Goal: Complete application form

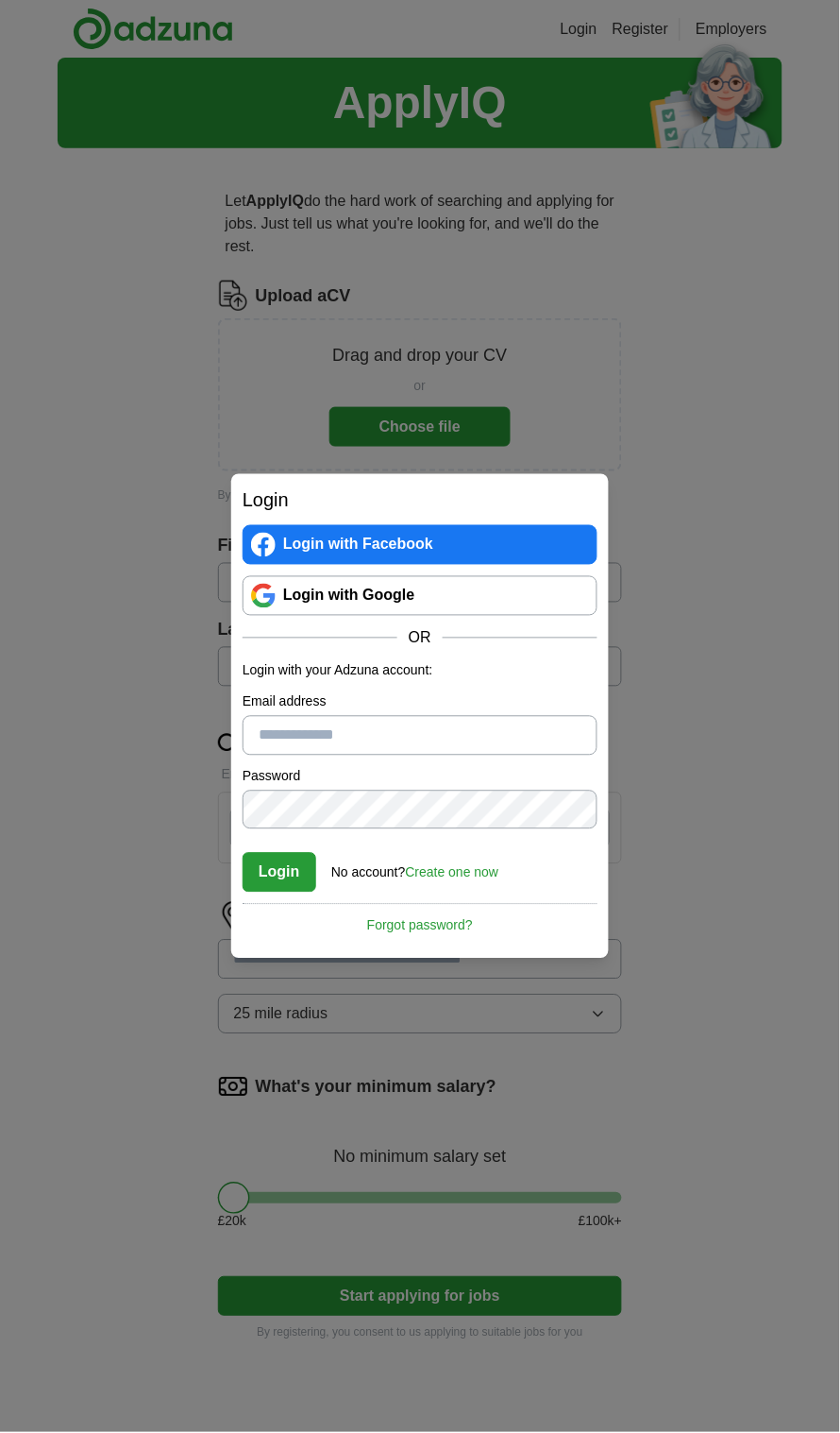
click at [695, 634] on div "Login Login with Facebook Login with Google OR Login with your Adzuna account: …" at bounding box center [420, 716] width 840 height 1433
click at [497, 738] on input "Email address" at bounding box center [420, 735] width 355 height 40
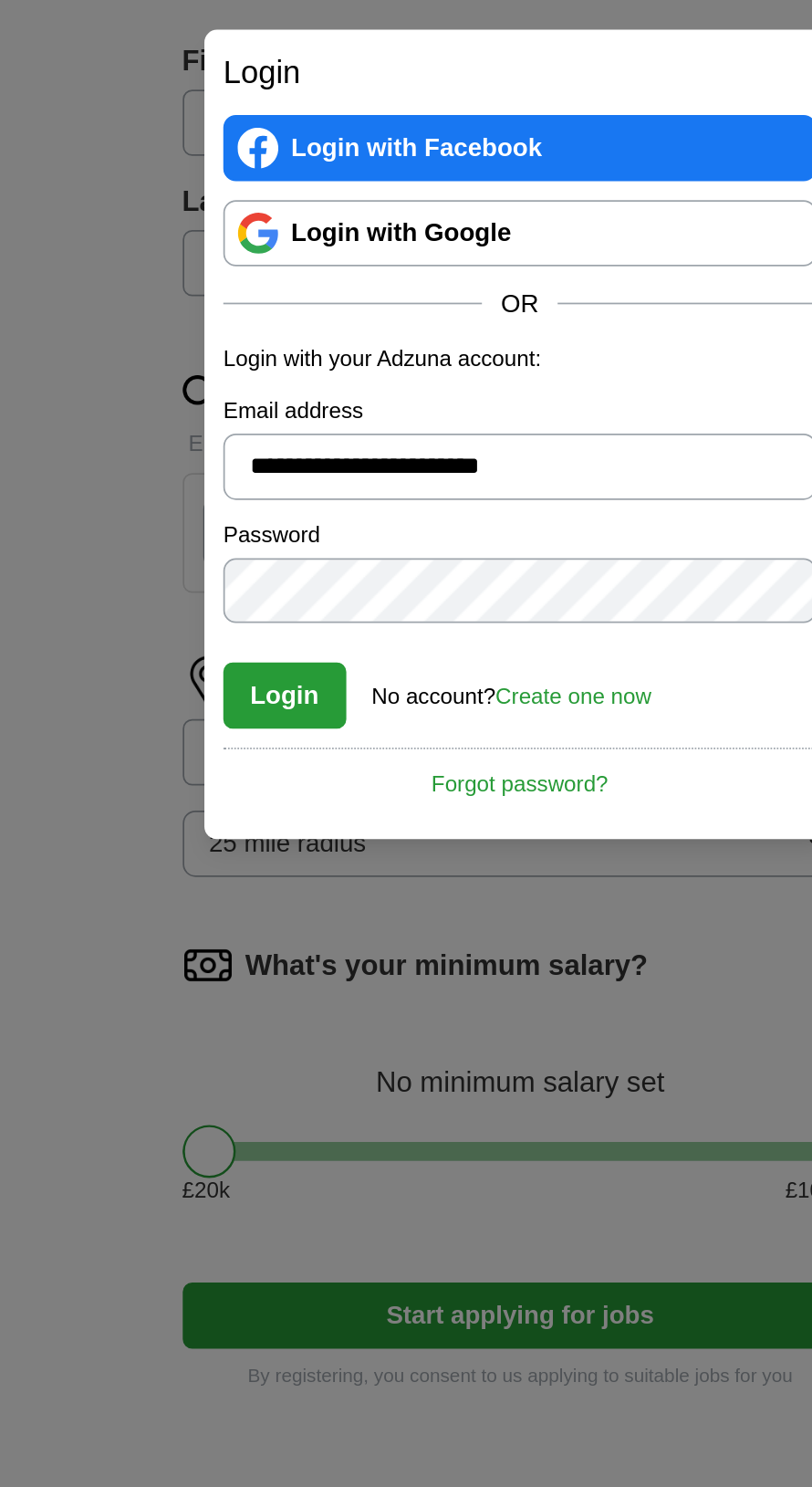
type input "**********"
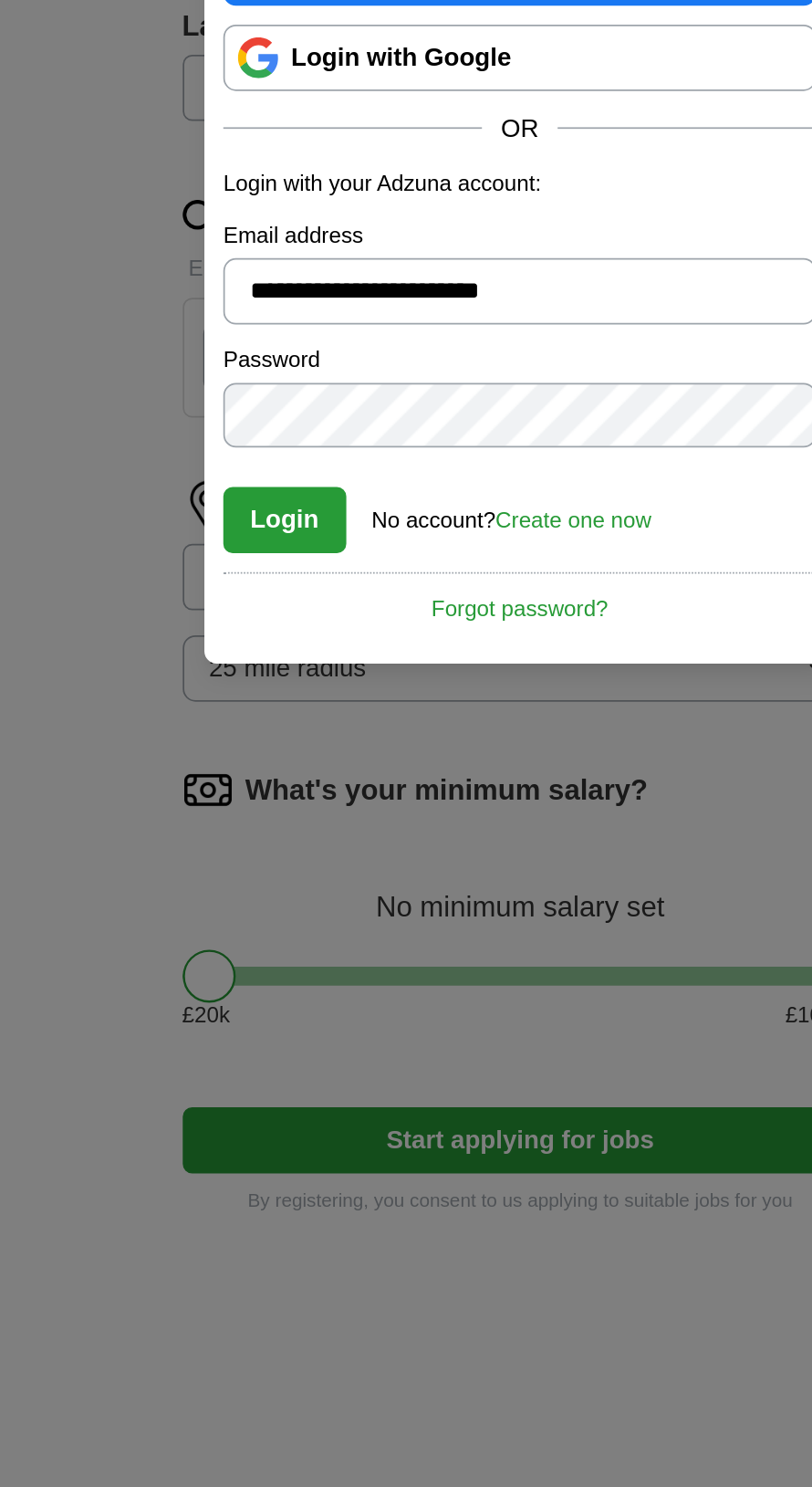
click at [259, 894] on button "Login" at bounding box center [270, 894] width 72 height 39
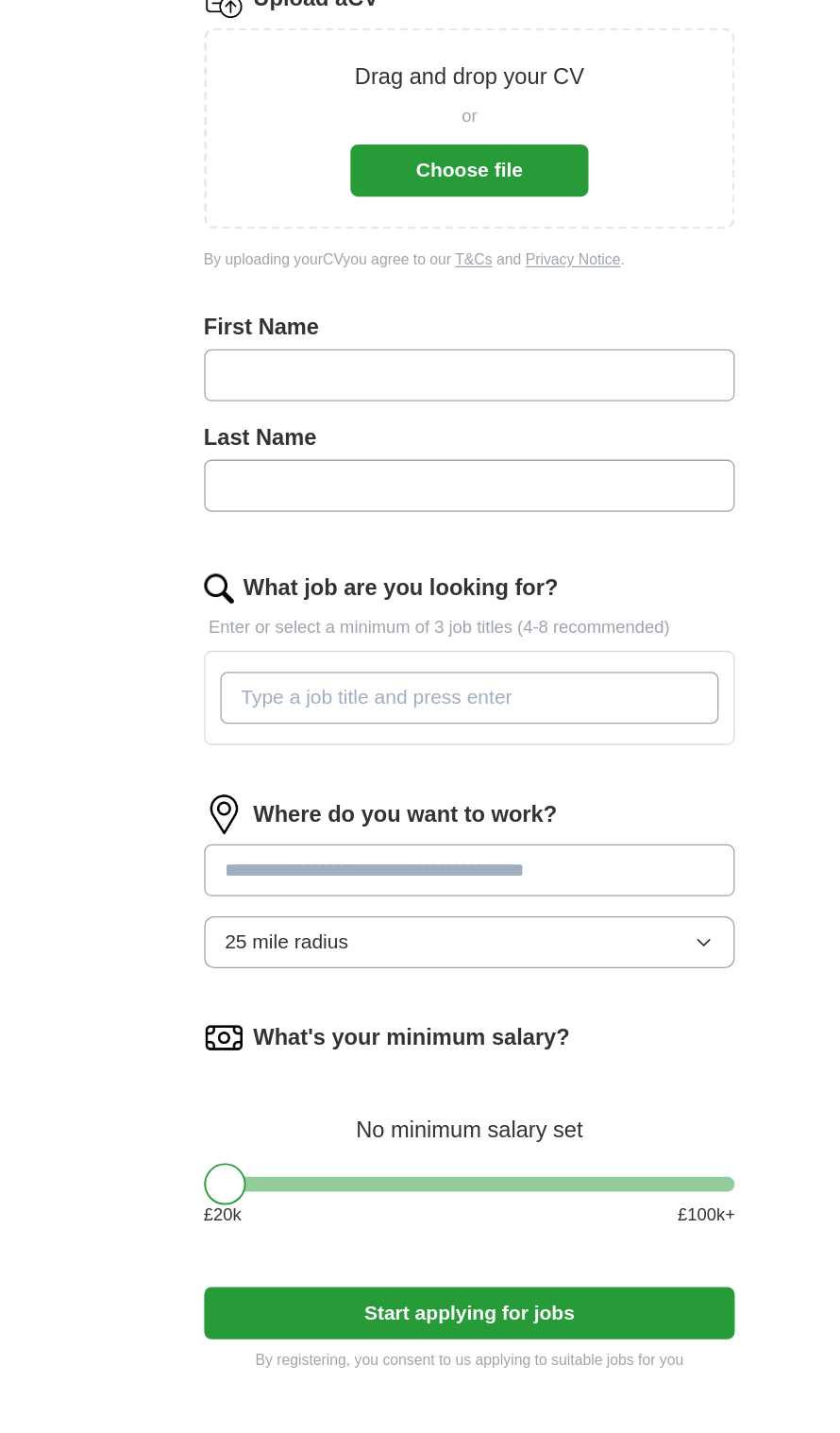
scroll to position [10, 0]
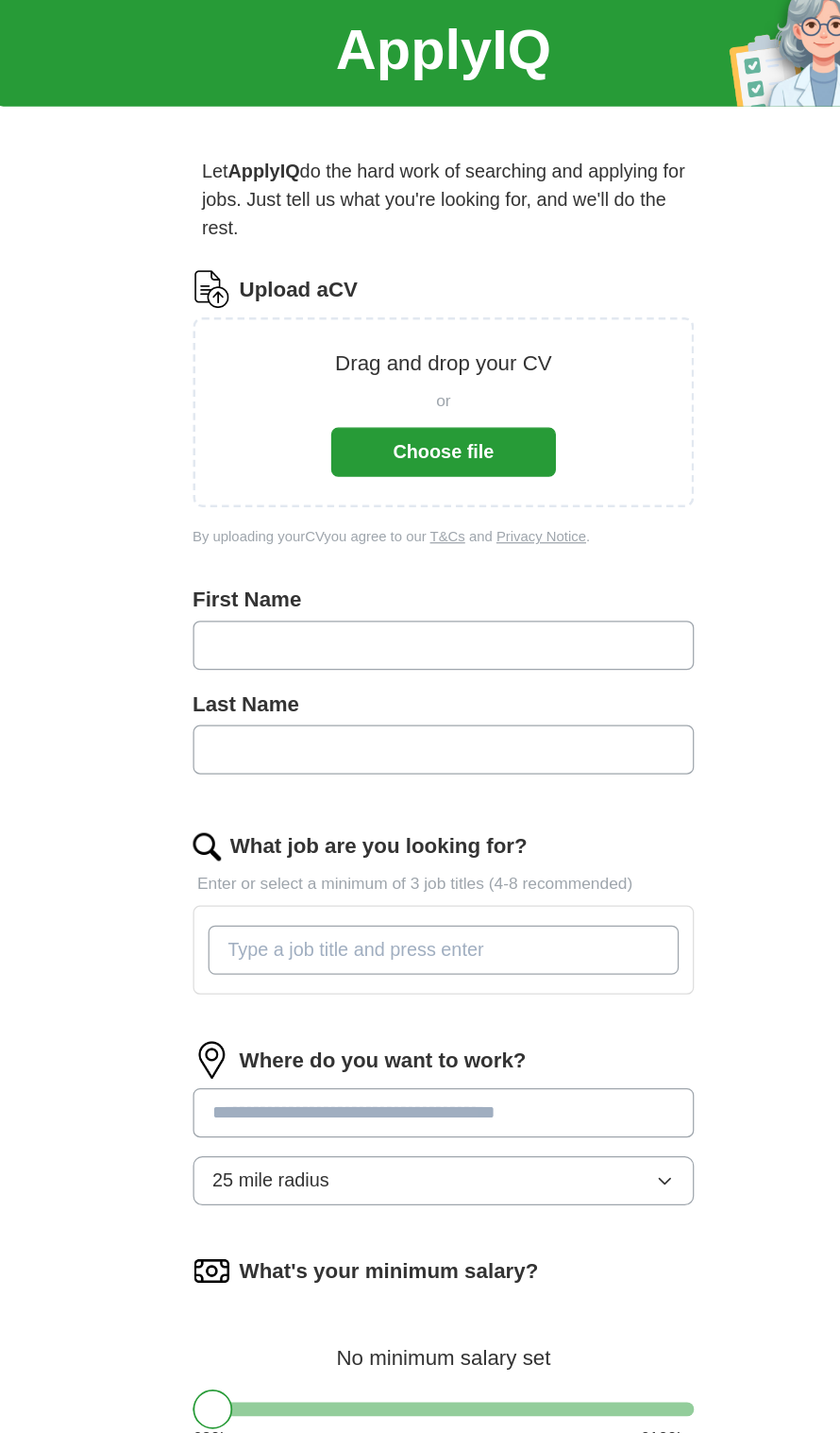
click at [303, 579] on input "text" at bounding box center [420, 582] width 405 height 40
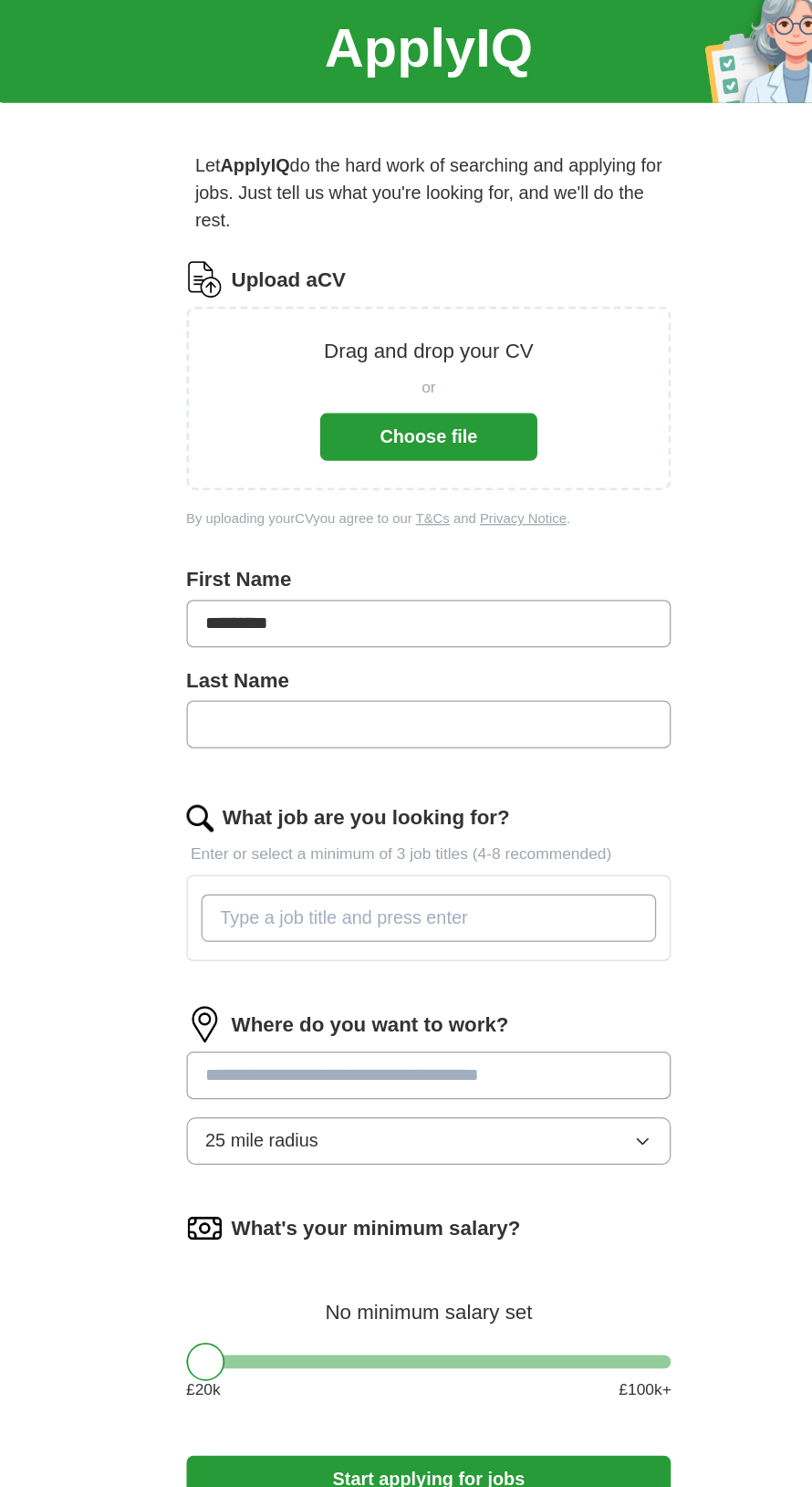
type input "********"
click at [245, 634] on input "text" at bounding box center [406, 645] width 391 height 39
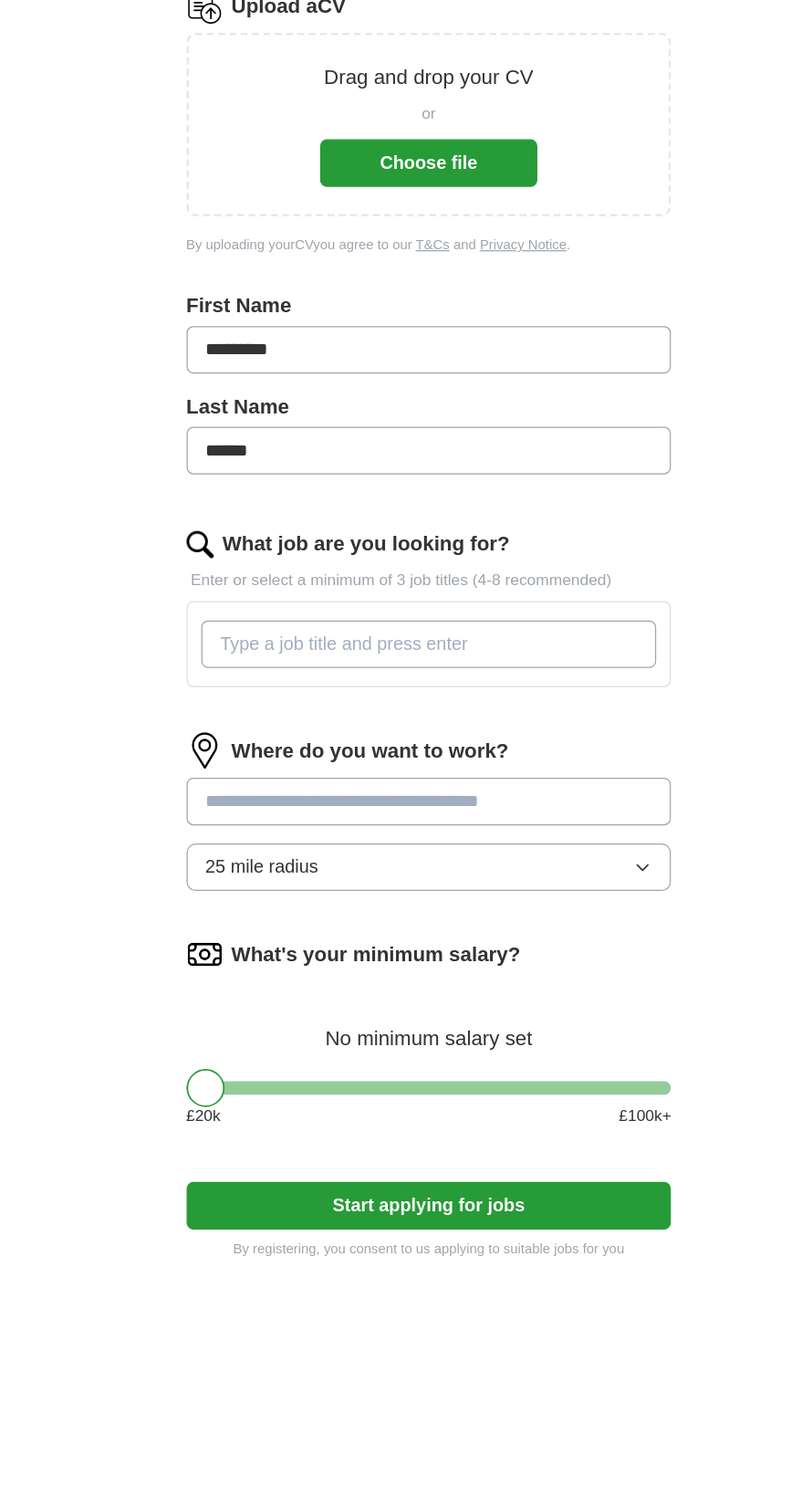
type input "*****"
click at [255, 807] on input "What job are you looking for?" at bounding box center [406, 800] width 368 height 39
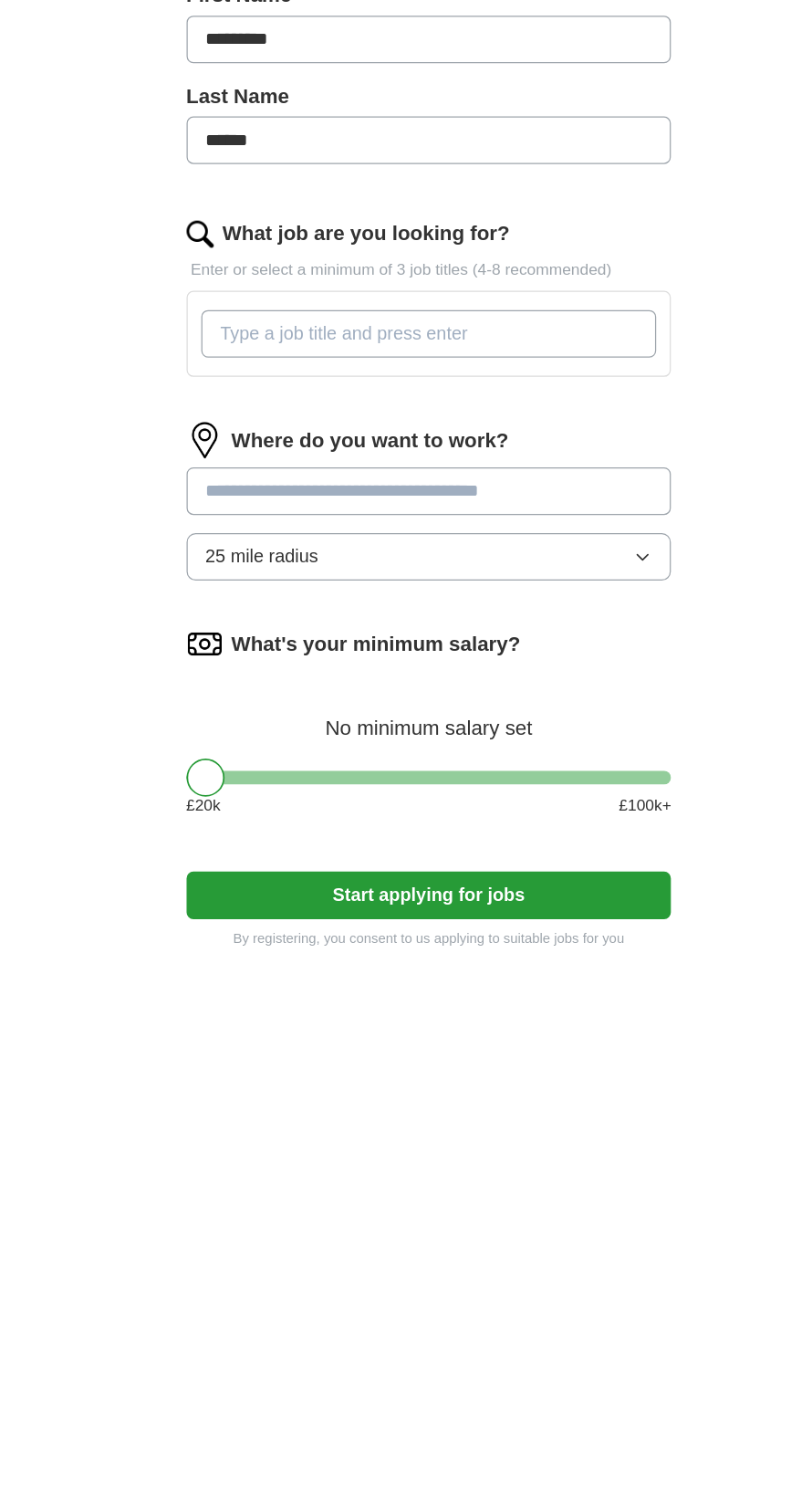
click at [579, 980] on div "Where do you want to work? 25 mile radius" at bounding box center [406, 942] width 391 height 142
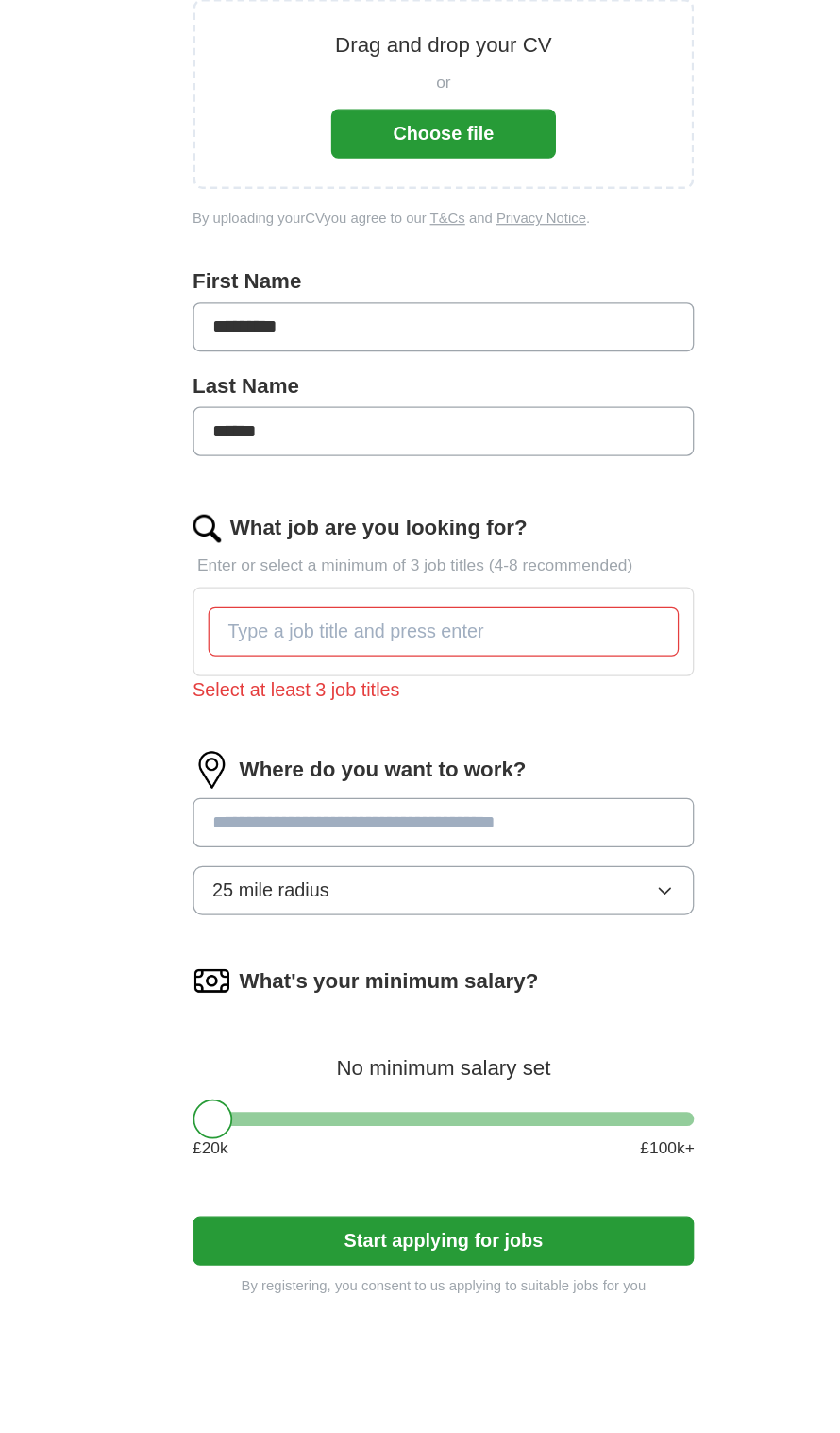
click at [547, 833] on input "What job are you looking for?" at bounding box center [420, 827] width 381 height 40
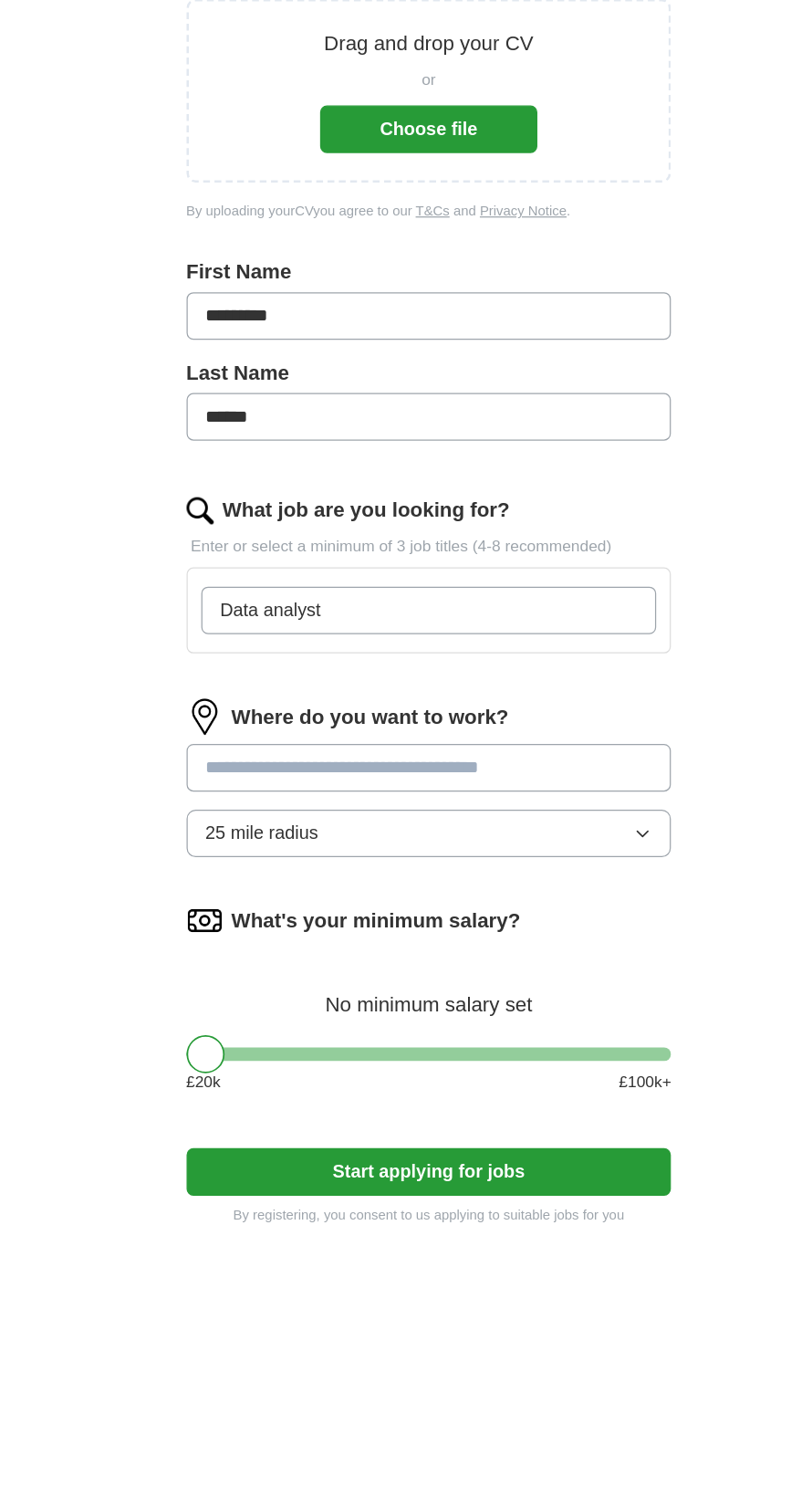
type input "Data analyst"
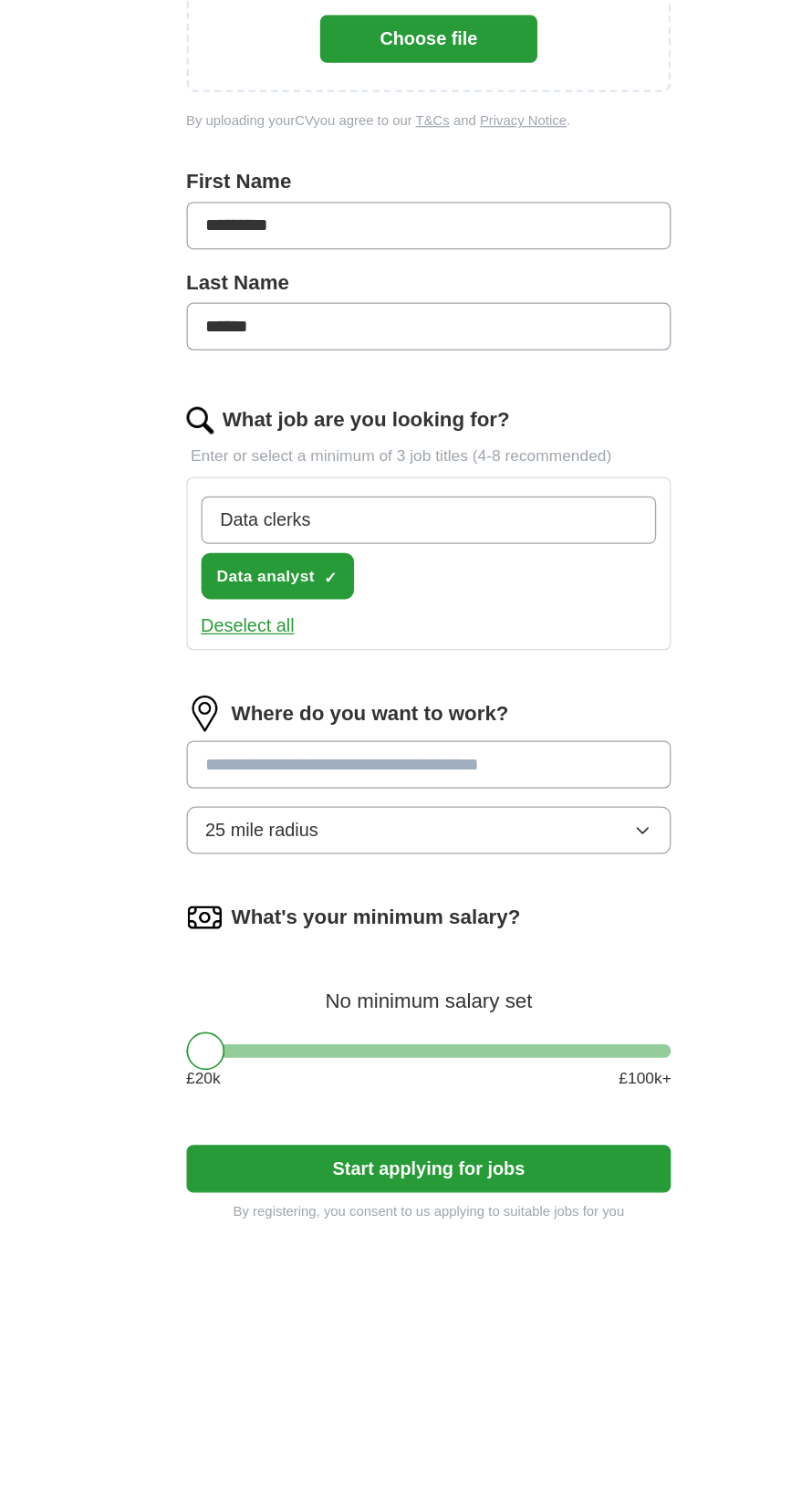
type input "Data clerk"
type input "Any data job"
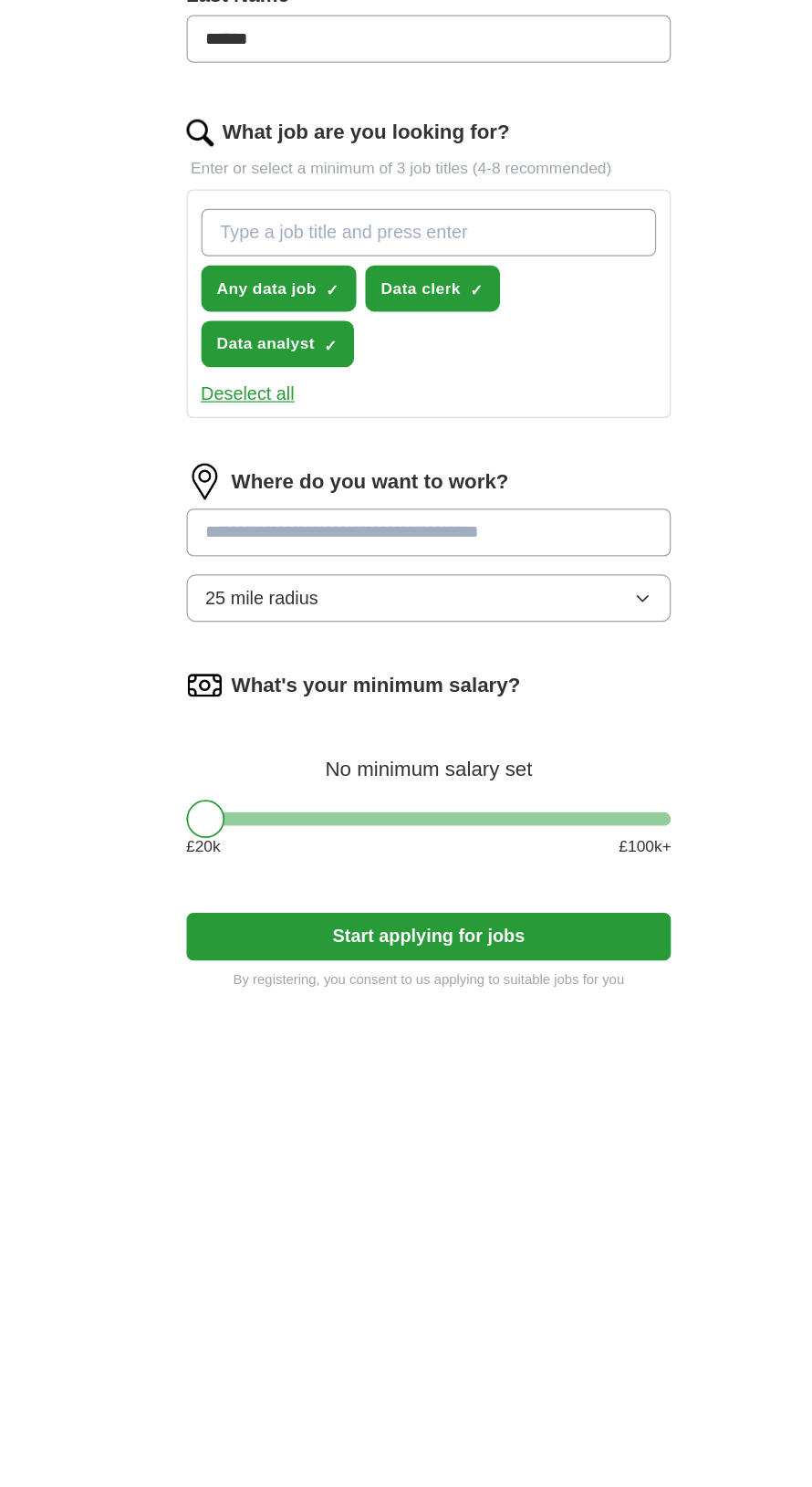
click at [225, 1077] on button "25 mile radius" at bounding box center [406, 1095] width 391 height 39
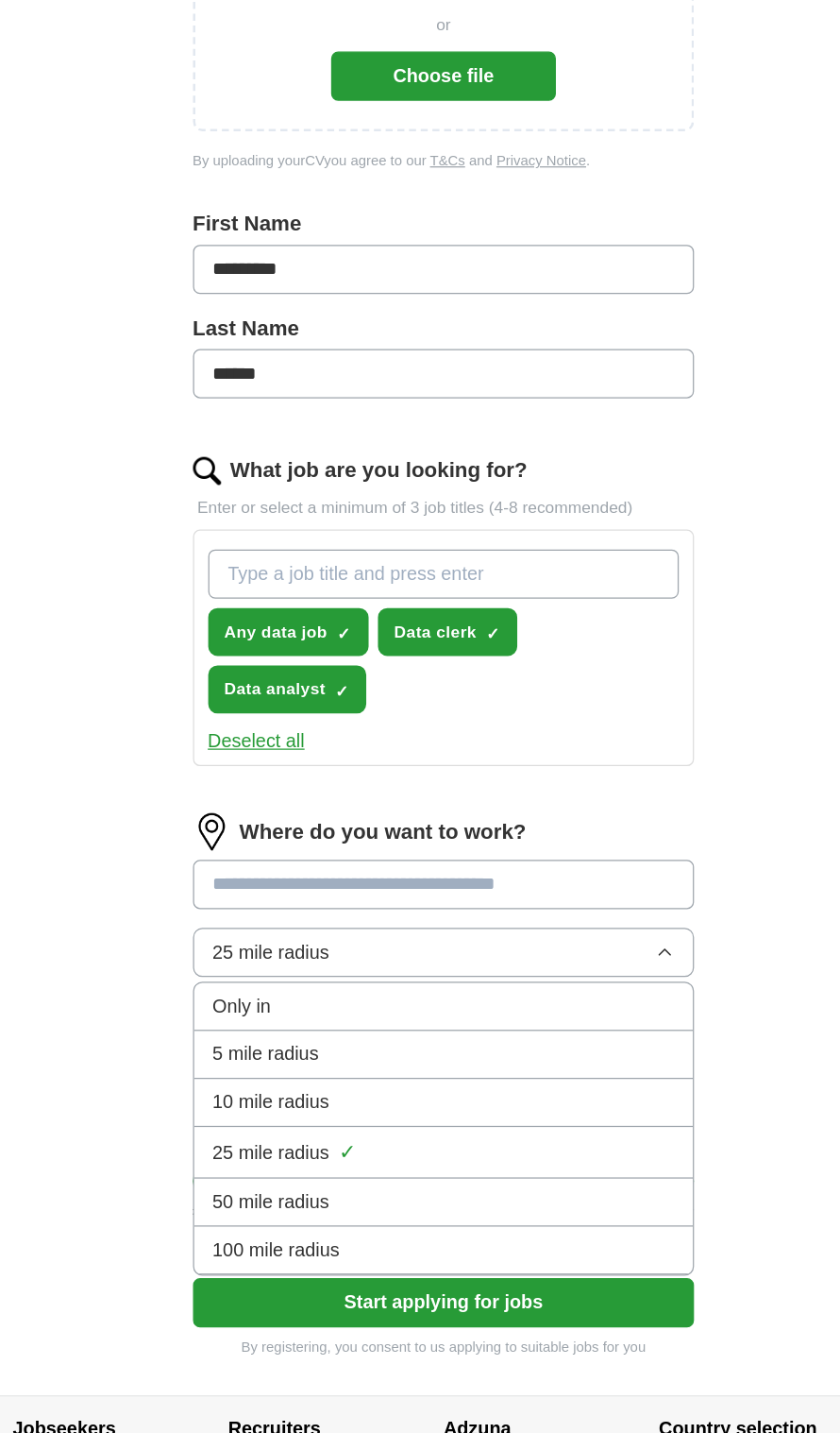
scroll to position [130, 0]
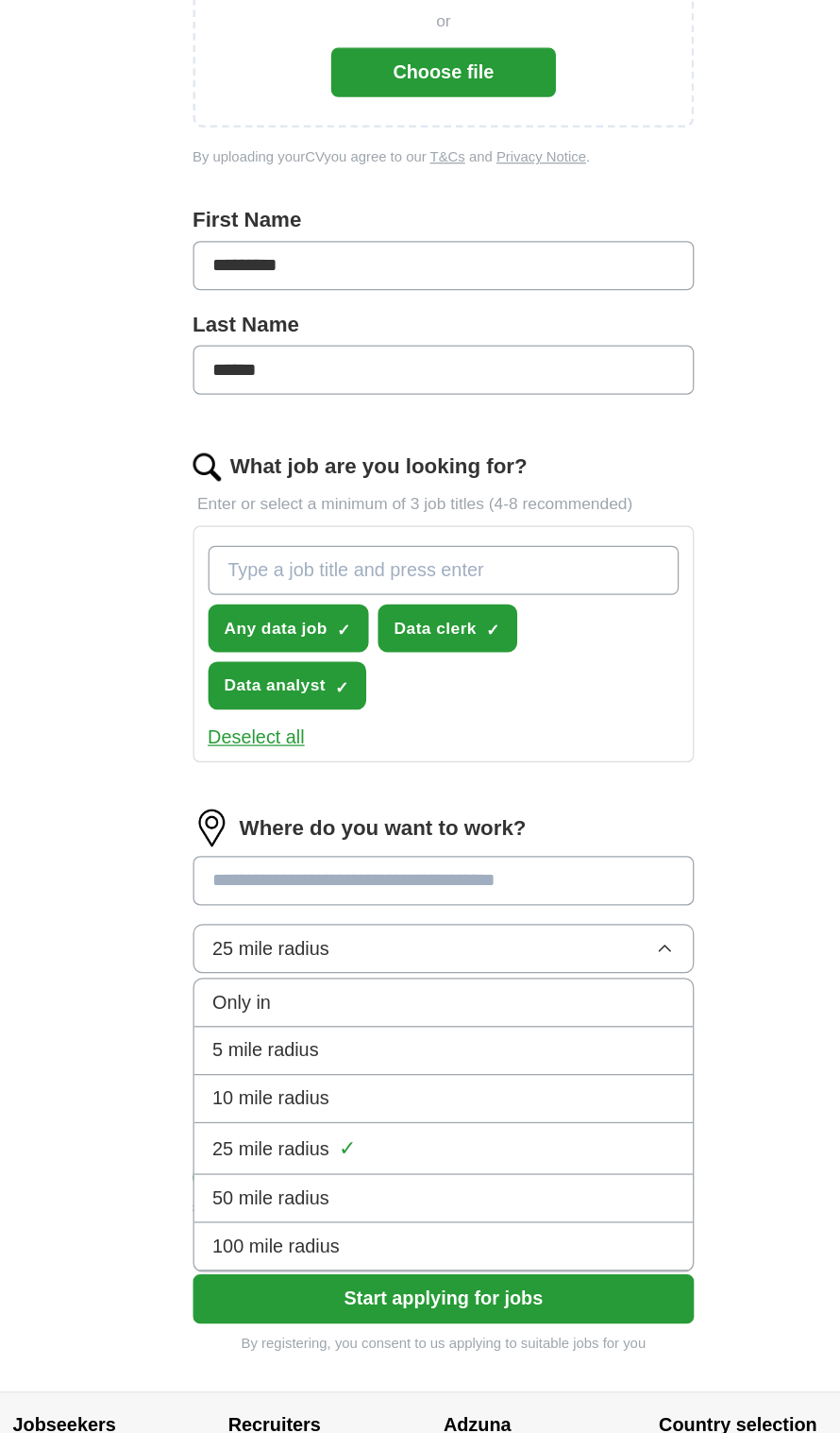
click at [558, 1035] on div "Only in" at bounding box center [420, 1046] width 373 height 22
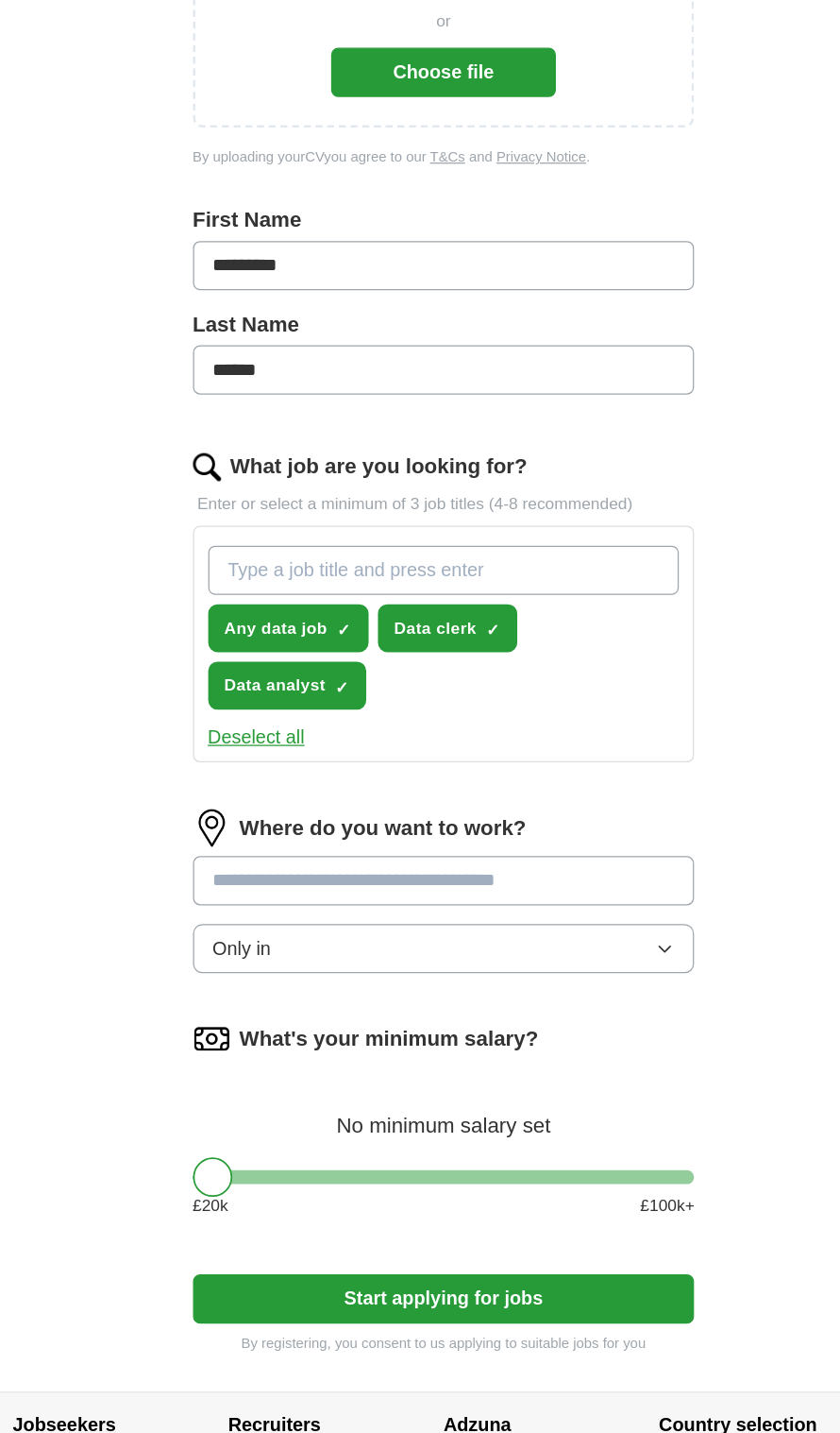
click at [599, 996] on icon "button" at bounding box center [599, 1004] width 16 height 16
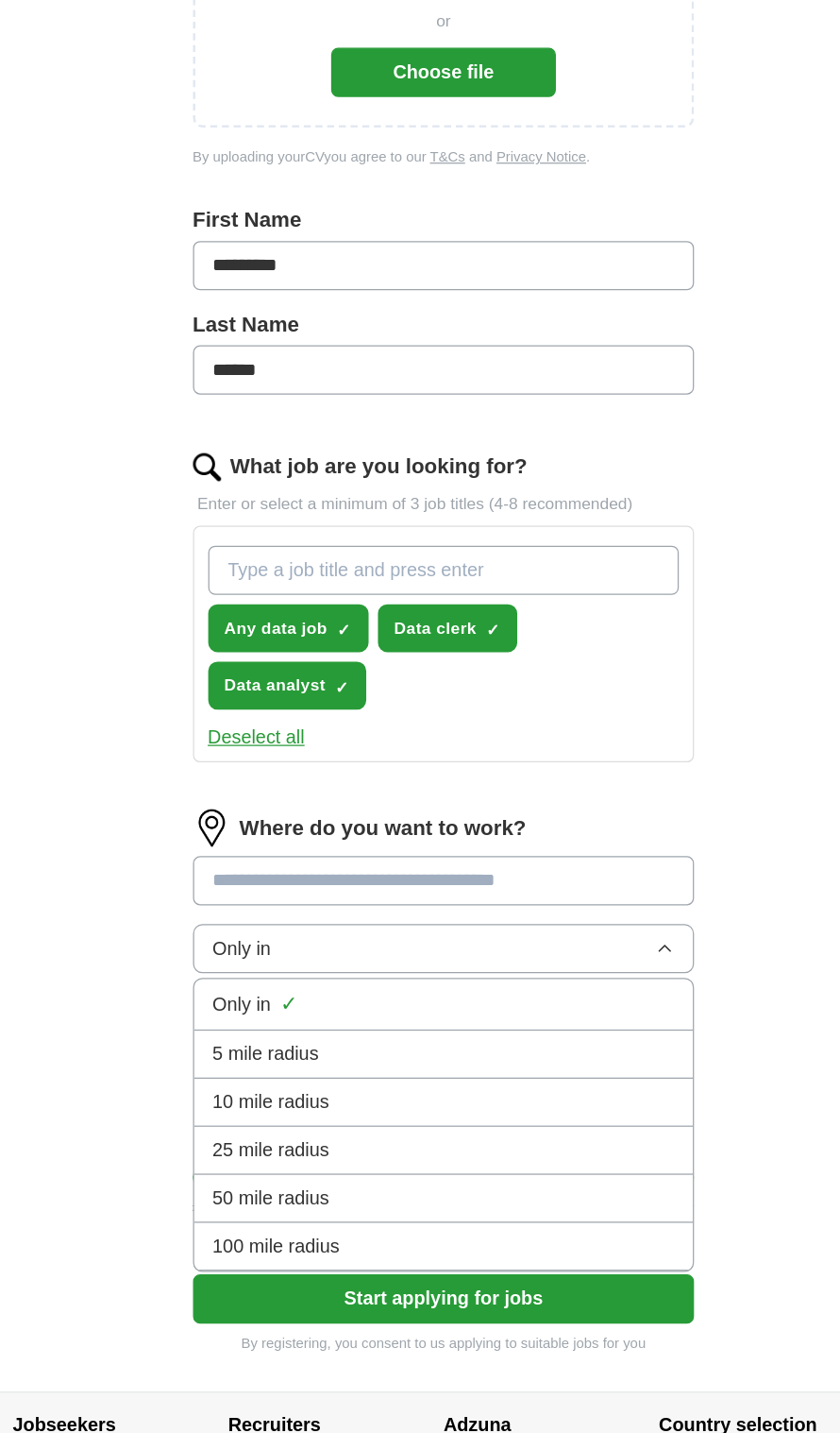
click at [584, 983] on button "Only in" at bounding box center [420, 1003] width 405 height 40
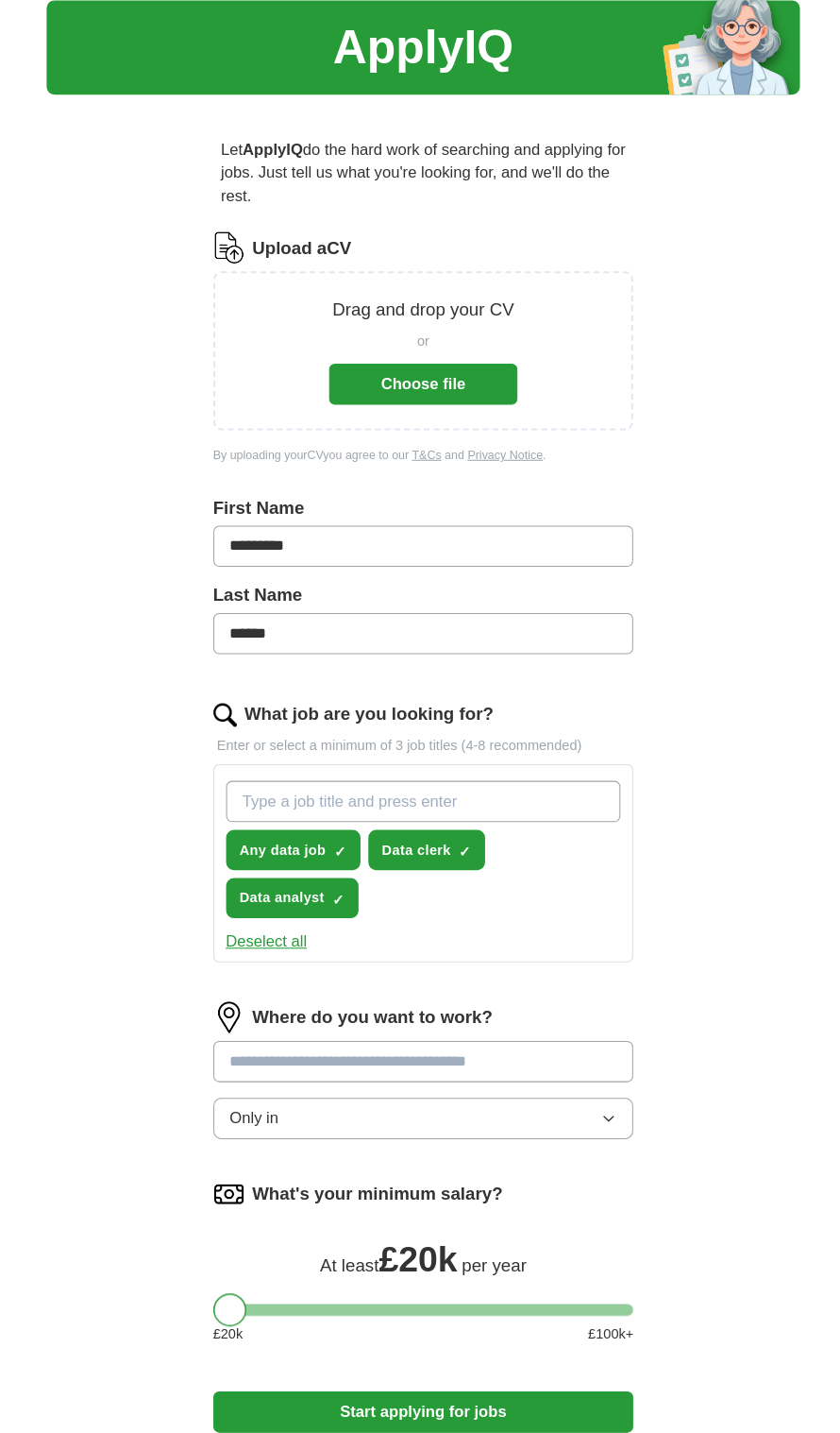
scroll to position [45, 0]
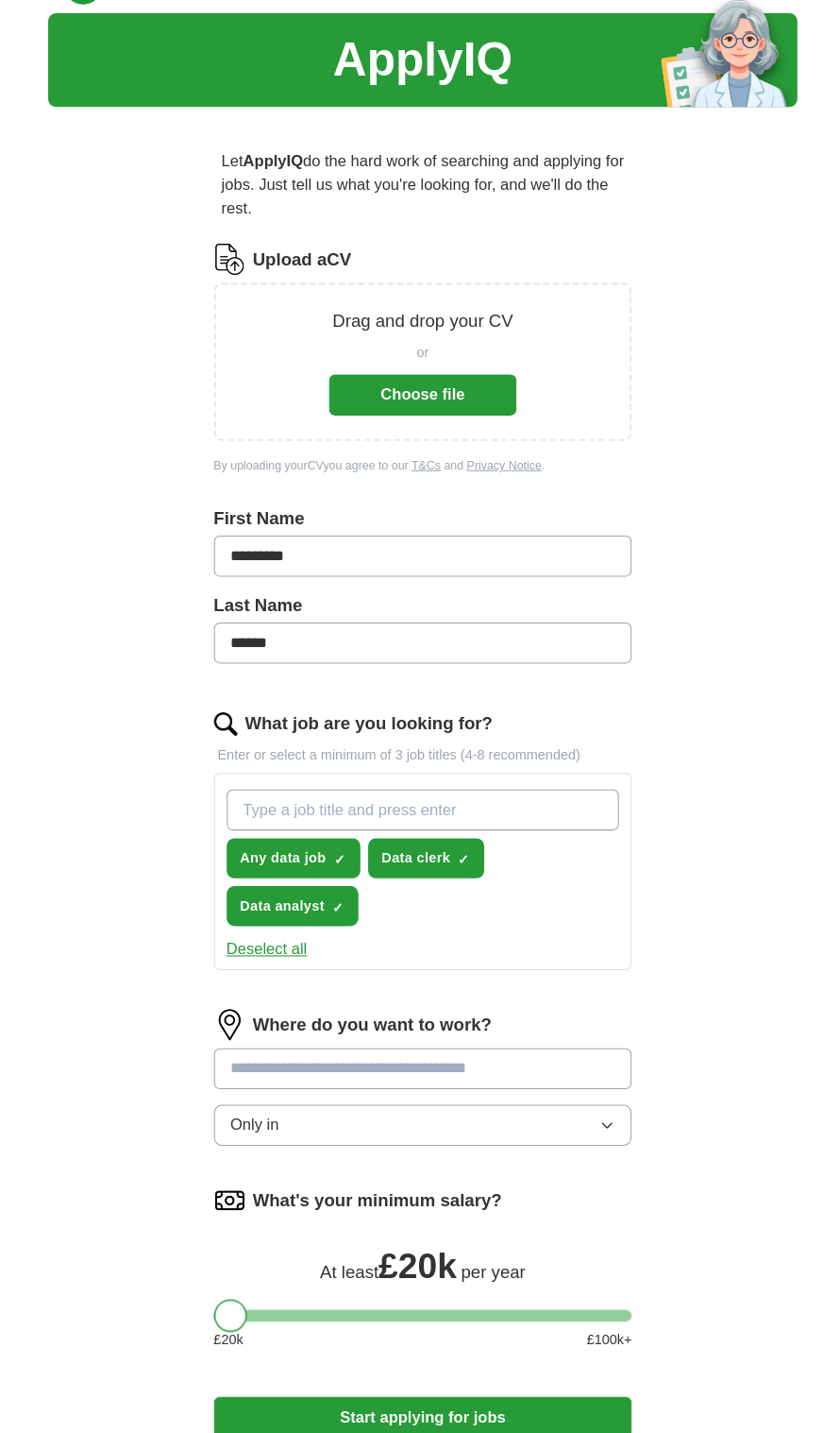
click at [387, 382] on button "Choose file" at bounding box center [420, 383] width 181 height 40
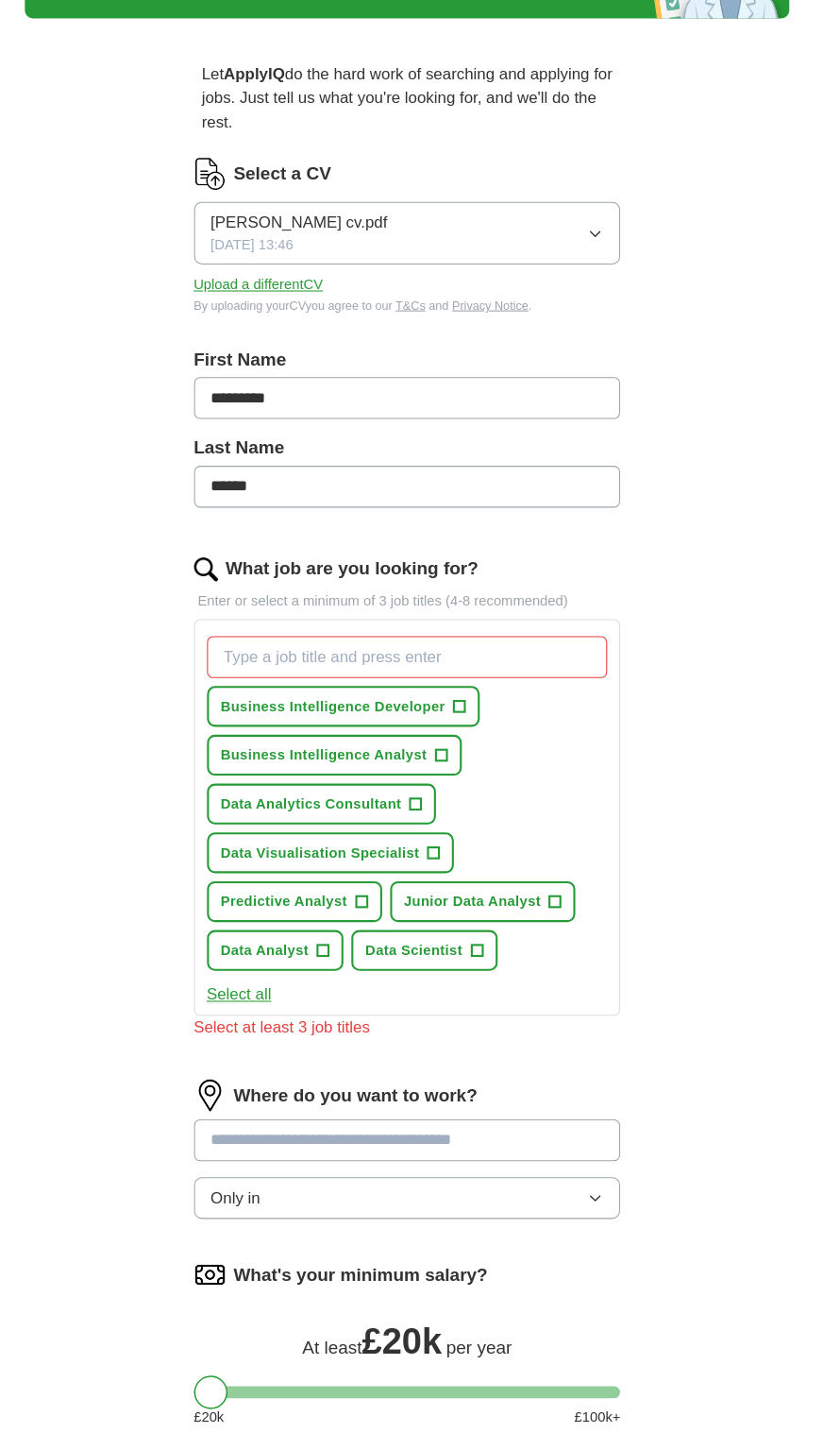
scroll to position [60, 0]
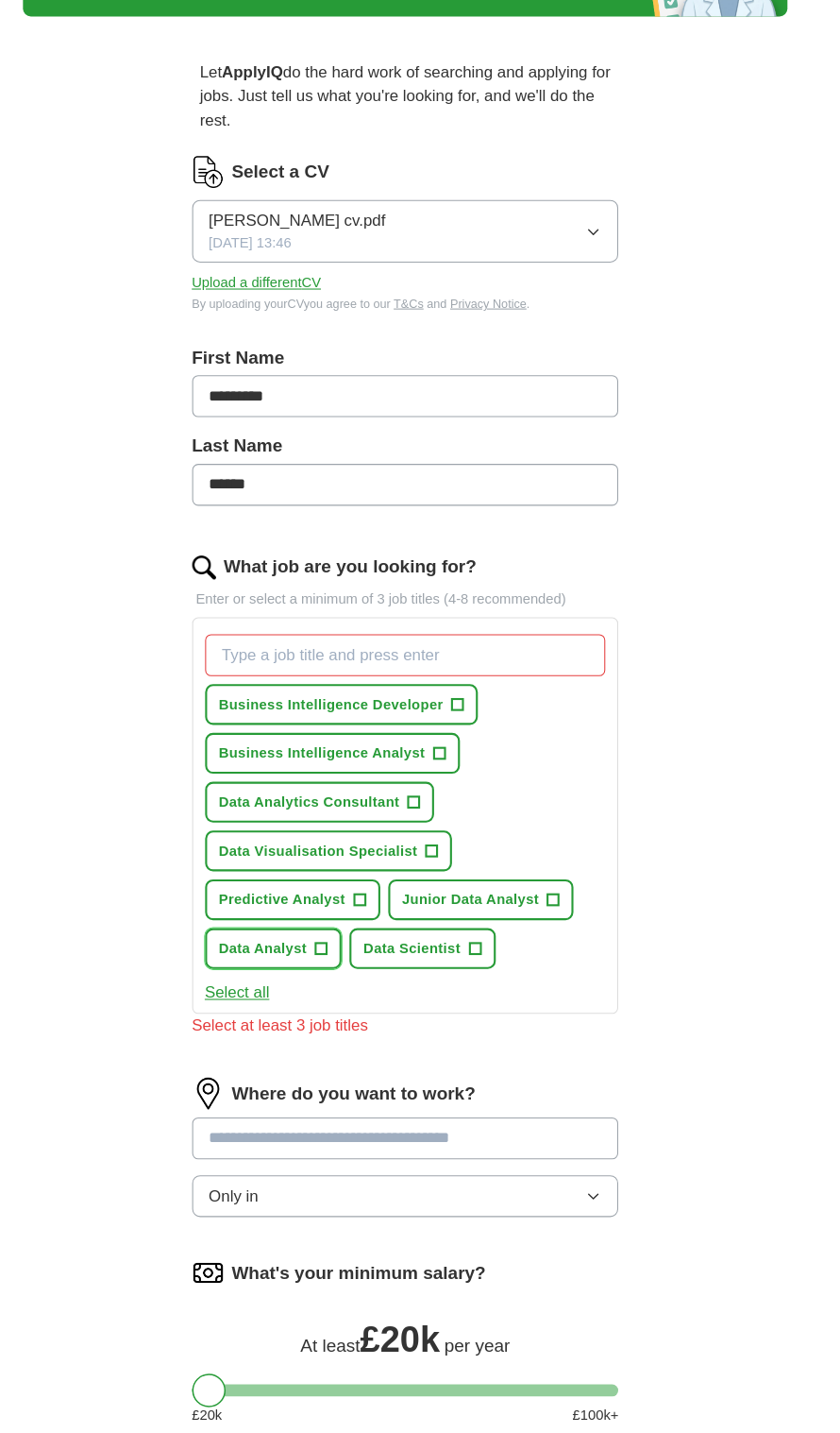
click at [277, 973] on span "Data Analyst" at bounding box center [285, 972] width 84 height 19
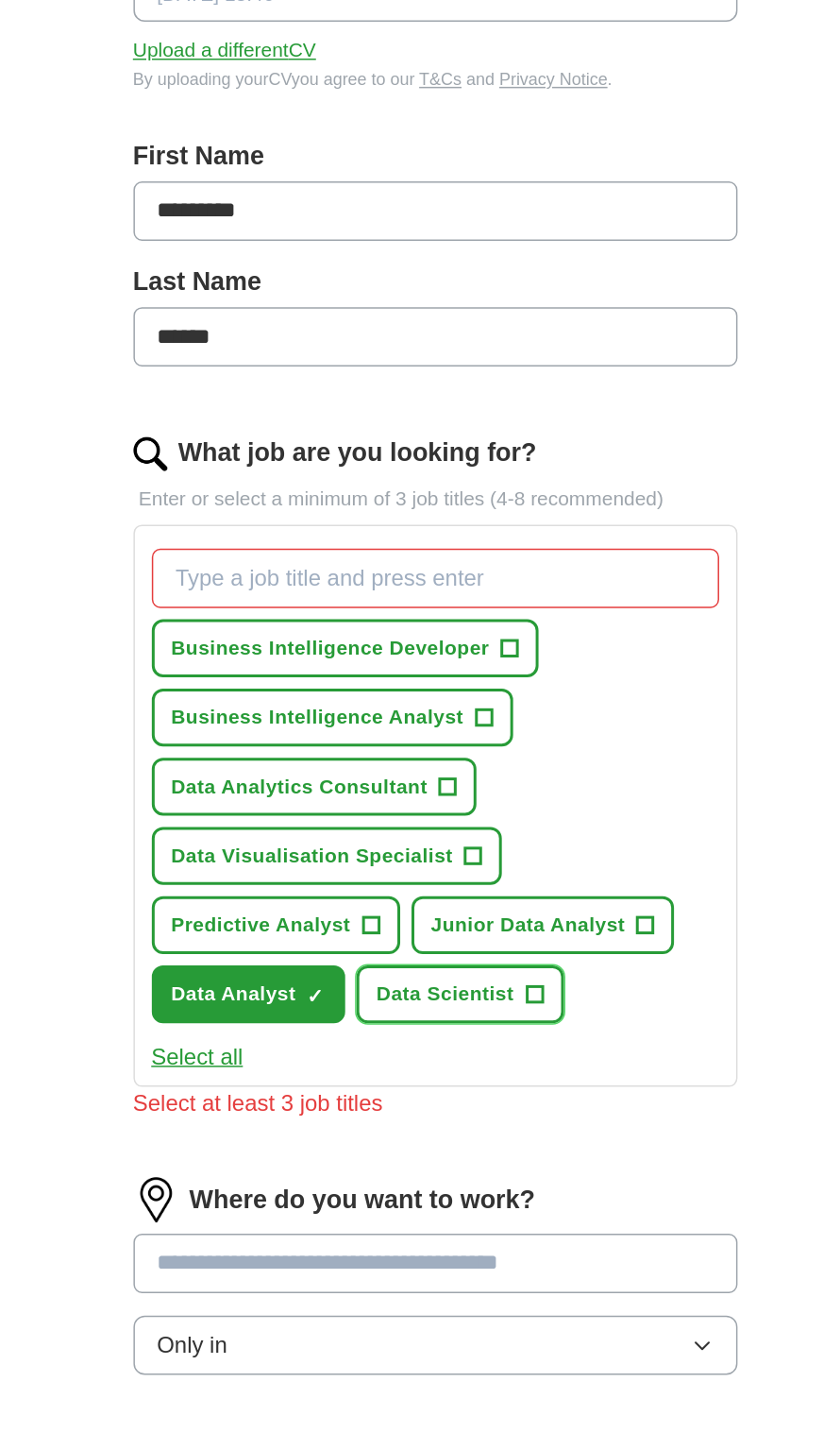
click at [481, 968] on span "+" at bounding box center [487, 972] width 12 height 16
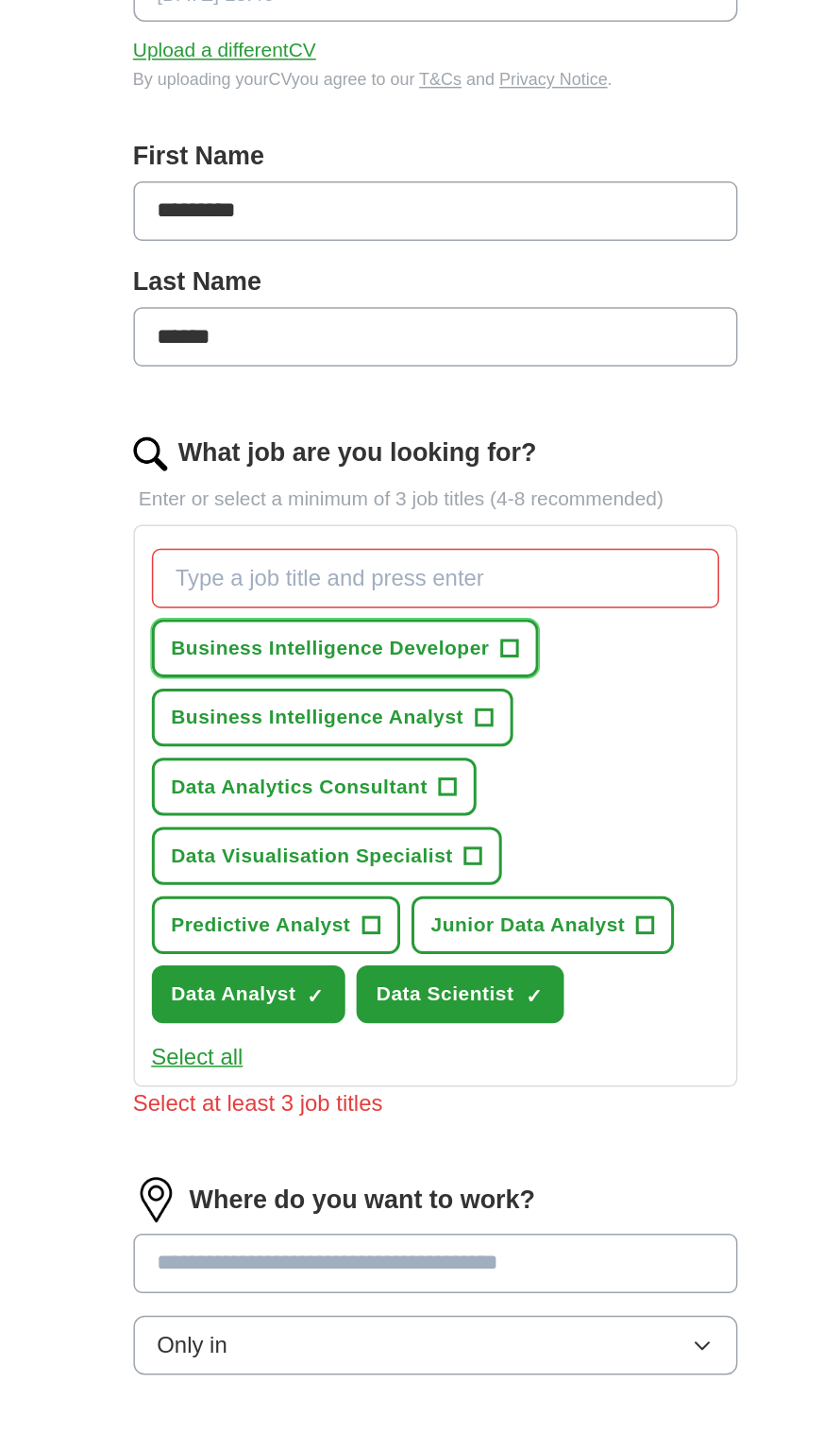
click at [244, 746] on span "Business Intelligence Developer" at bounding box center [349, 740] width 213 height 19
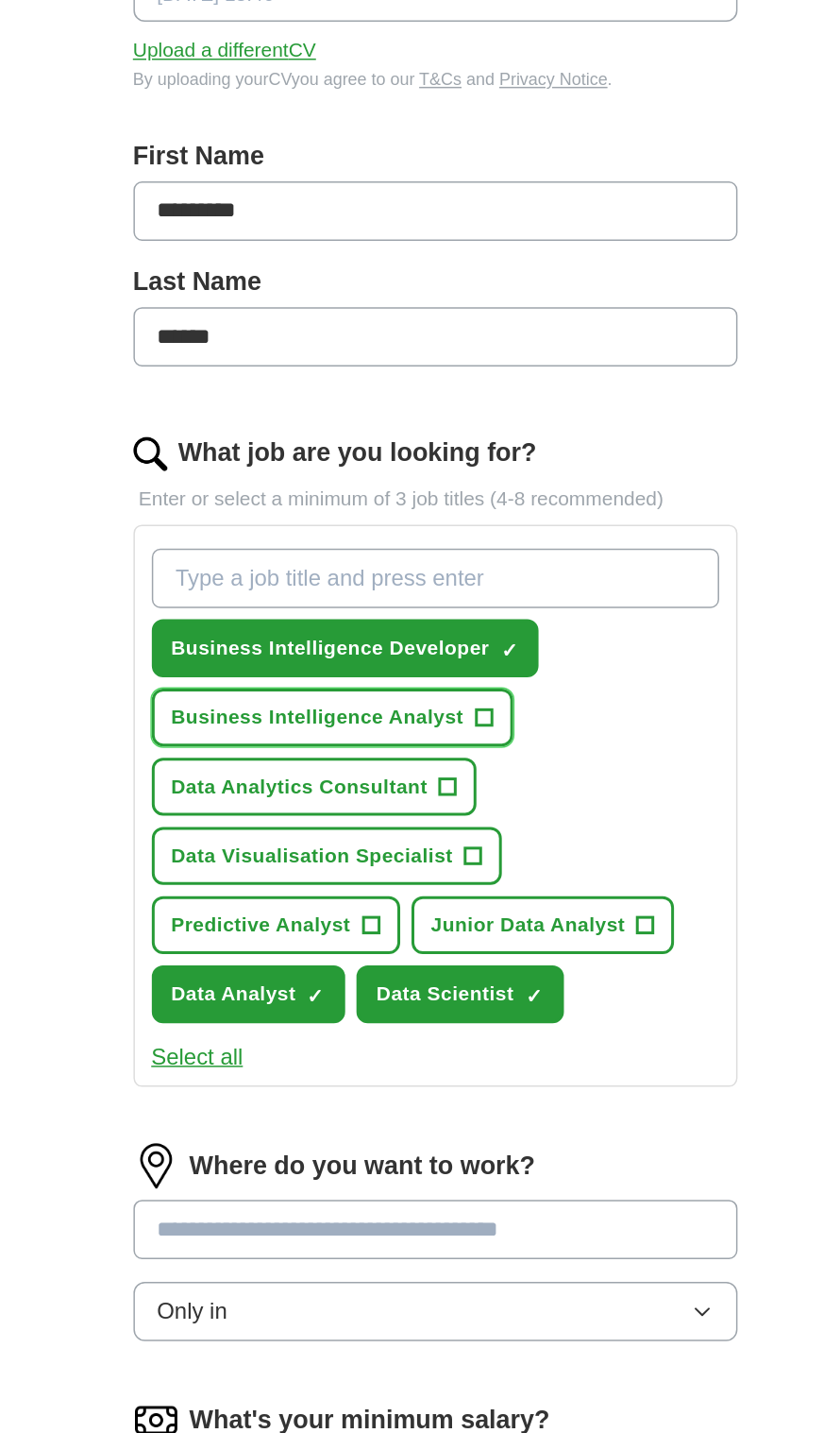
click at [252, 795] on button "Business Intelligence Analyst +" at bounding box center [351, 787] width 241 height 39
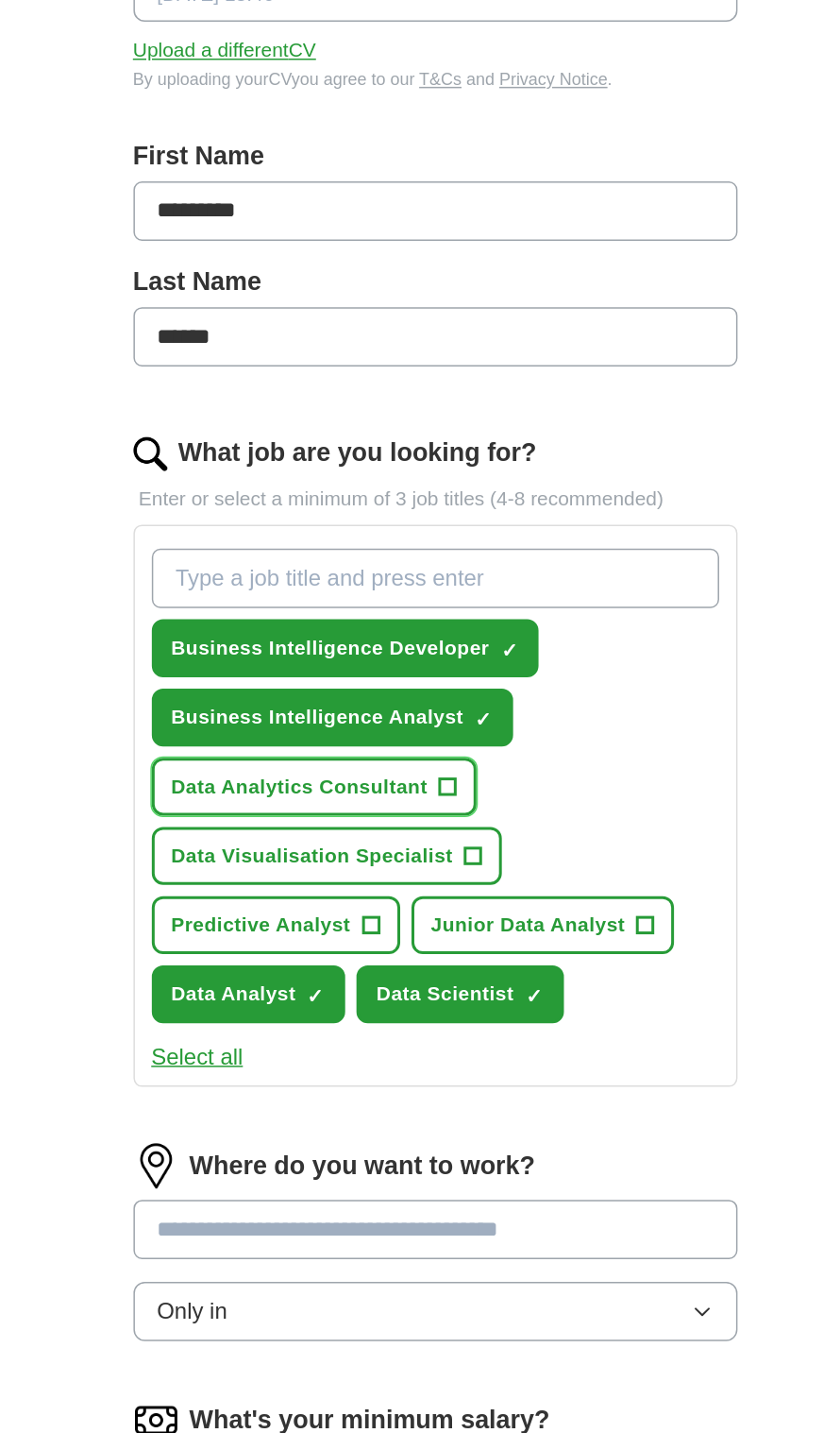
click at [256, 845] on button "Data Analytics Consultant +" at bounding box center [340, 832] width 218 height 39
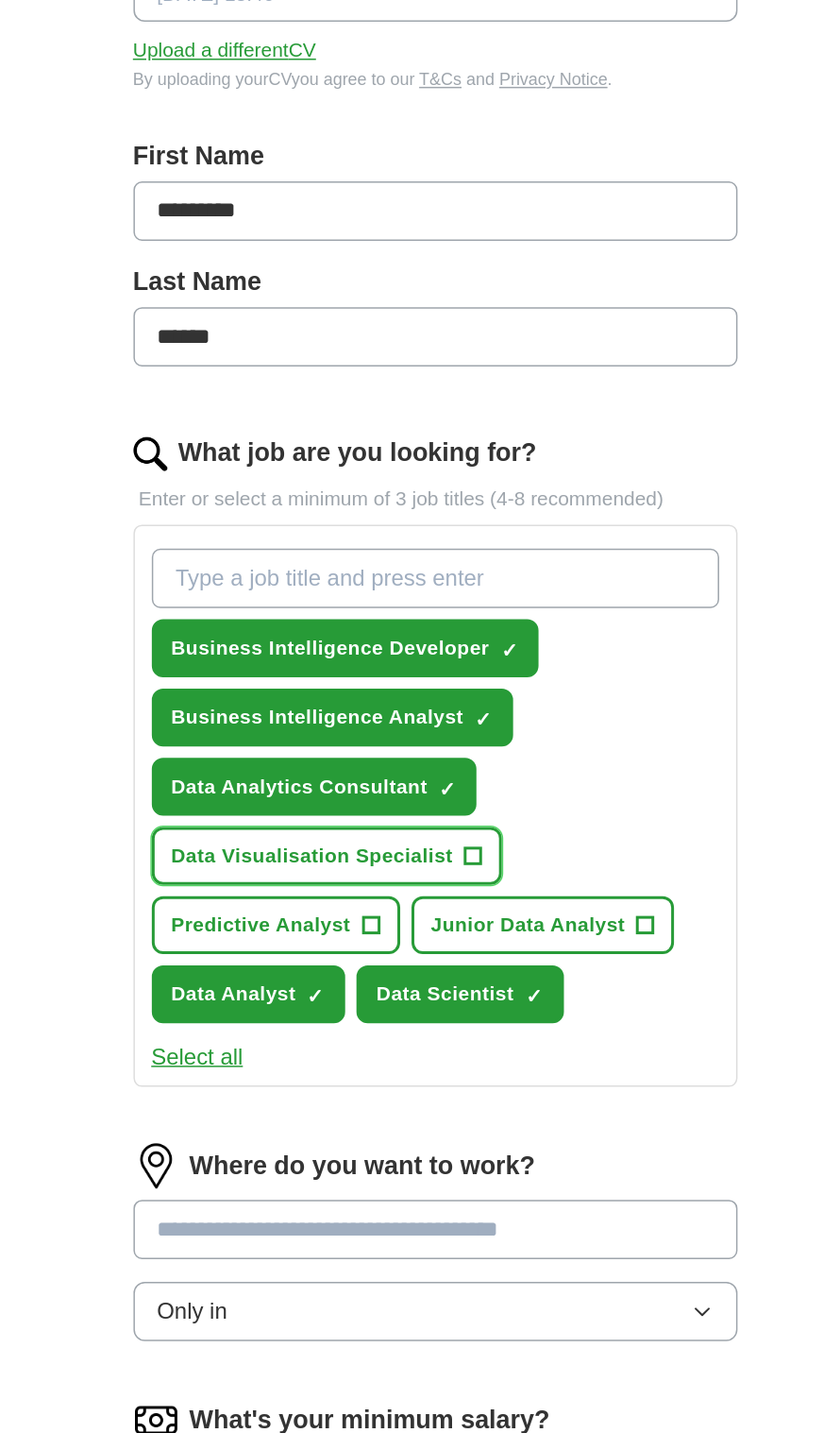
click at [256, 887] on span "Data Visualisation Specialist" at bounding box center [338, 879] width 189 height 19
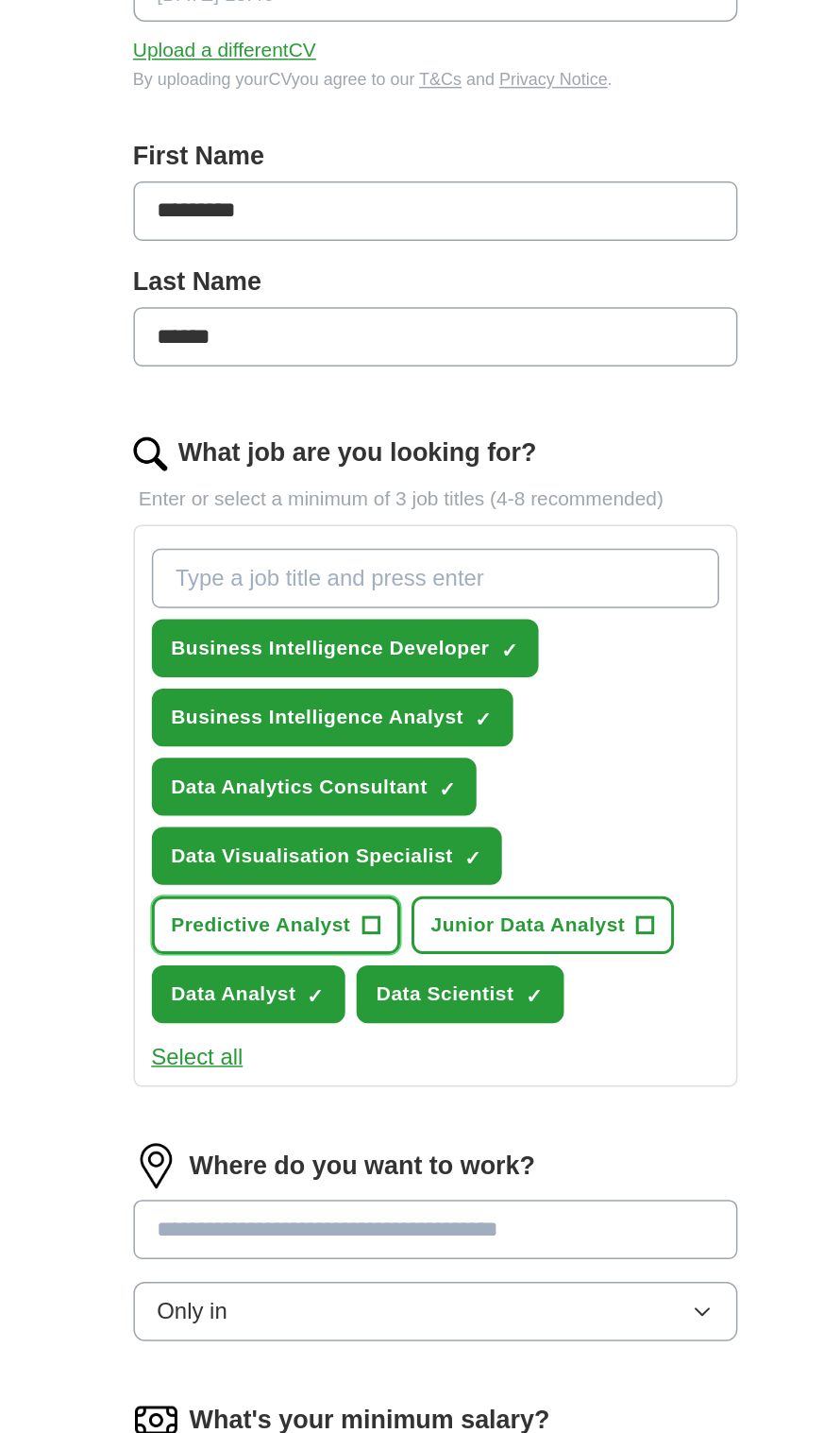
click at [265, 916] on span "Predictive Analyst" at bounding box center [303, 925] width 120 height 19
click at [505, 933] on span "Junior Data Analyst" at bounding box center [483, 925] width 130 height 19
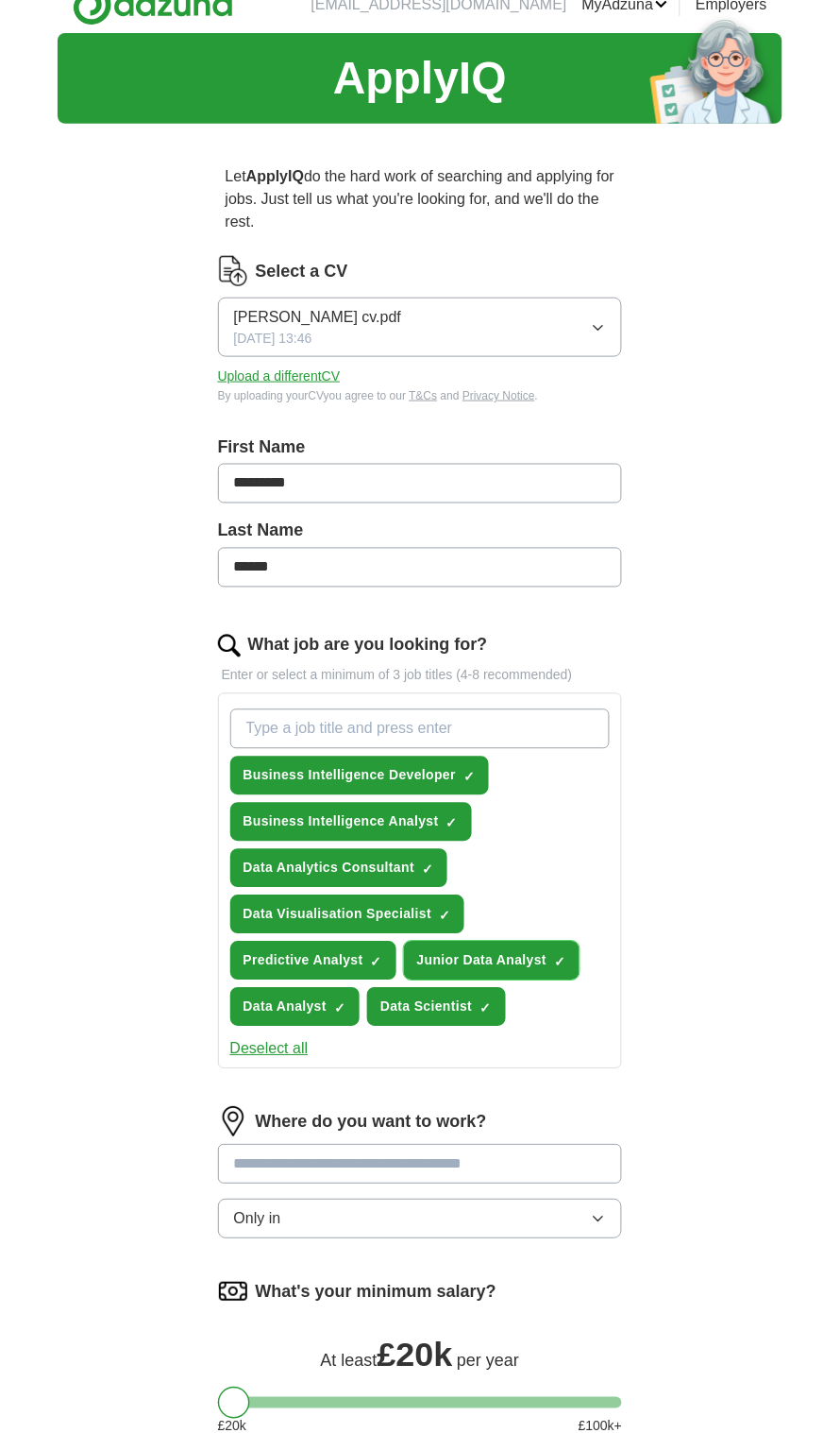
scroll to position [0, 0]
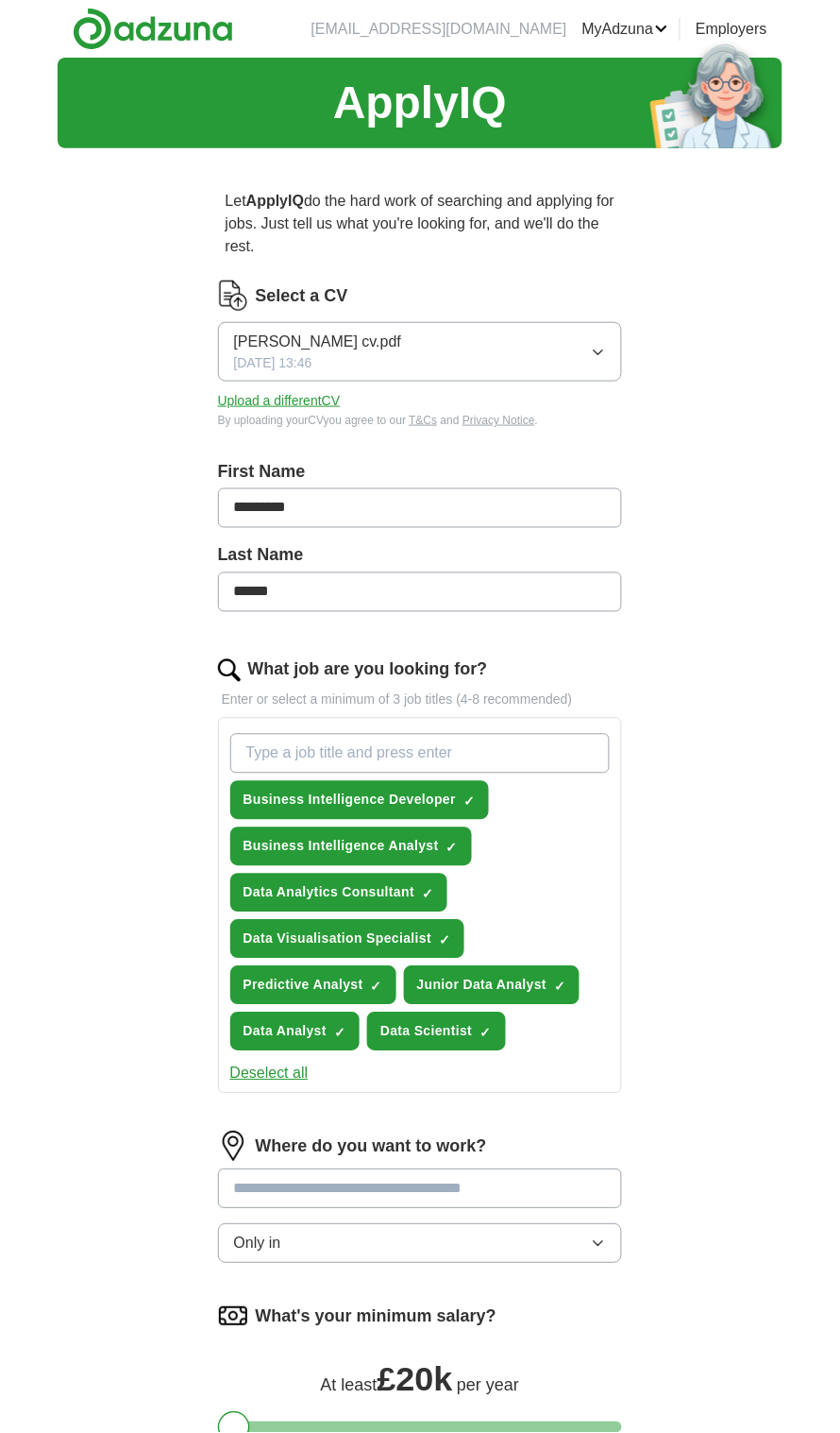
click at [643, 24] on link "MyAdzuna" at bounding box center [626, 28] width 87 height 22
click at [785, 245] on div "ApplyIQ Let ApplyIQ do the hard work of searching and applying for jobs. Just t…" at bounding box center [420, 827] width 840 height 1539
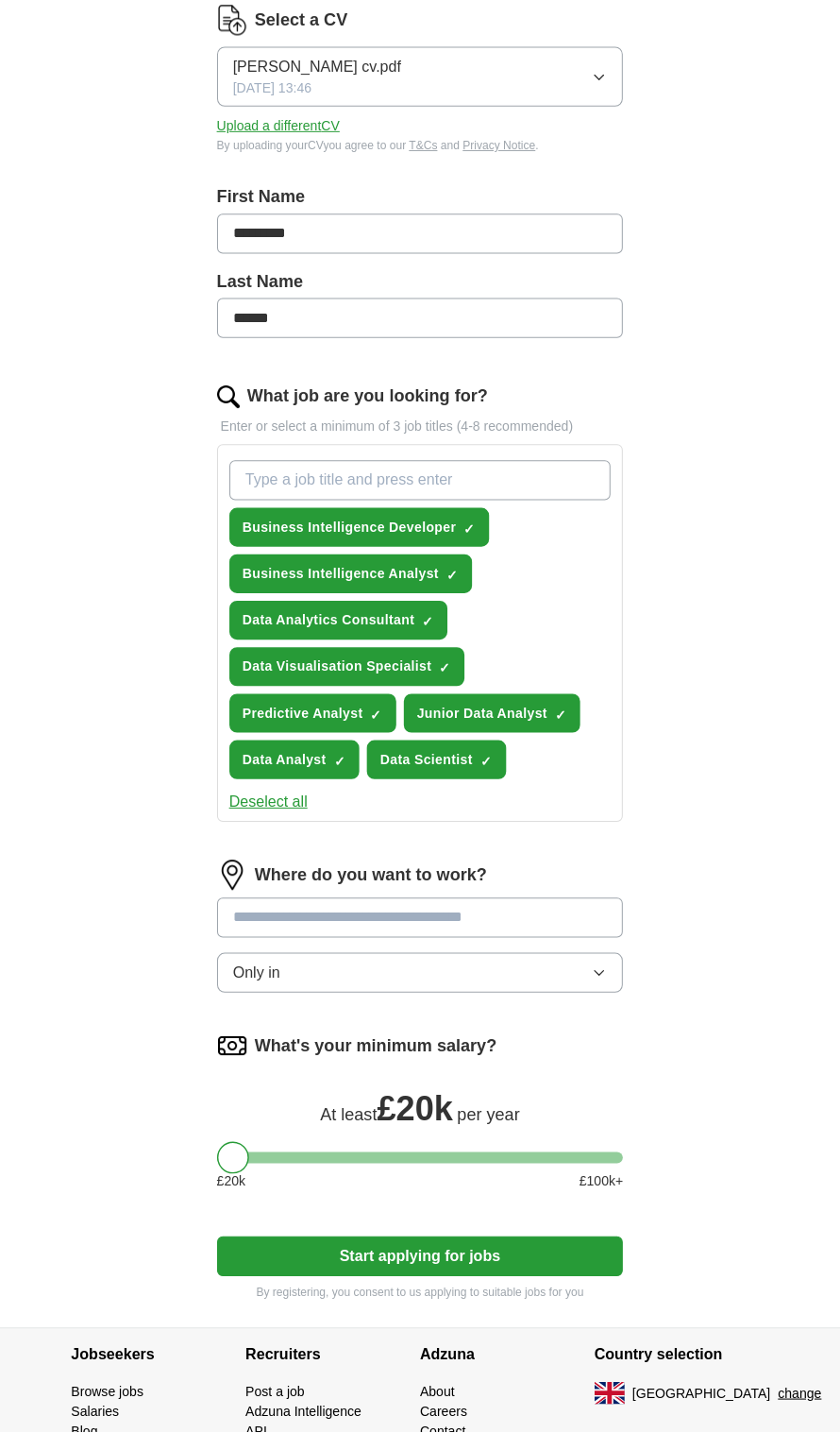
scroll to position [268, 0]
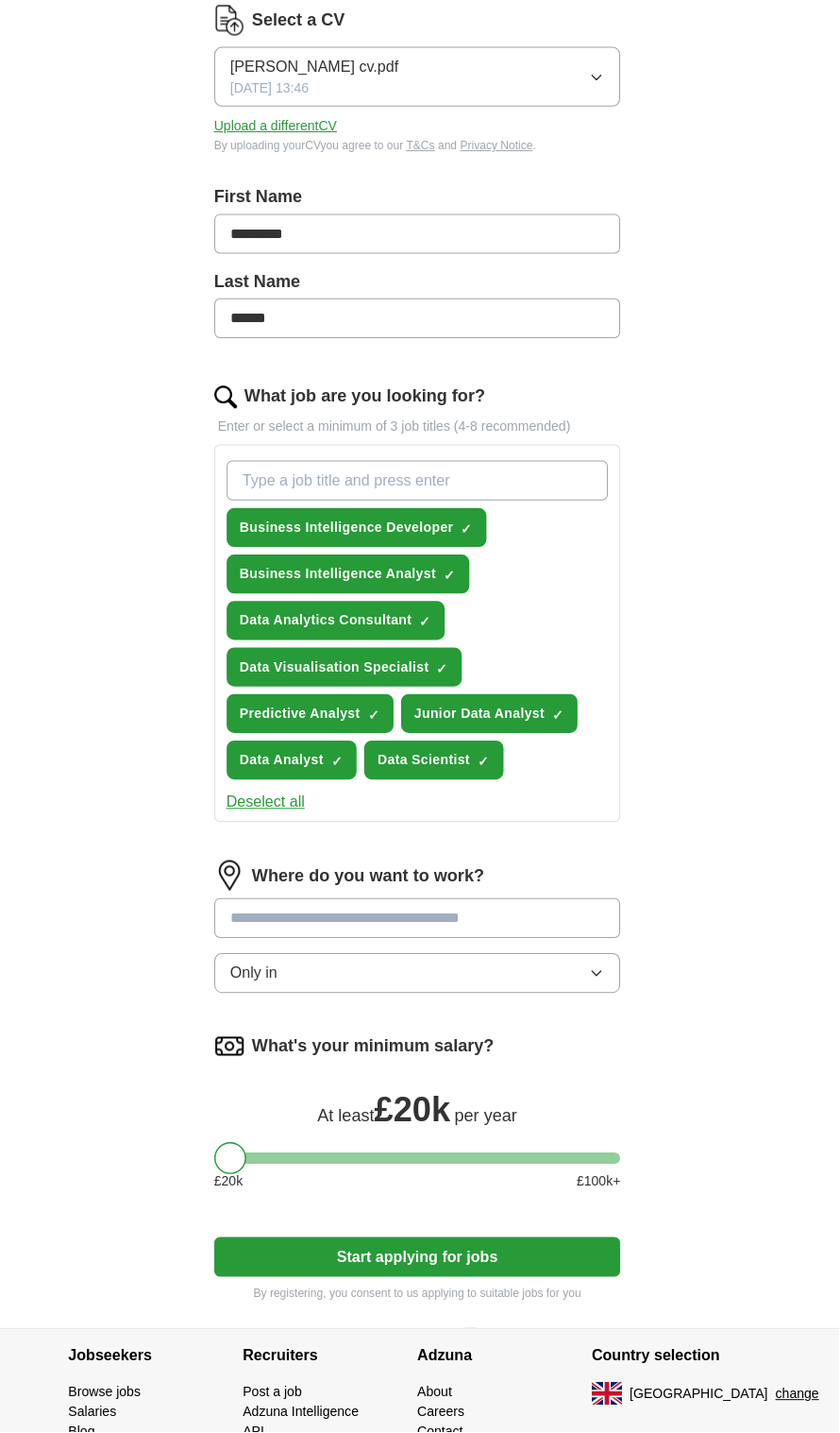
click at [777, 1406] on button "change" at bounding box center [798, 1395] width 44 height 19
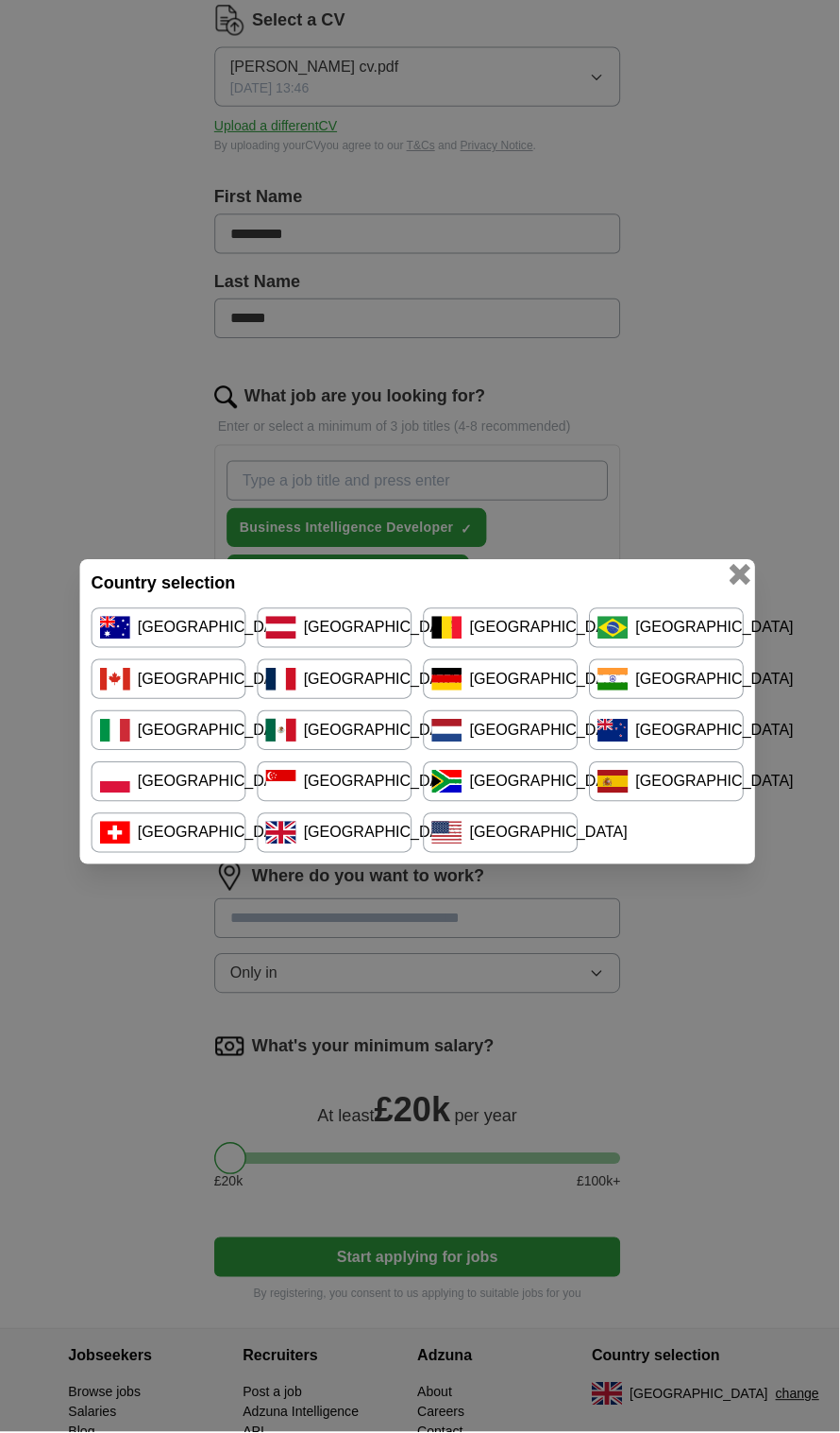
click at [743, 590] on button "button" at bounding box center [741, 579] width 20 height 20
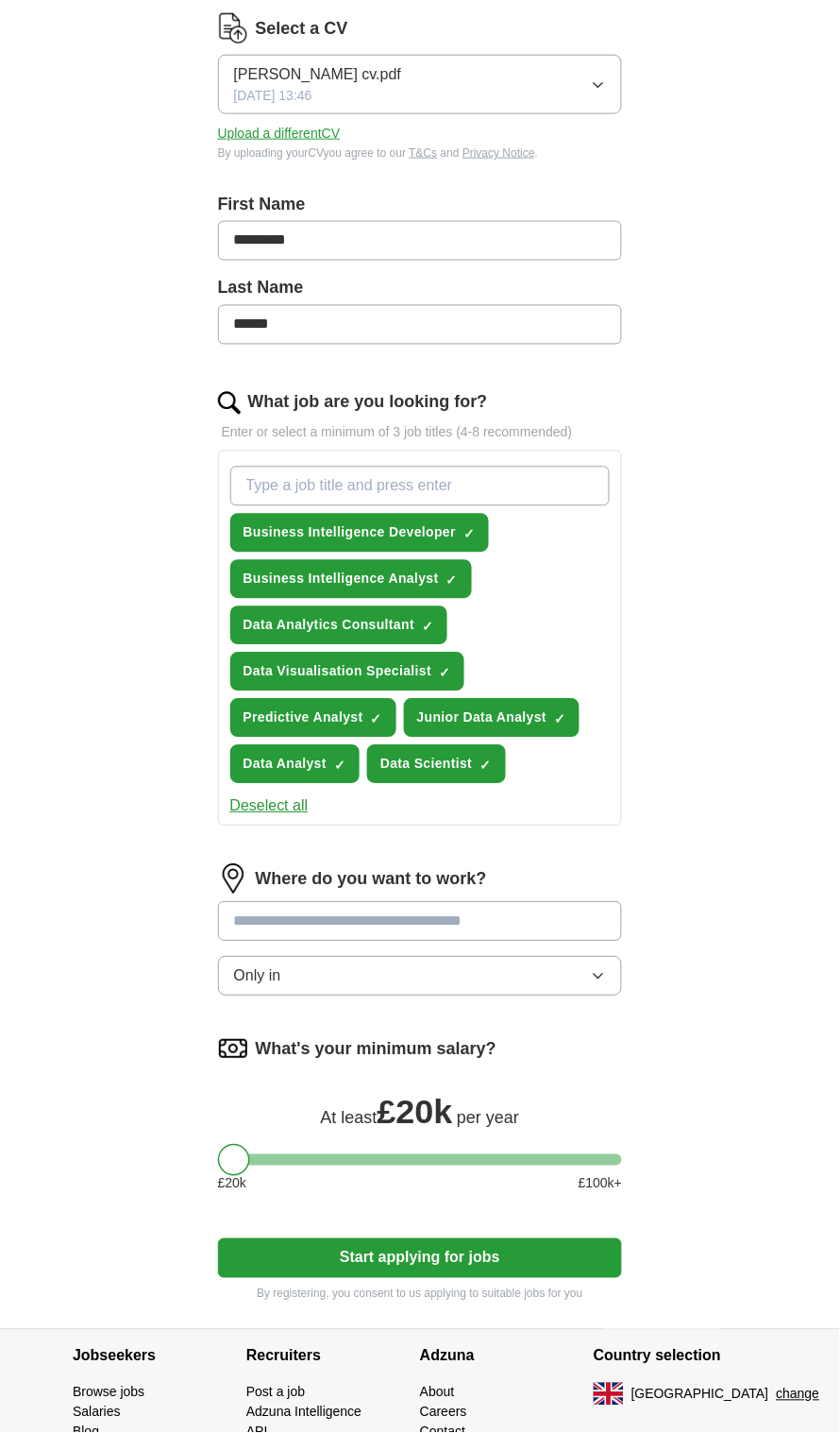
click at [557, 1268] on button "Start applying for jobs" at bounding box center [420, 1259] width 405 height 40
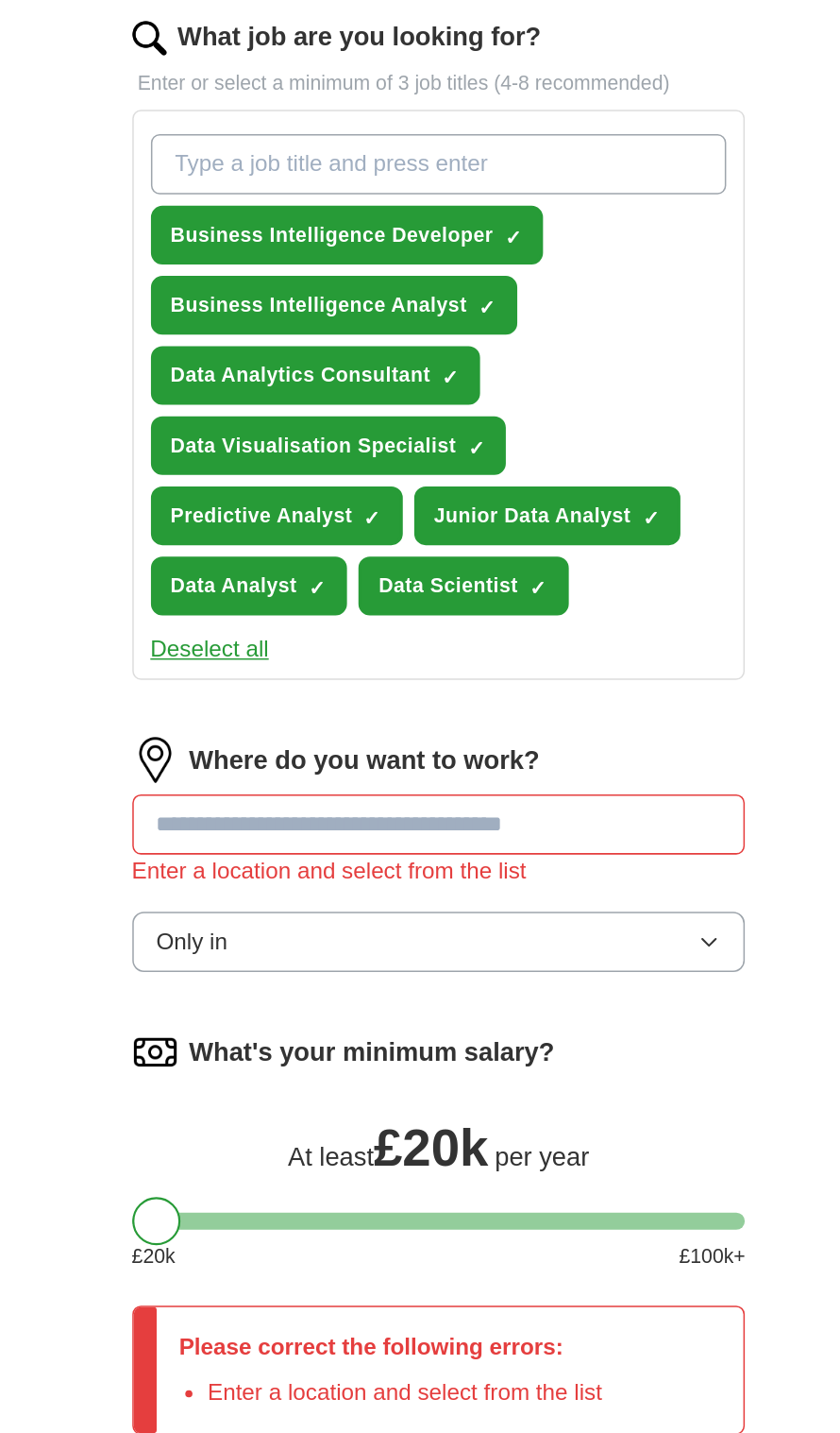
scroll to position [277, 0]
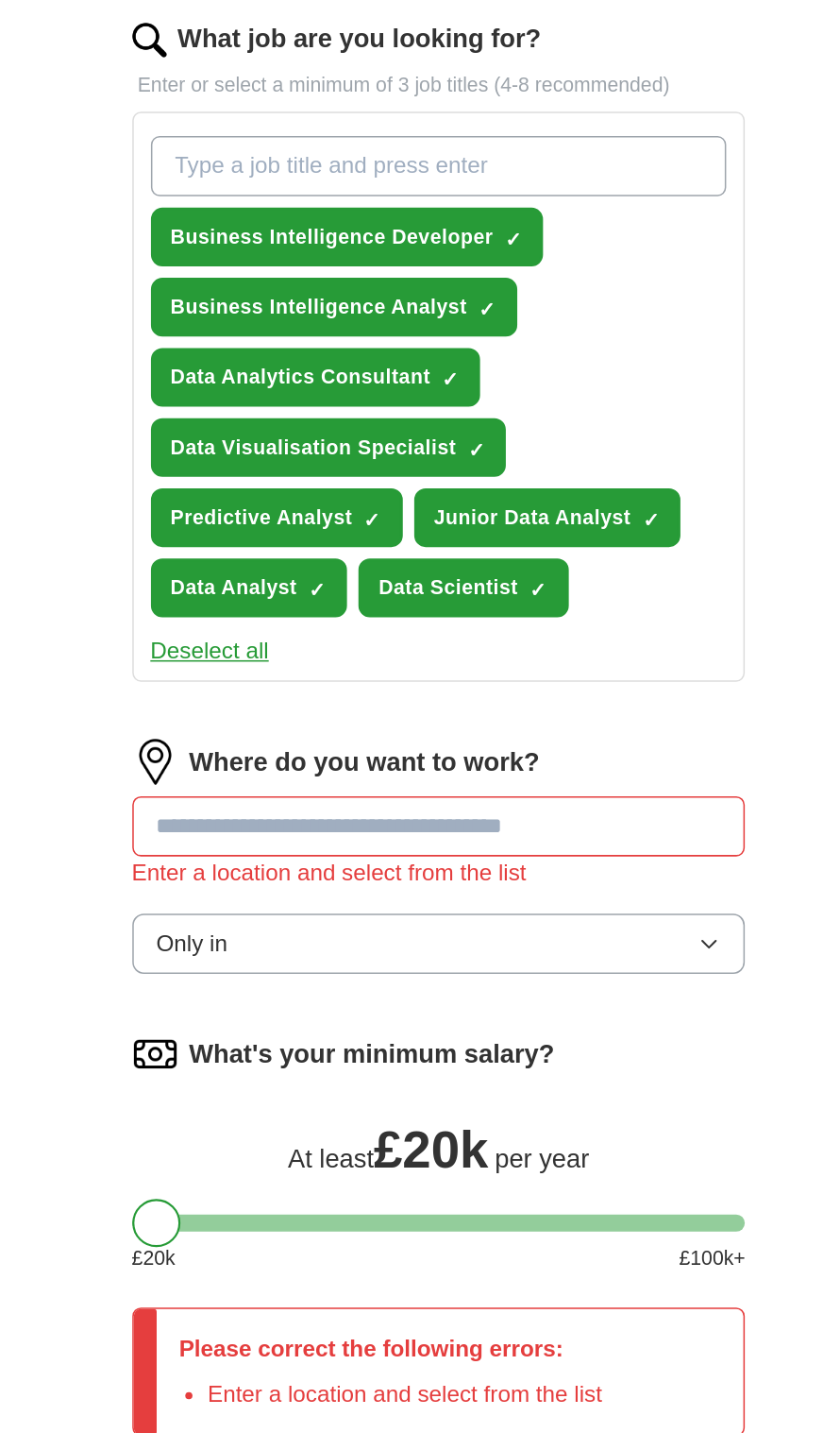
click at [562, 920] on input at bounding box center [420, 911] width 405 height 40
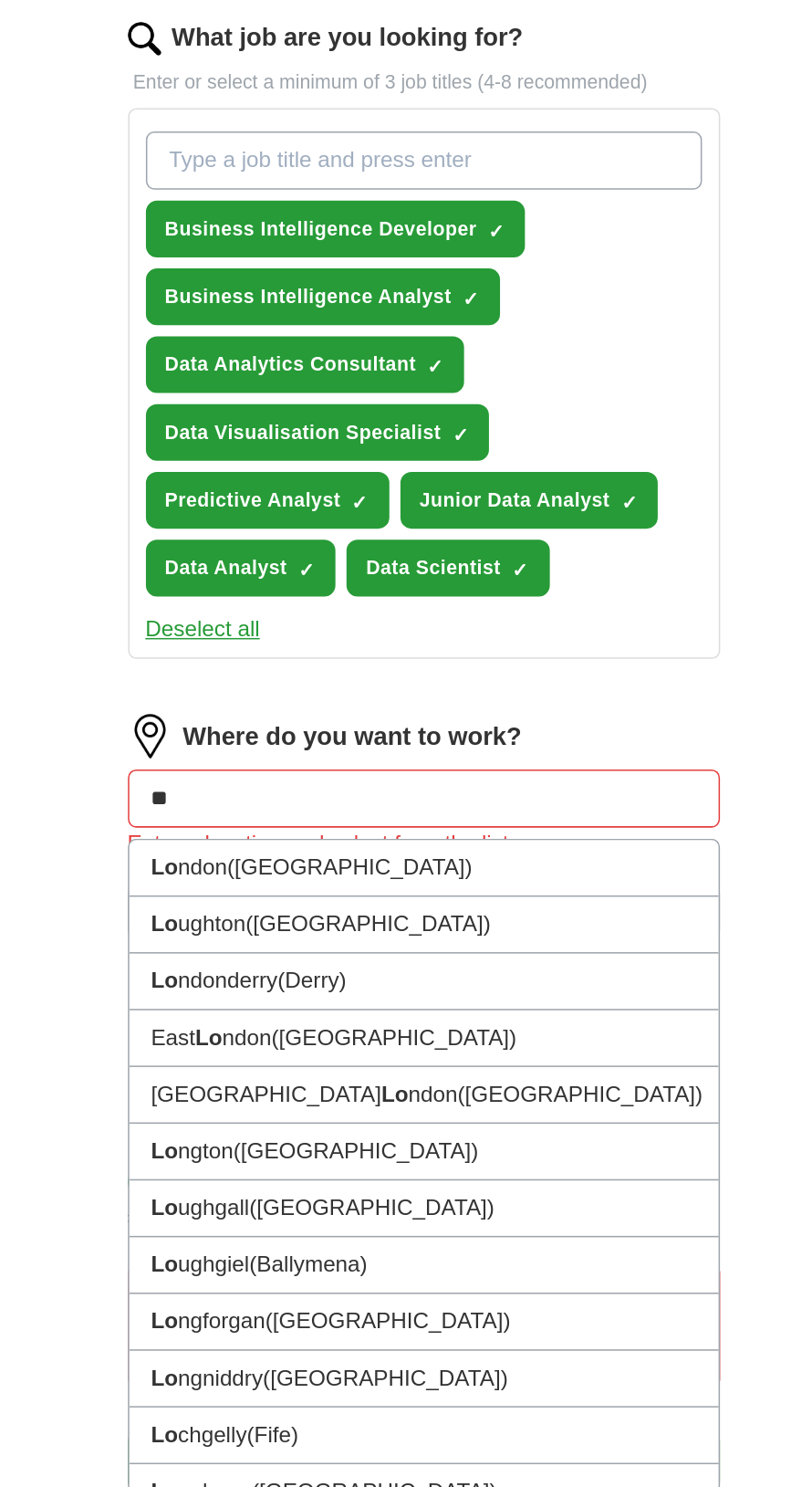
type input "***"
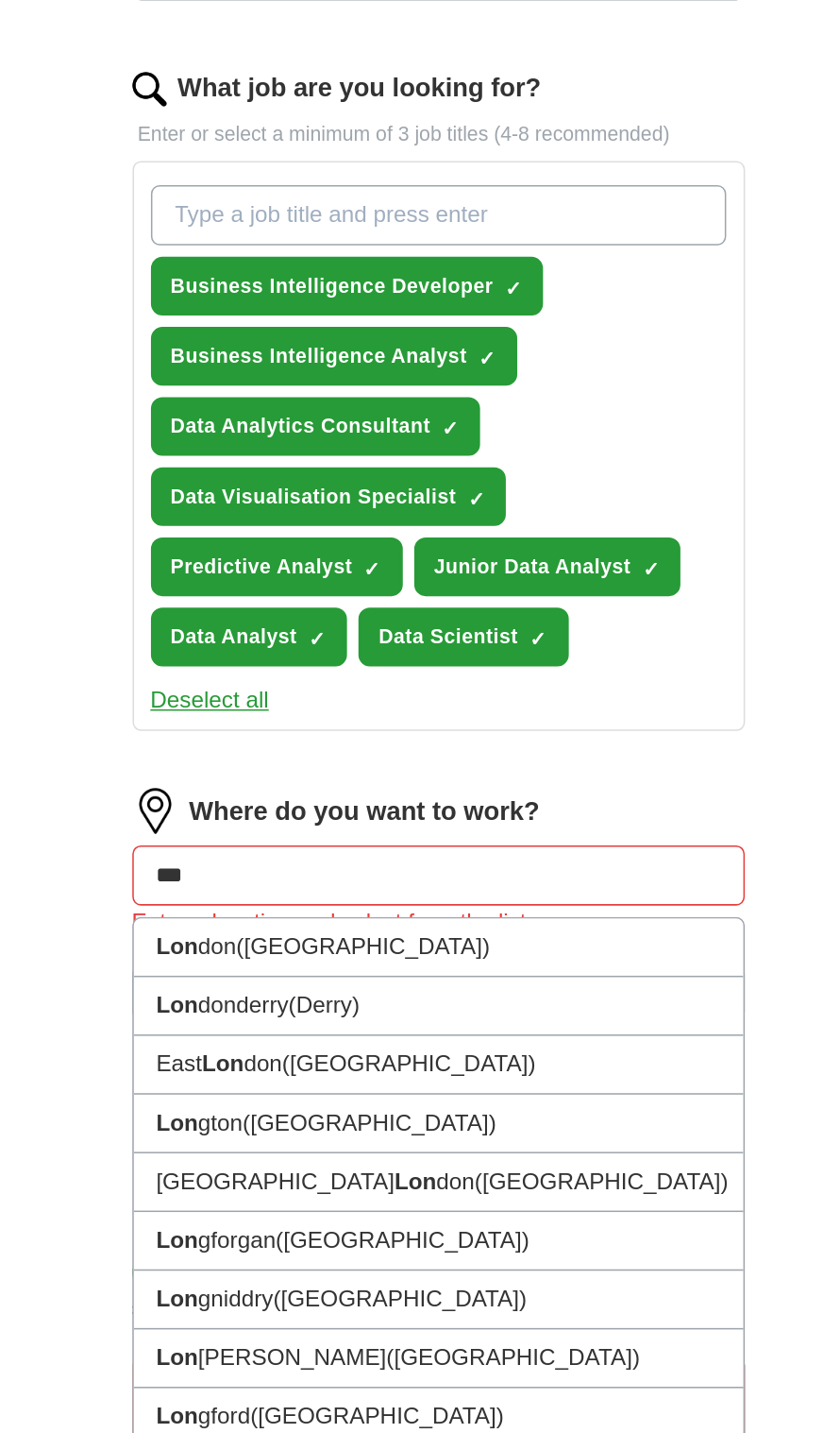
click at [523, 970] on li "Lon don ([GEOGRAPHIC_DATA])" at bounding box center [420, 959] width 403 height 39
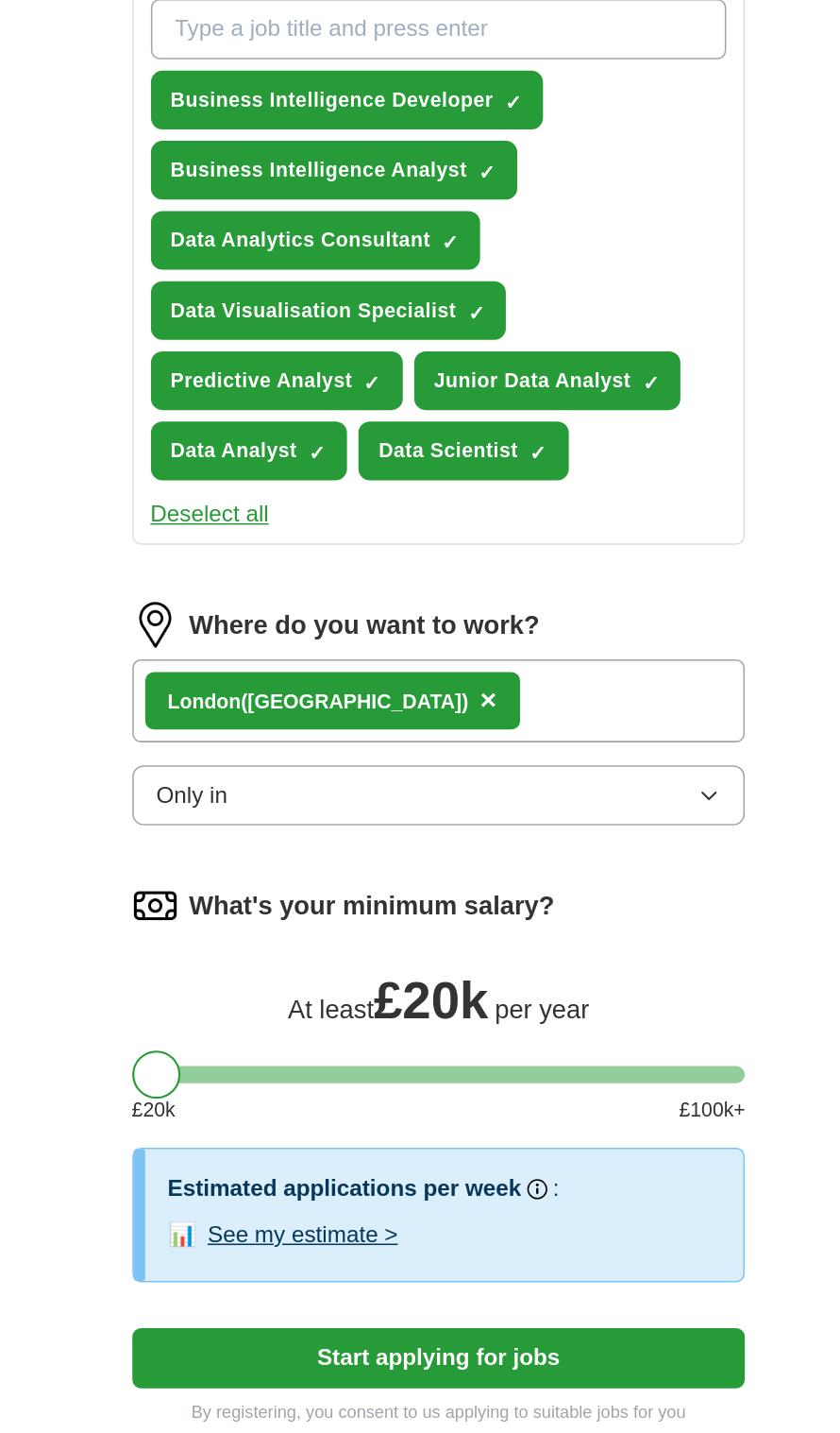
scroll to position [268, 0]
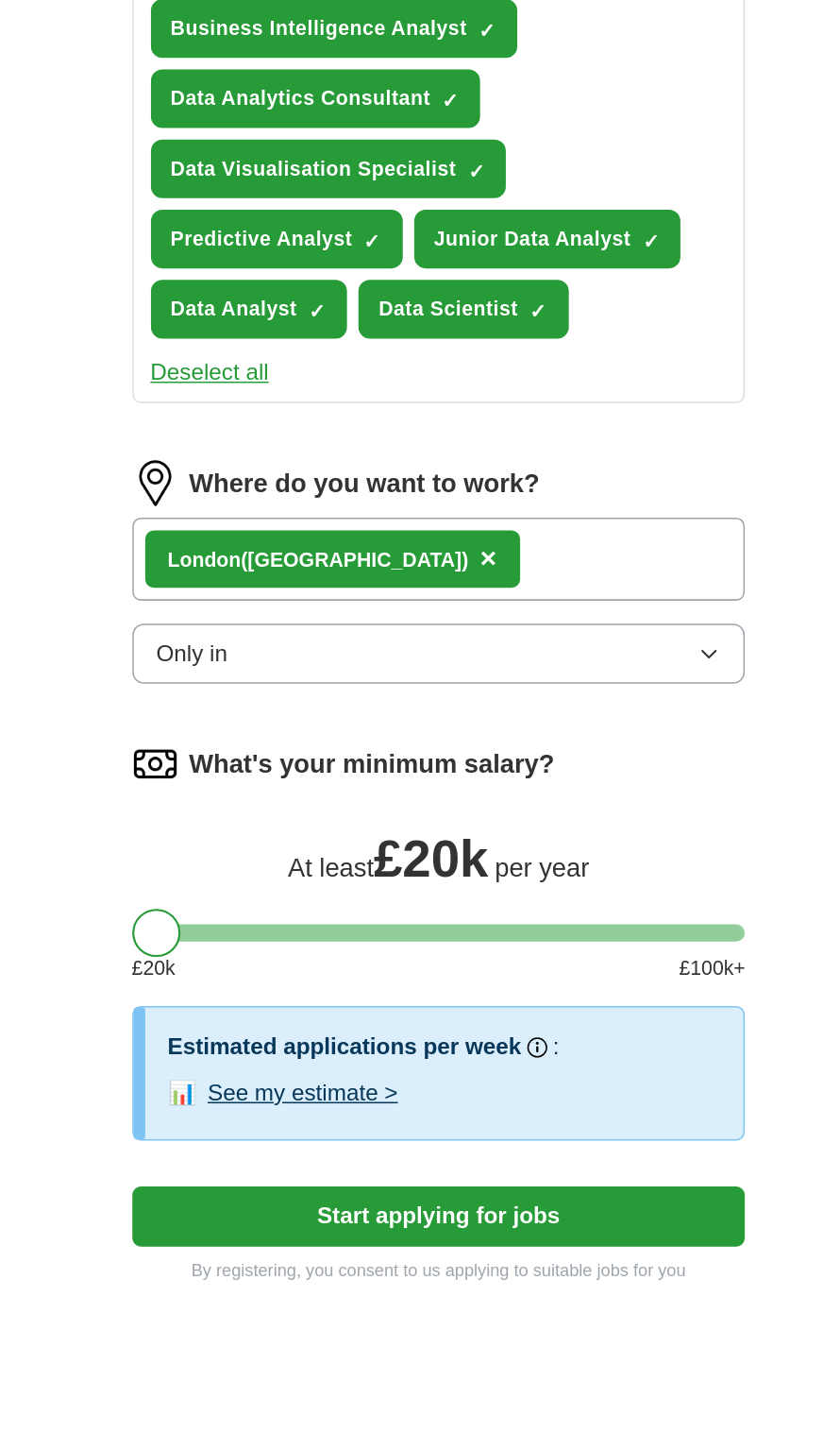
click at [554, 1378] on button "Start applying for jobs" at bounding box center [420, 1363] width 405 height 40
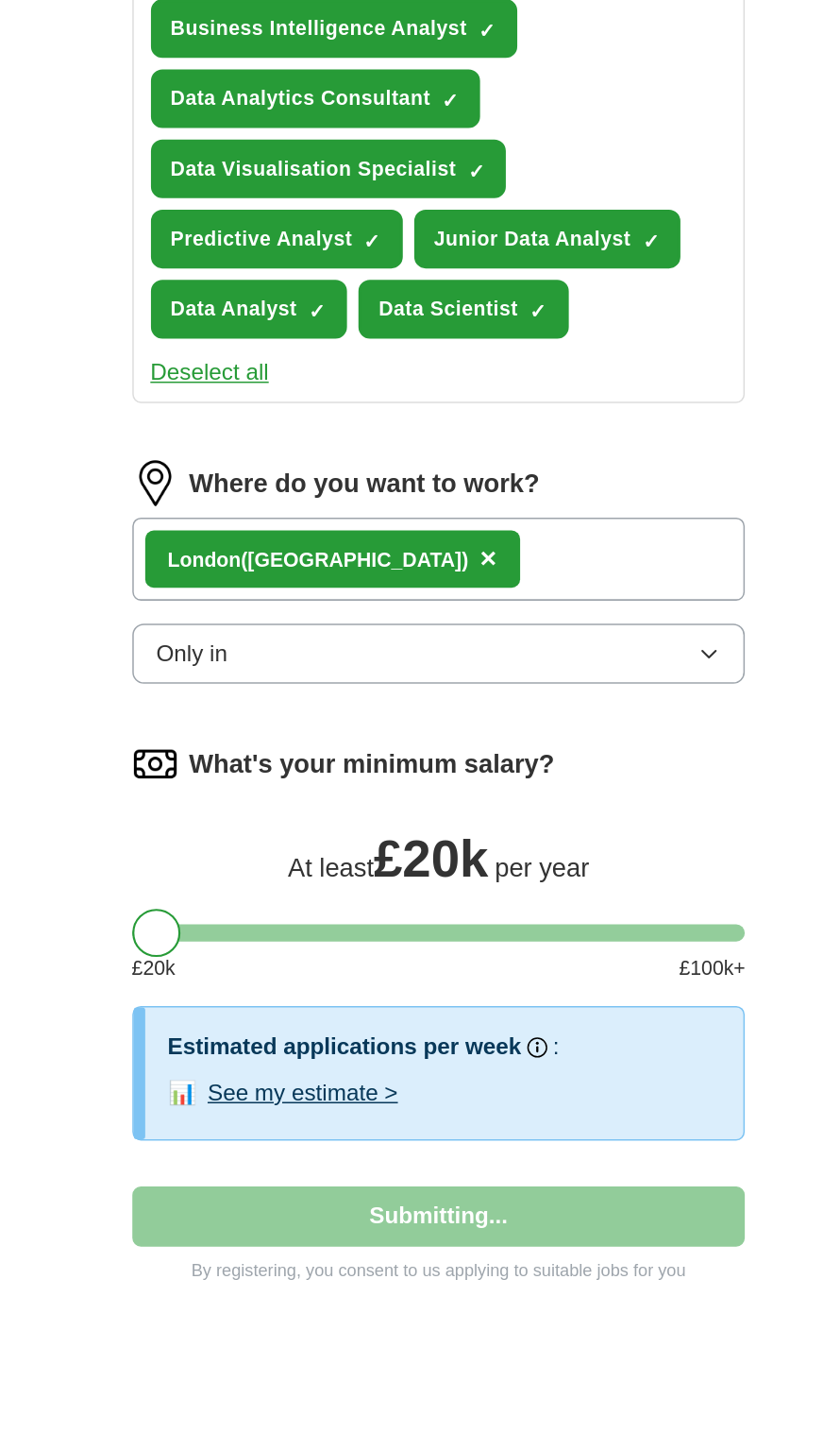
select select "**"
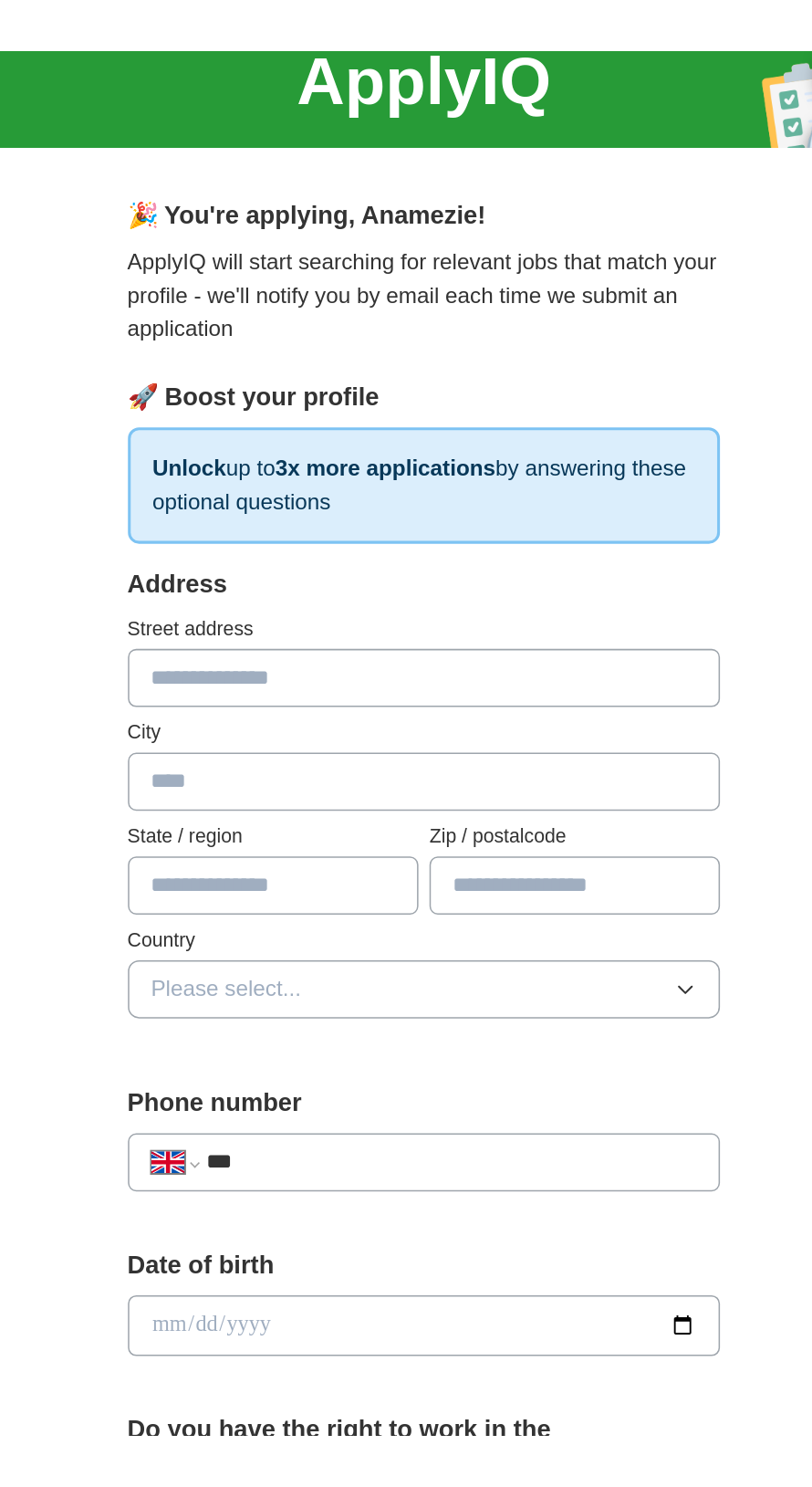
scroll to position [0, 0]
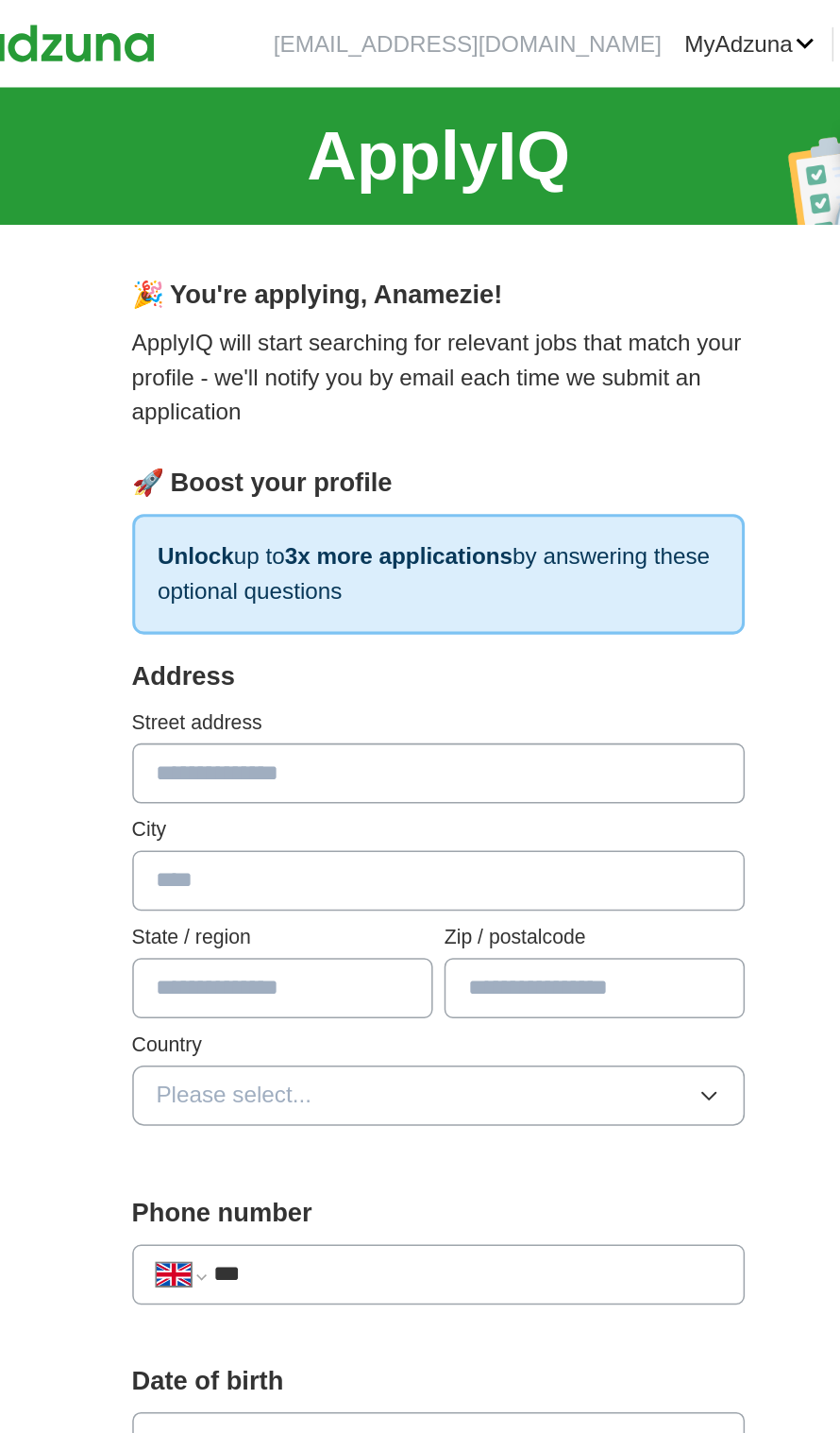
click at [419, 500] on input "text" at bounding box center [420, 509] width 405 height 40
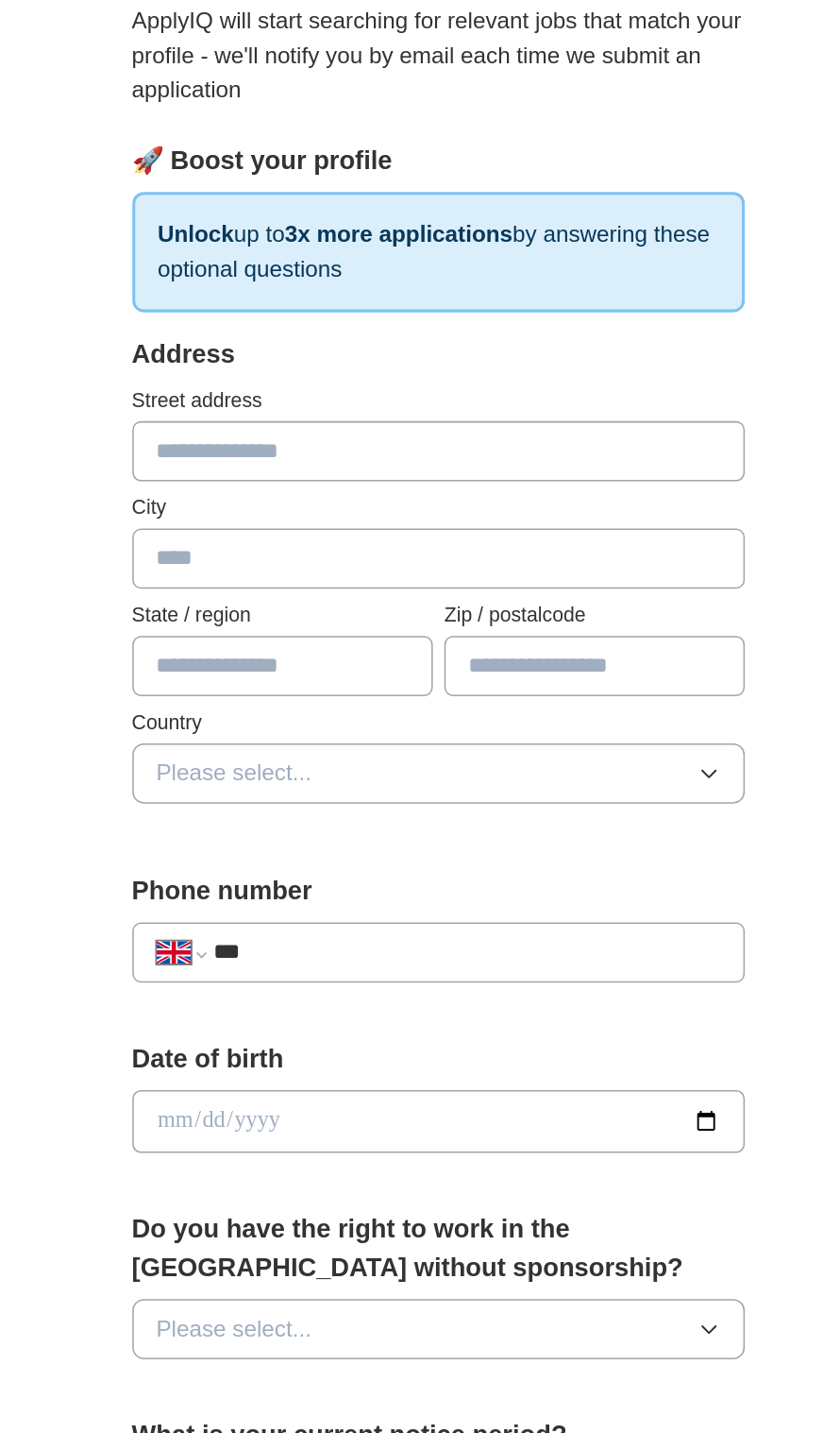
click at [265, 499] on input "text" at bounding box center [420, 509] width 405 height 40
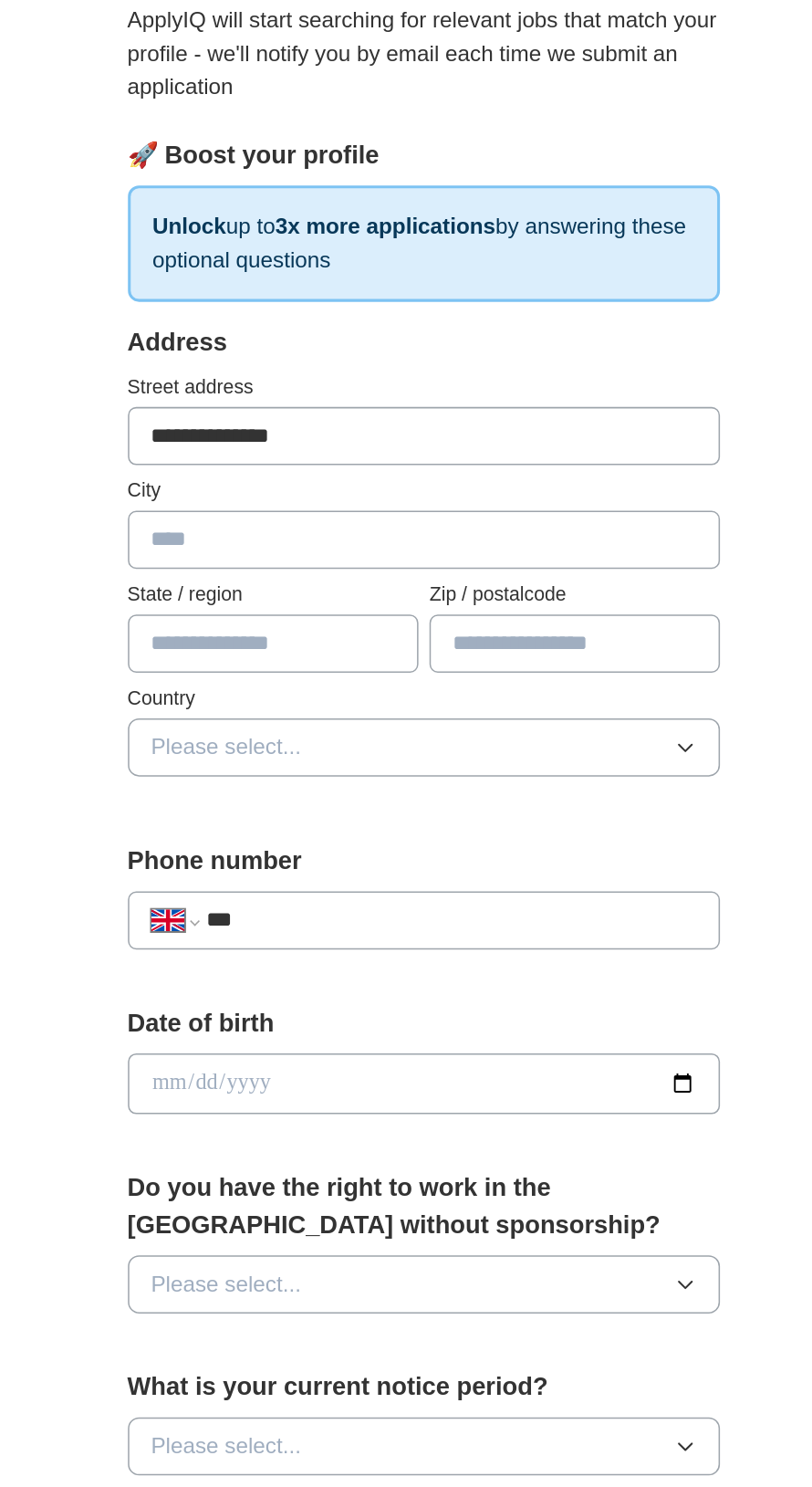
type input "**********"
click at [280, 569] on input "text" at bounding box center [406, 561] width 391 height 39
type input "******"
click at [474, 633] on input "text" at bounding box center [506, 630] width 192 height 39
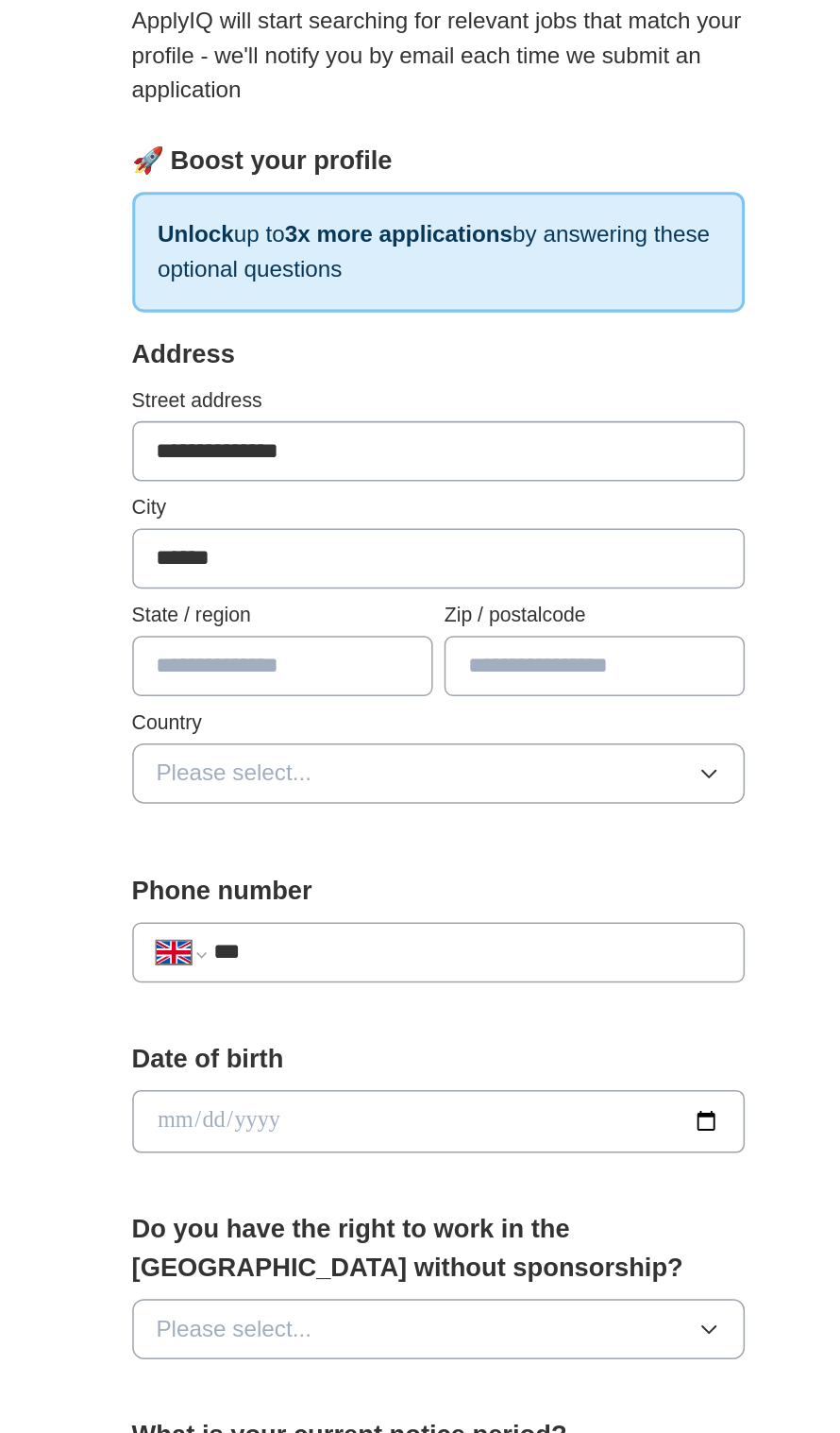
click at [464, 646] on input "text" at bounding box center [524, 651] width 199 height 40
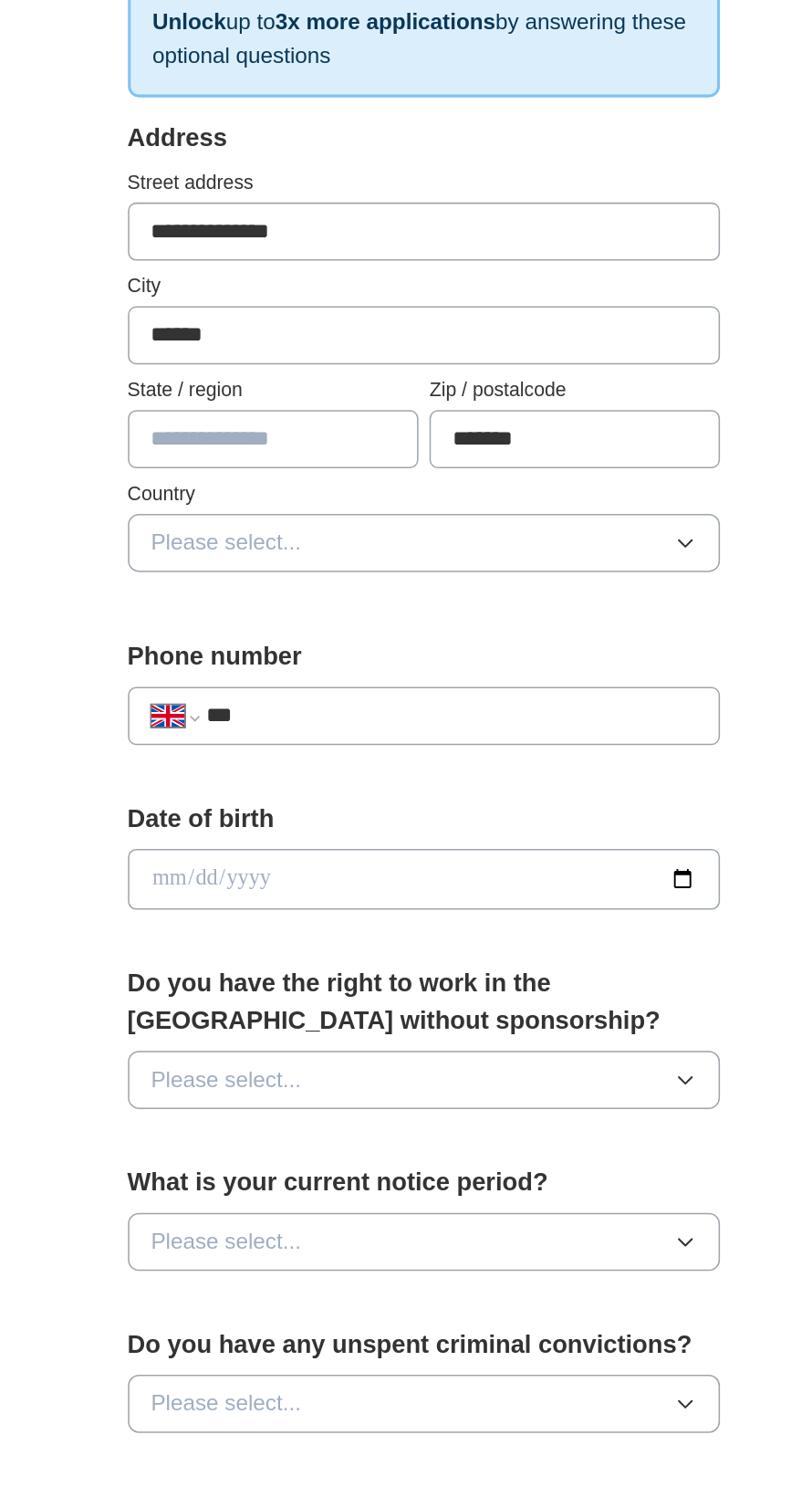
type input "*******"
click at [235, 713] on button "Please select..." at bounding box center [406, 698] width 391 height 39
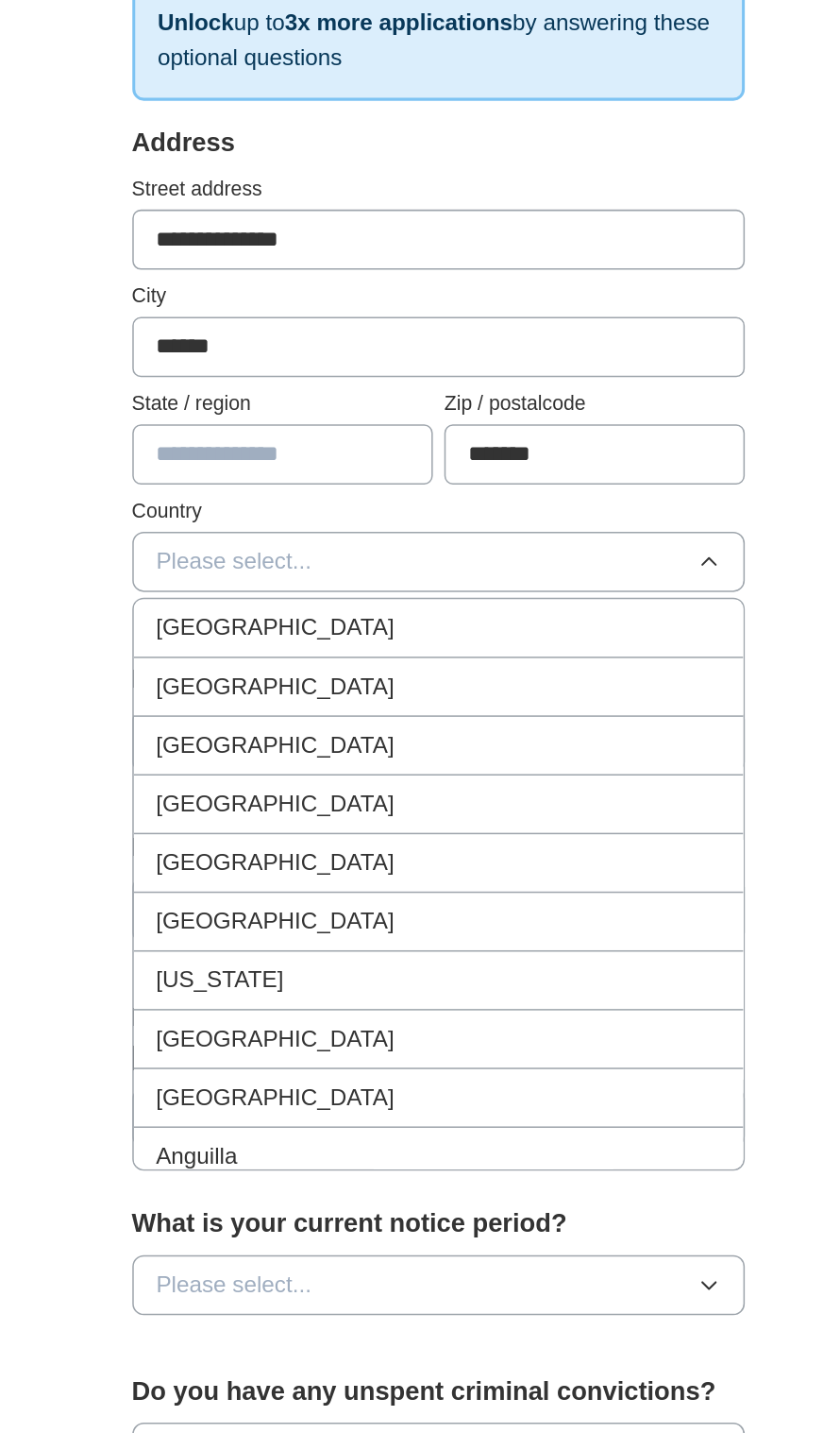
click at [243, 781] on li "[GEOGRAPHIC_DATA]" at bounding box center [420, 766] width 403 height 39
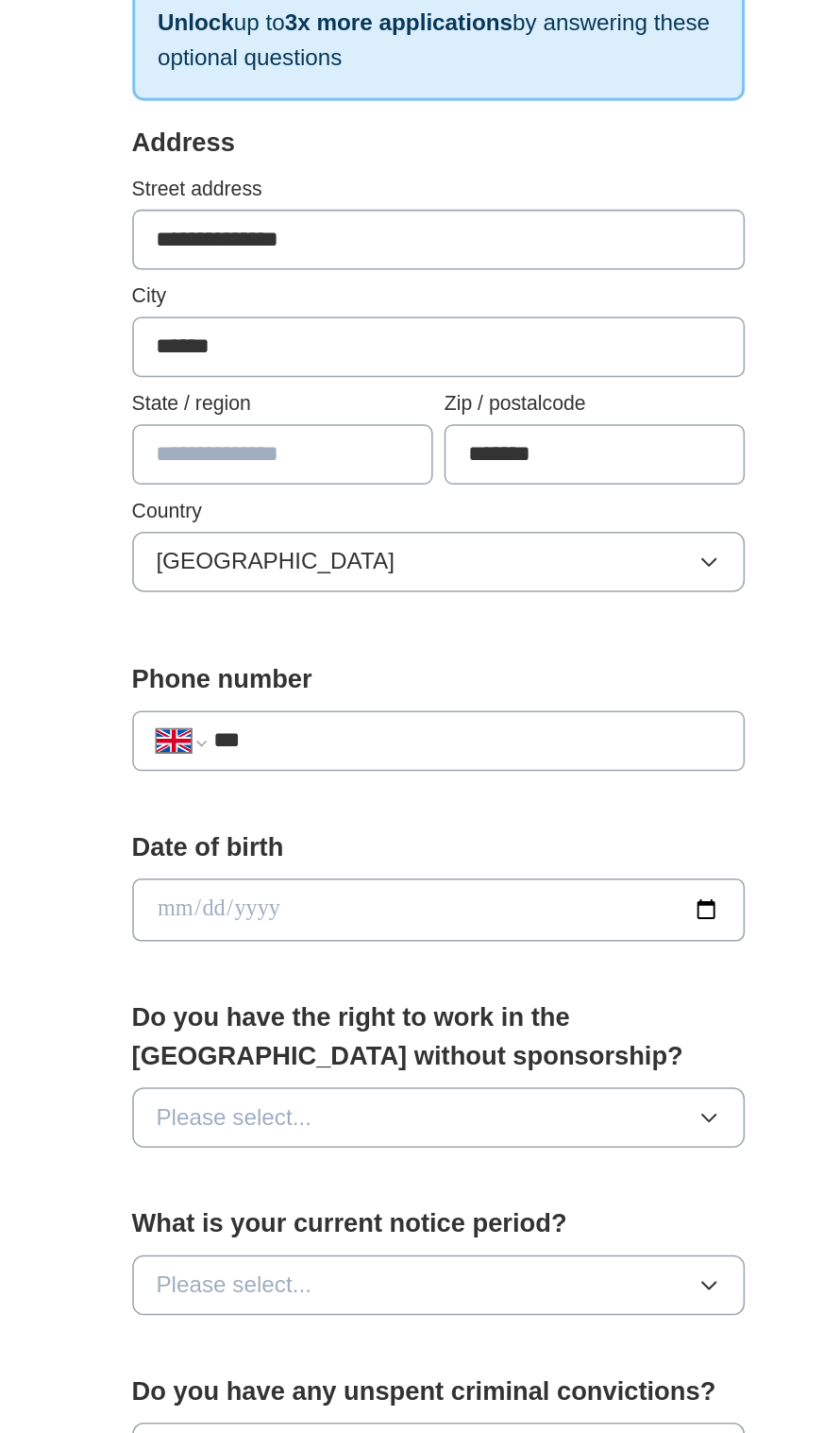
click at [246, 657] on input "text" at bounding box center [317, 651] width 199 height 40
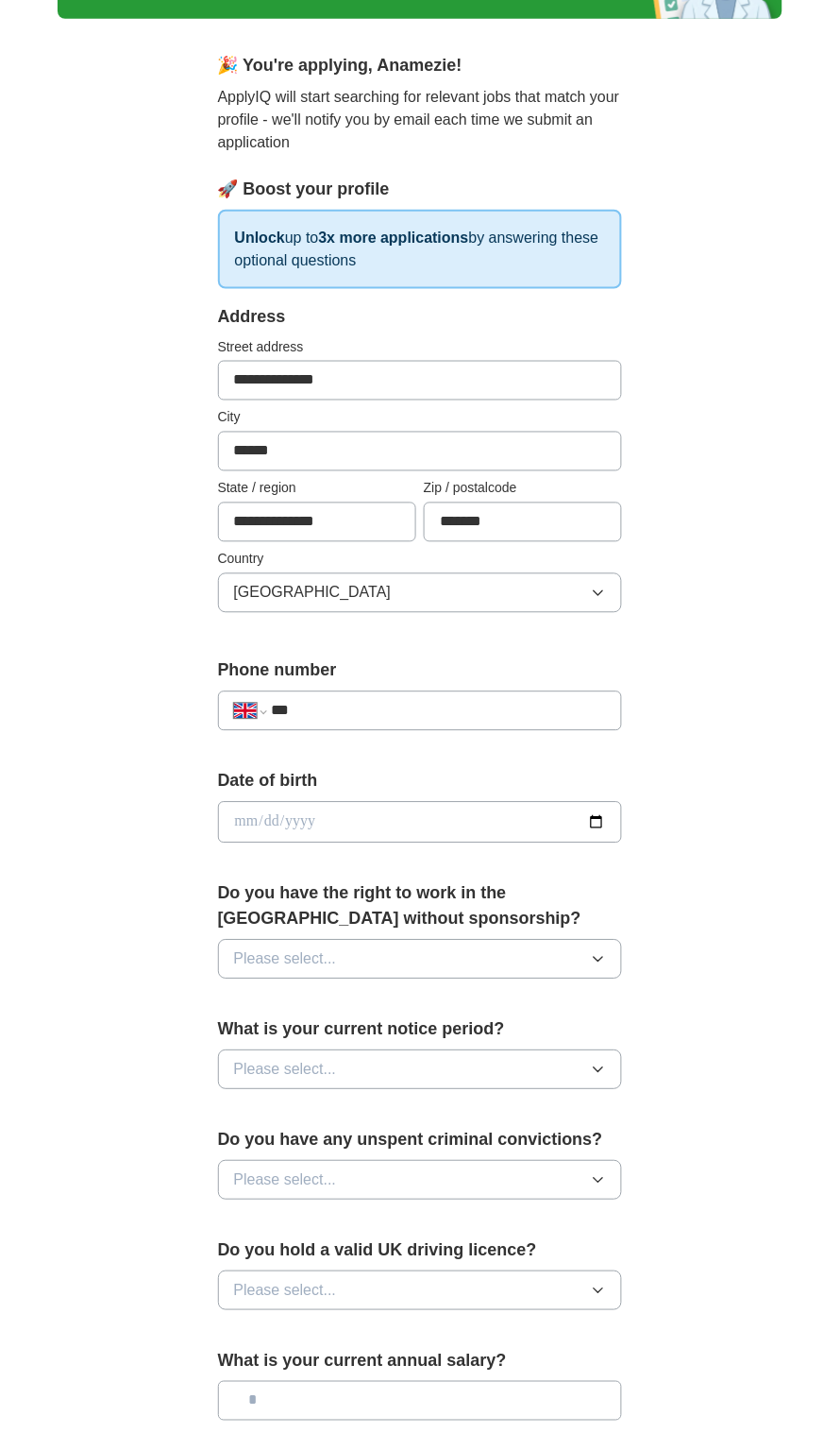
scroll to position [114, 0]
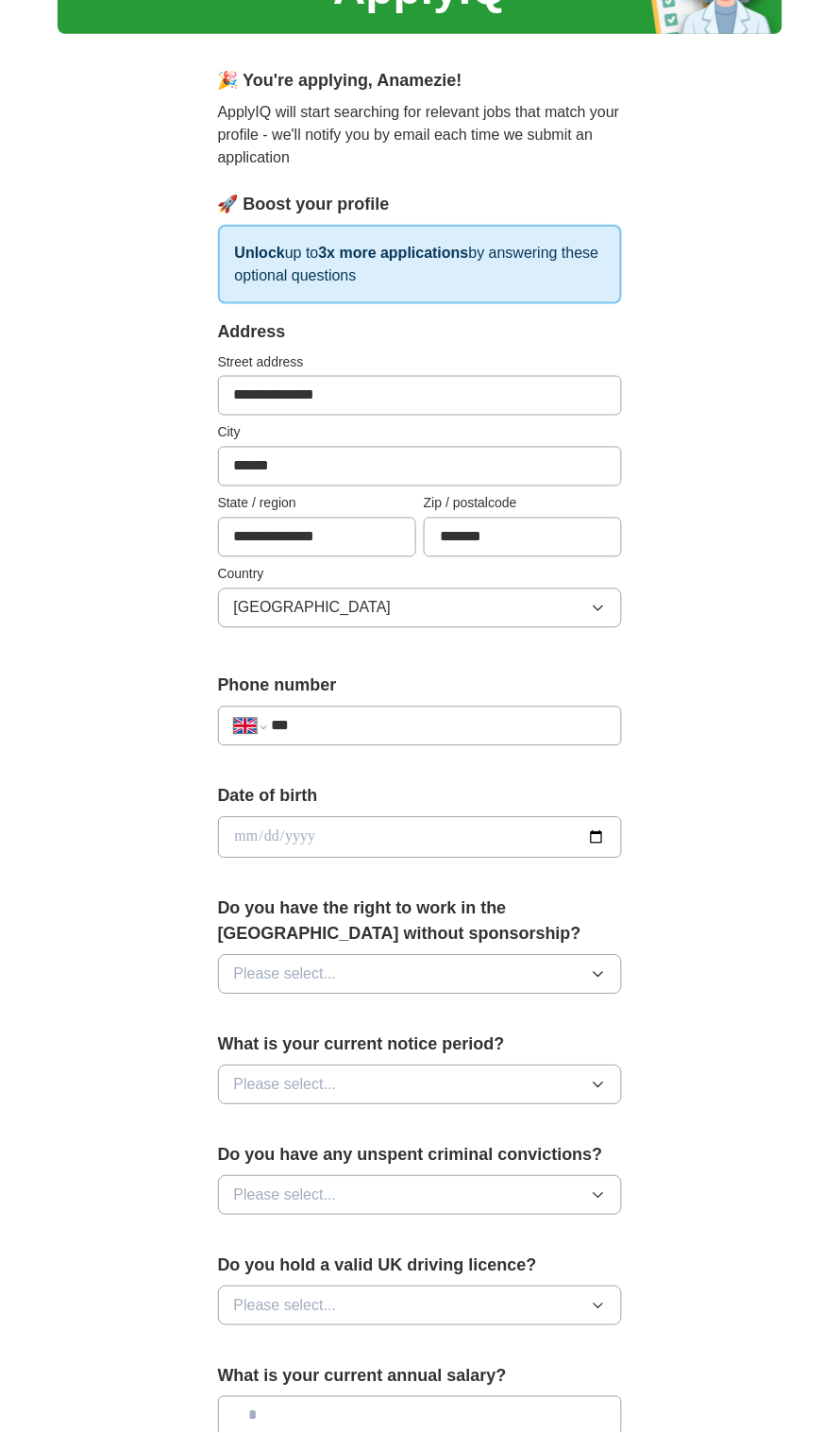
type input "**********"
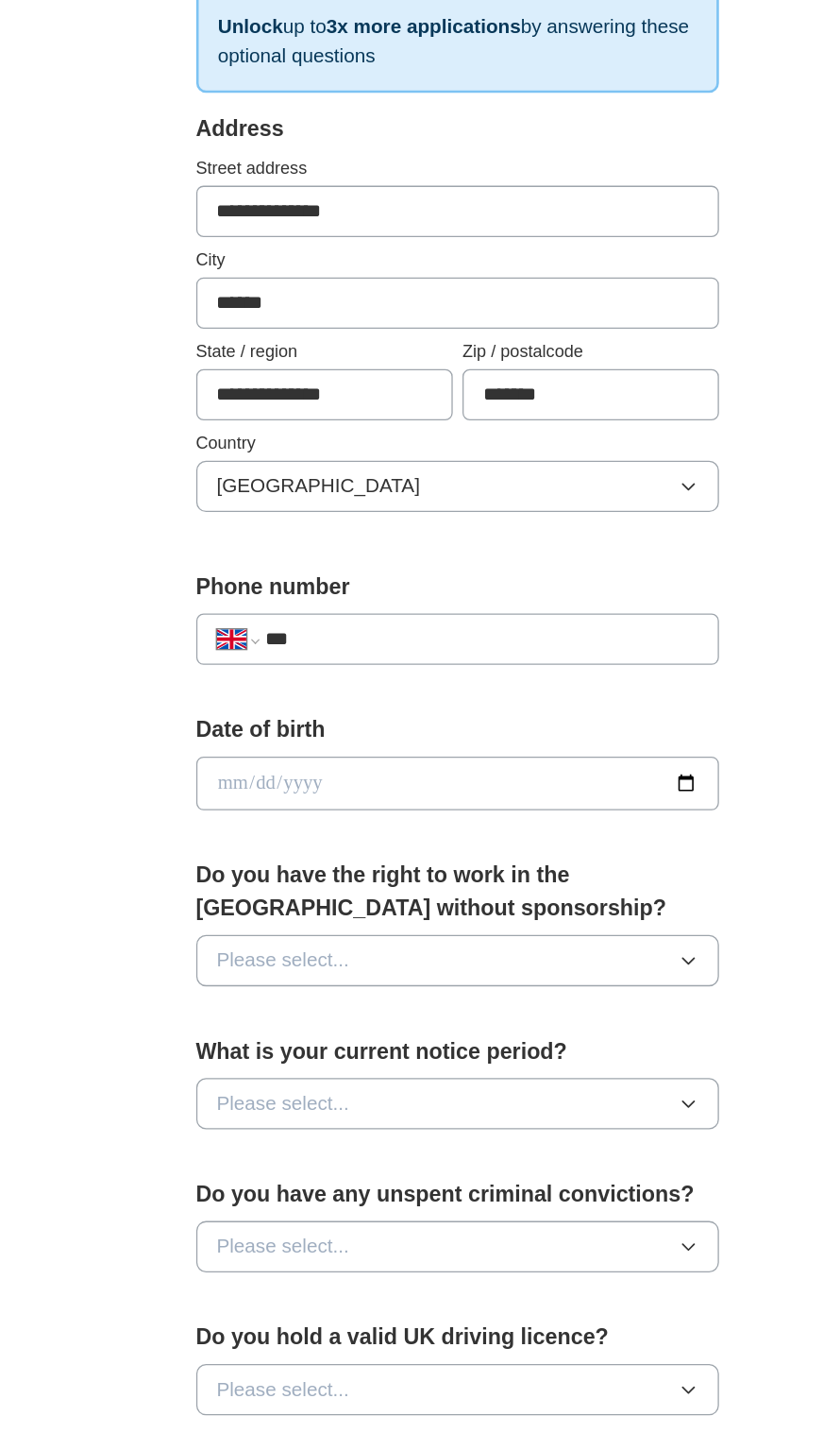
click at [340, 722] on input "***" at bounding box center [439, 725] width 335 height 22
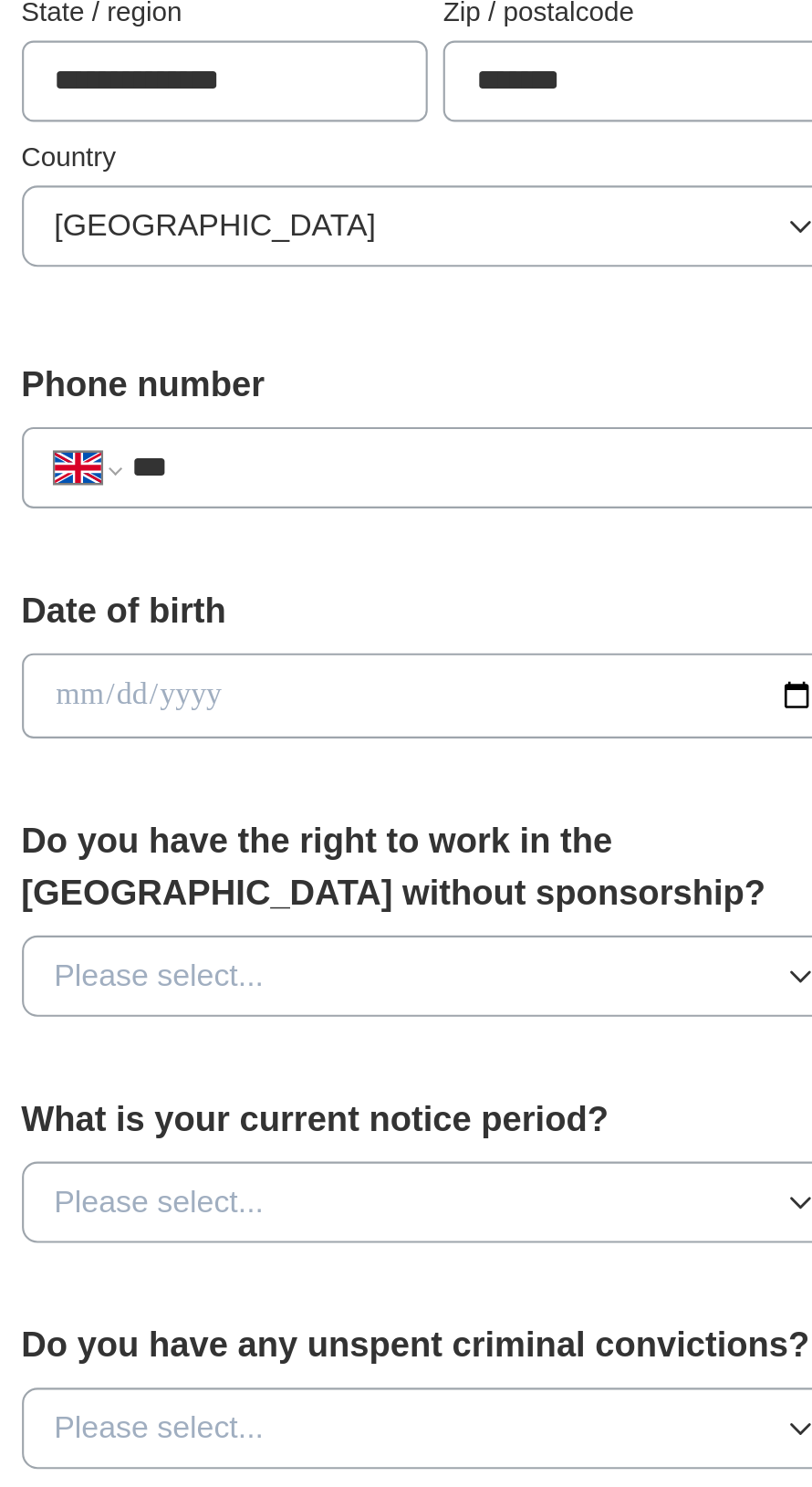
click at [297, 697] on input "***" at bounding box center [424, 701] width 324 height 22
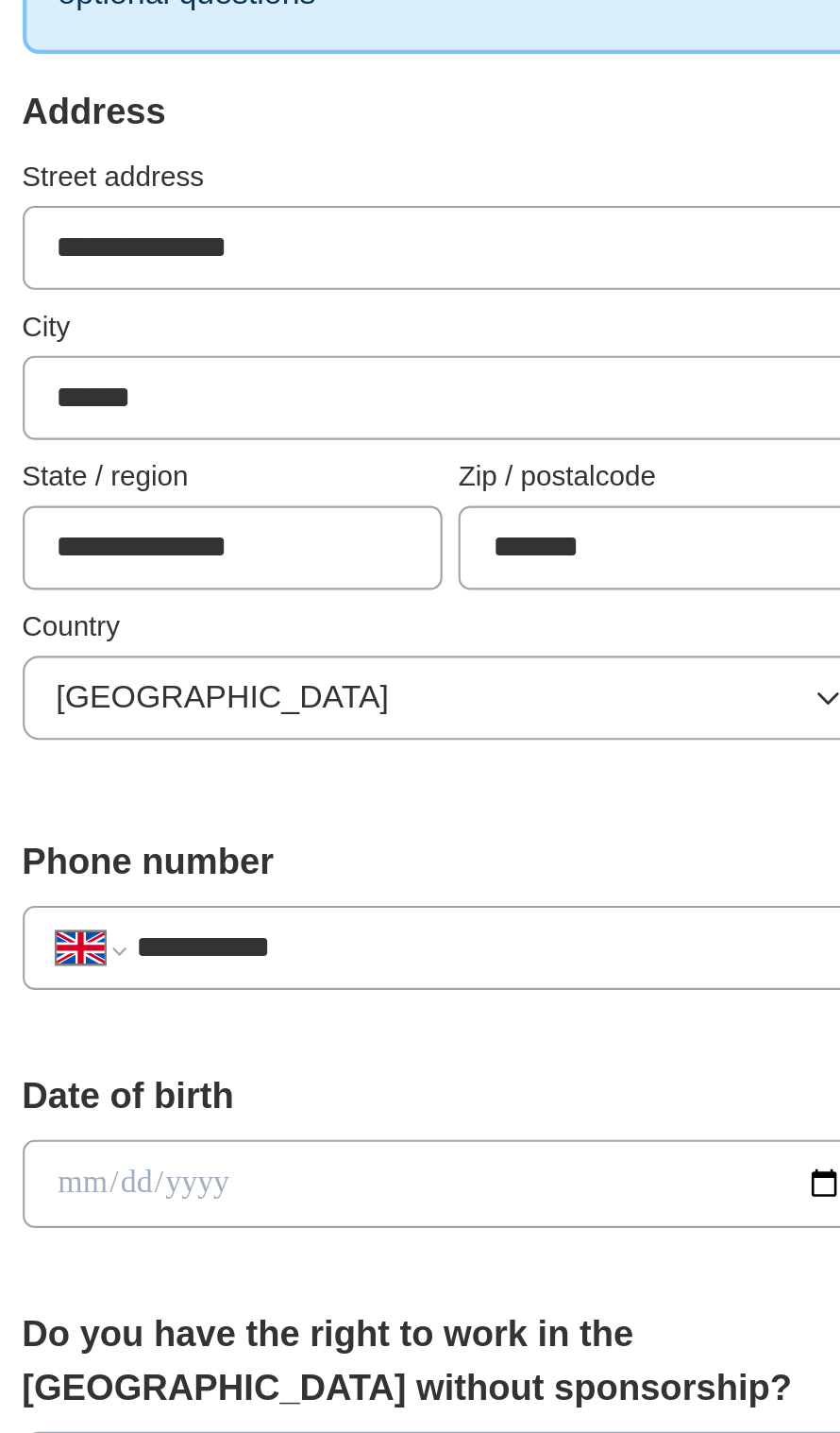
click at [365, 1007] on form "**********" at bounding box center [420, 980] width 405 height 1322
click at [365, 719] on input "**********" at bounding box center [439, 725] width 335 height 22
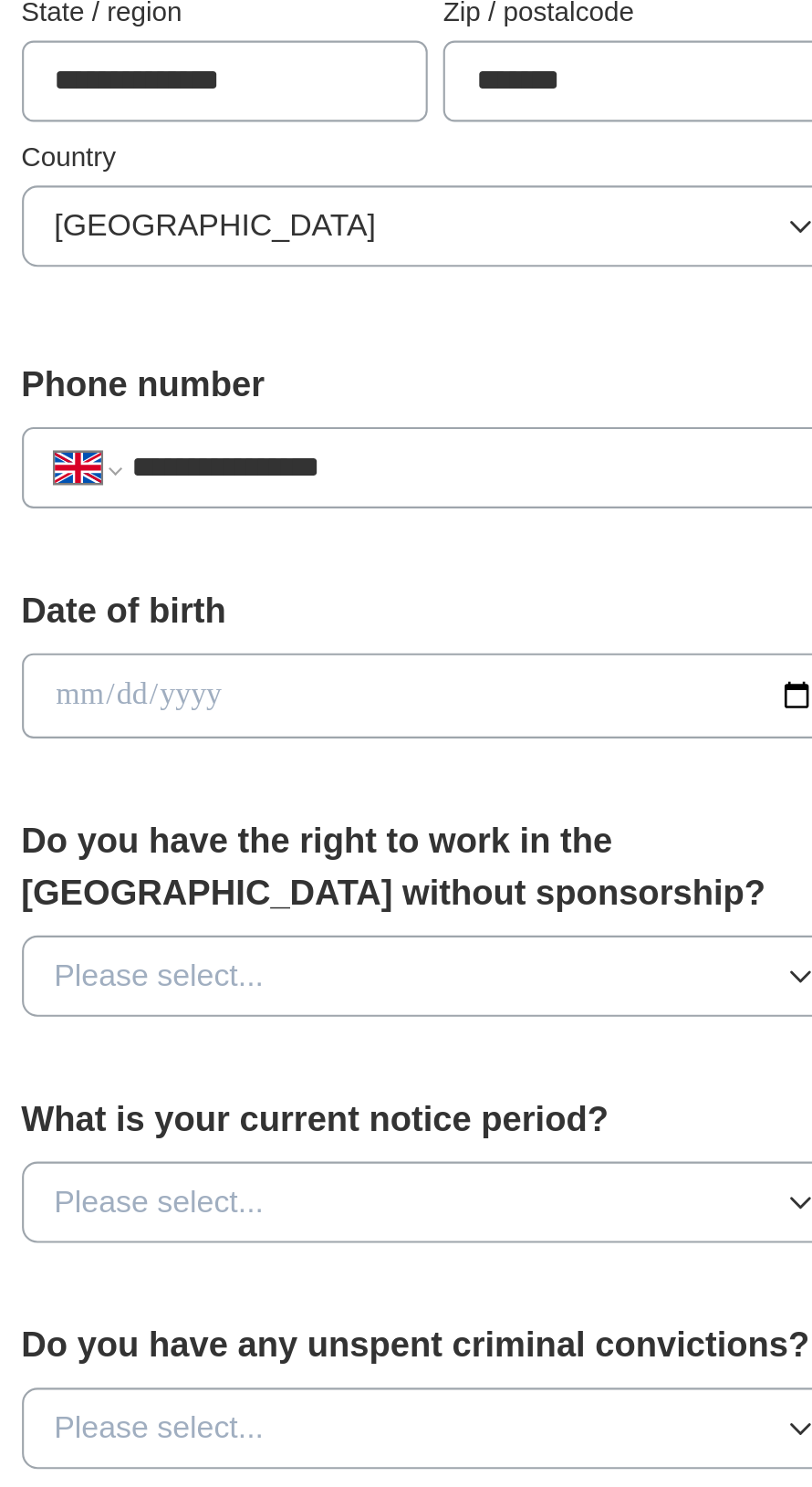
type input "**********"
click at [248, 803] on input "date" at bounding box center [406, 809] width 391 height 40
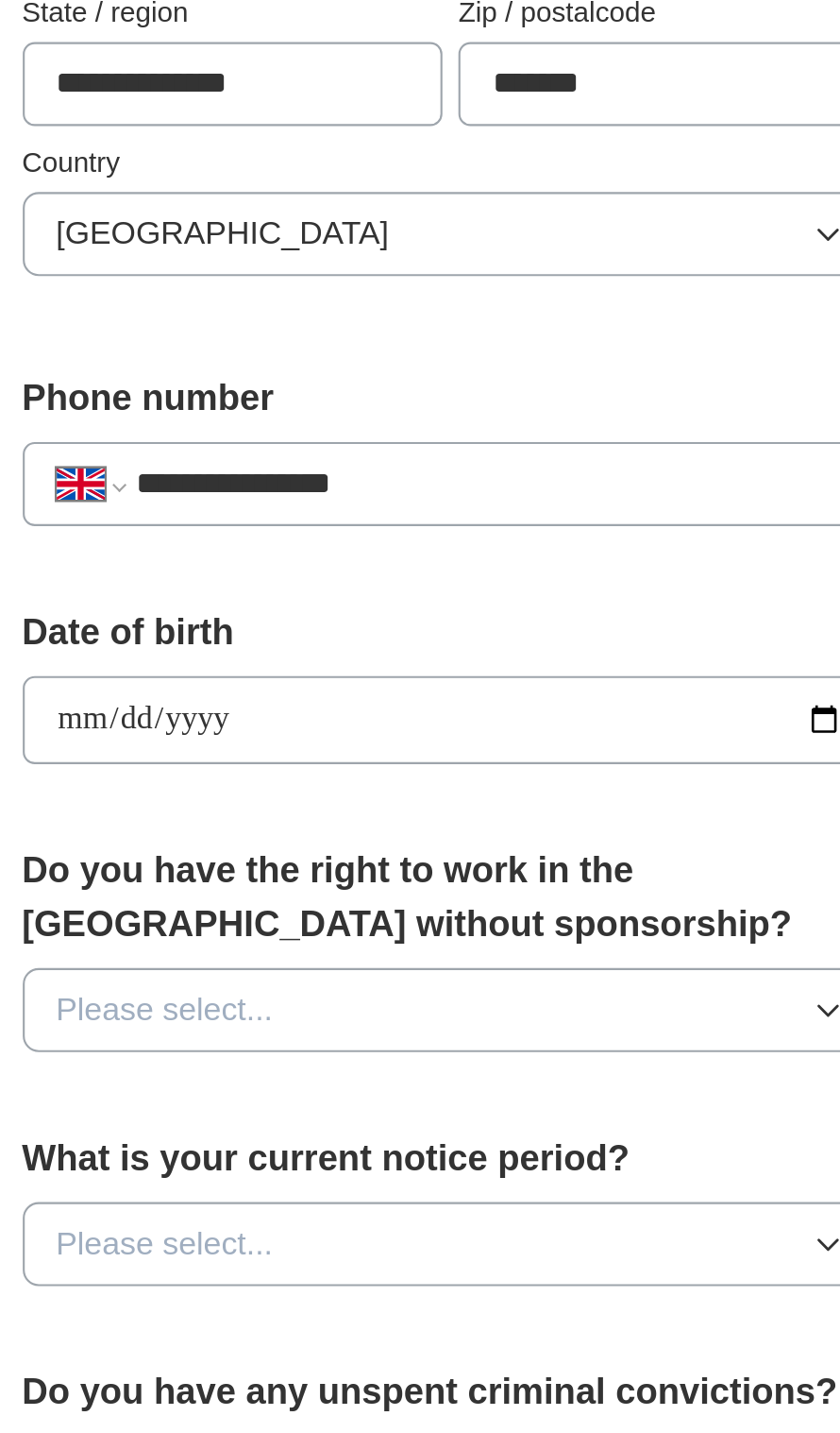
click at [330, 834] on input "**********" at bounding box center [420, 837] width 405 height 42
type input "**********"
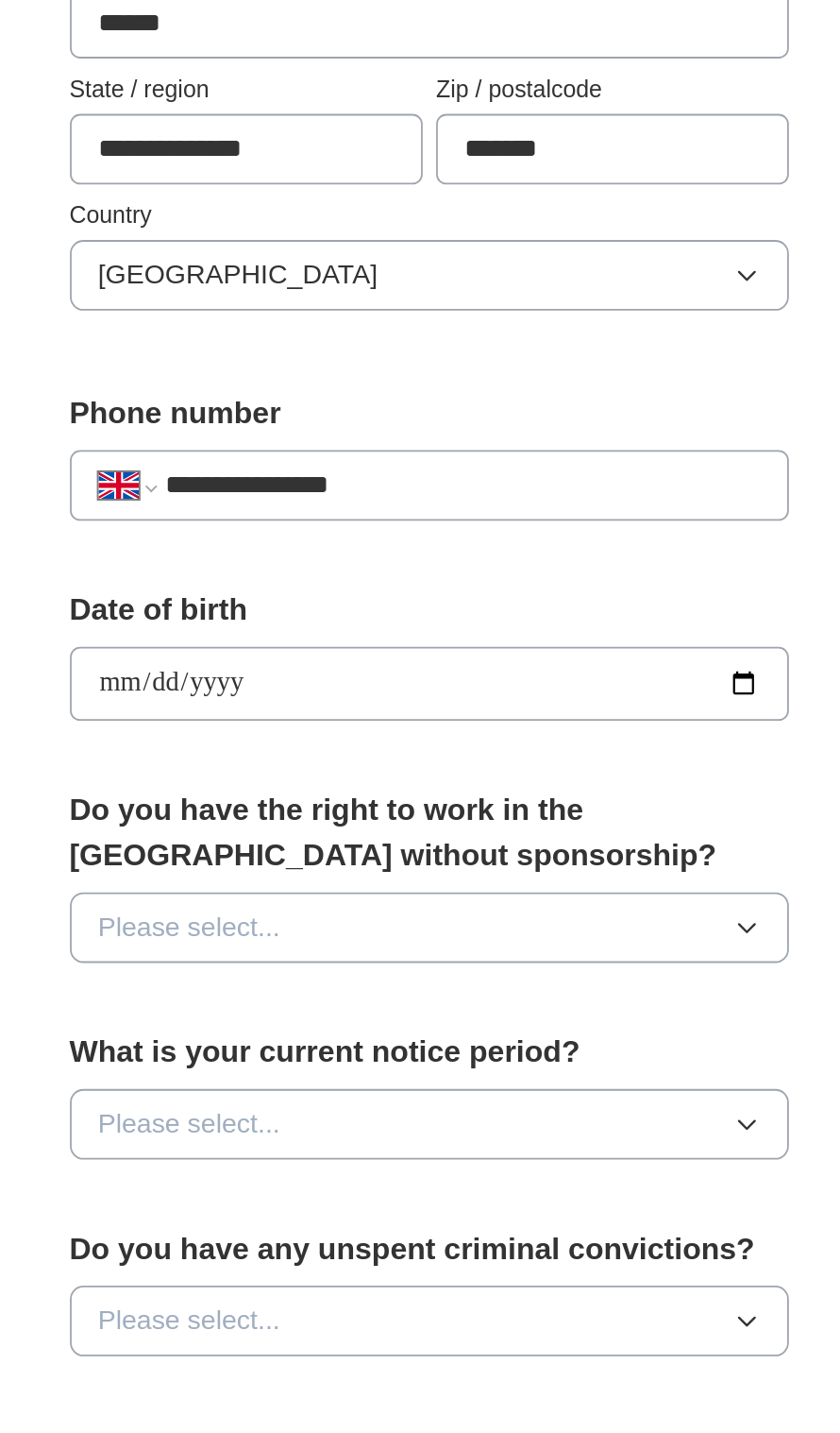
click at [552, 979] on button "Please select..." at bounding box center [420, 974] width 405 height 40
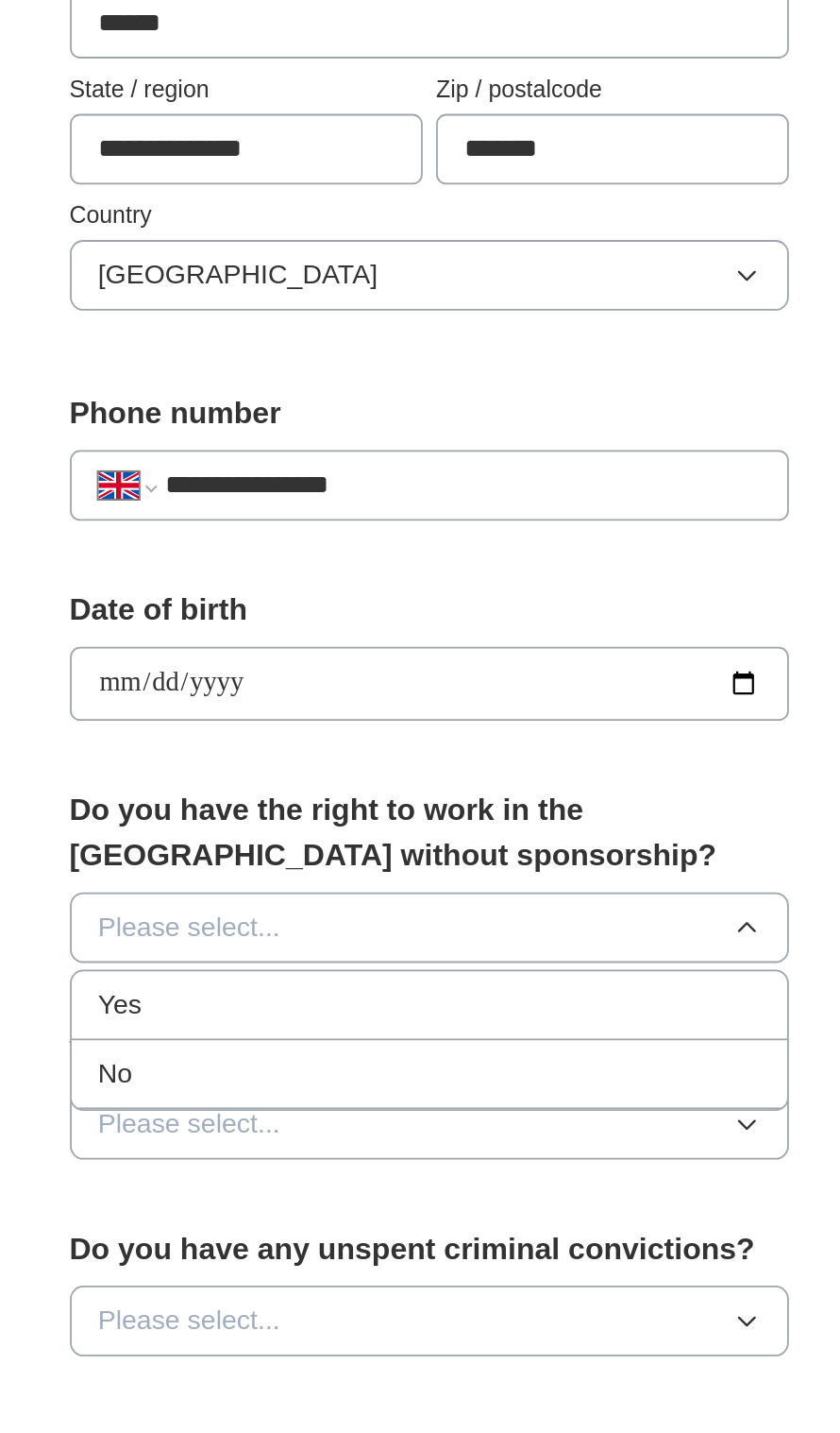
click at [521, 1025] on li "Yes" at bounding box center [420, 1018] width 403 height 39
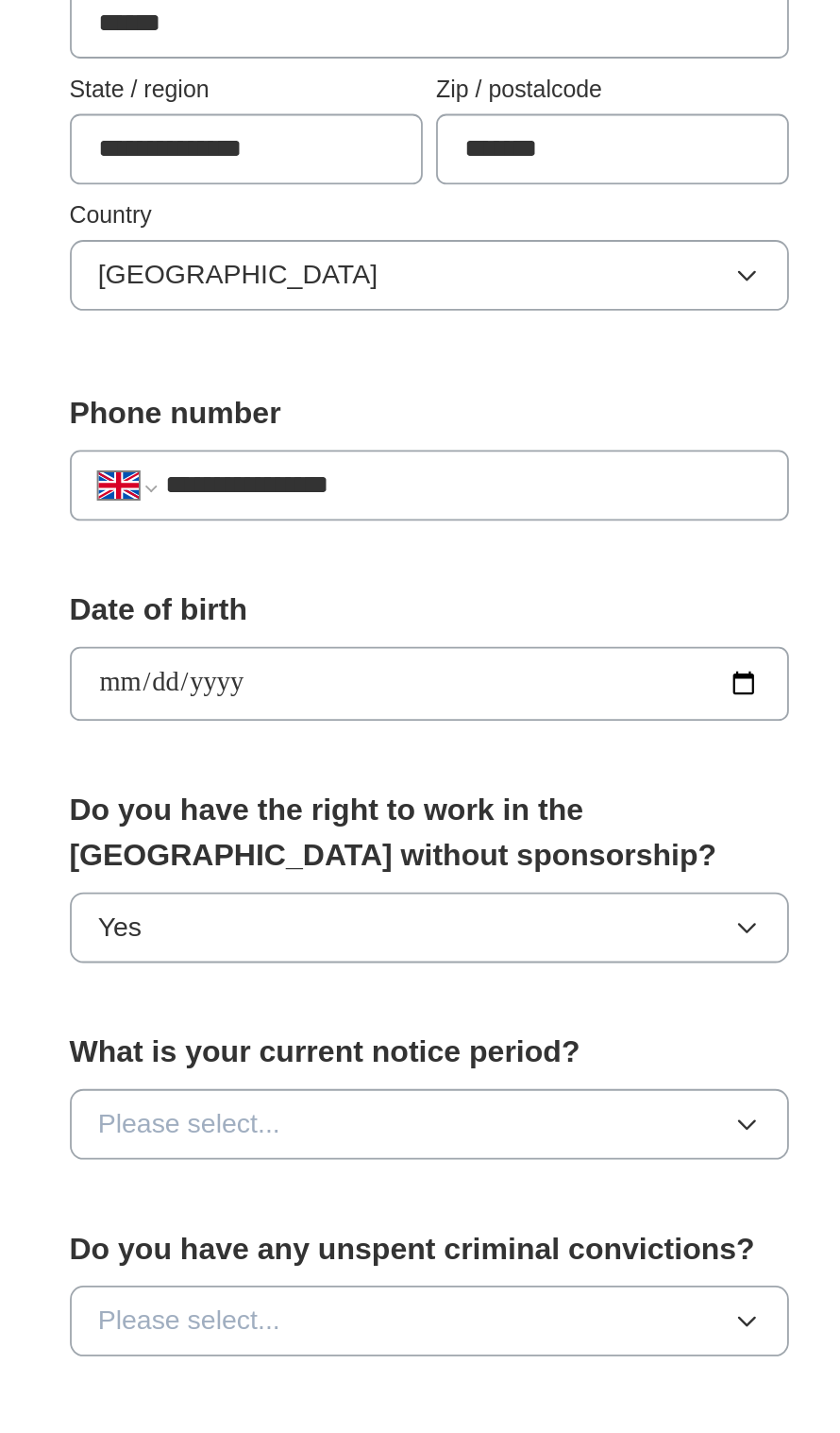
click at [556, 1079] on button "Please select..." at bounding box center [420, 1084] width 405 height 40
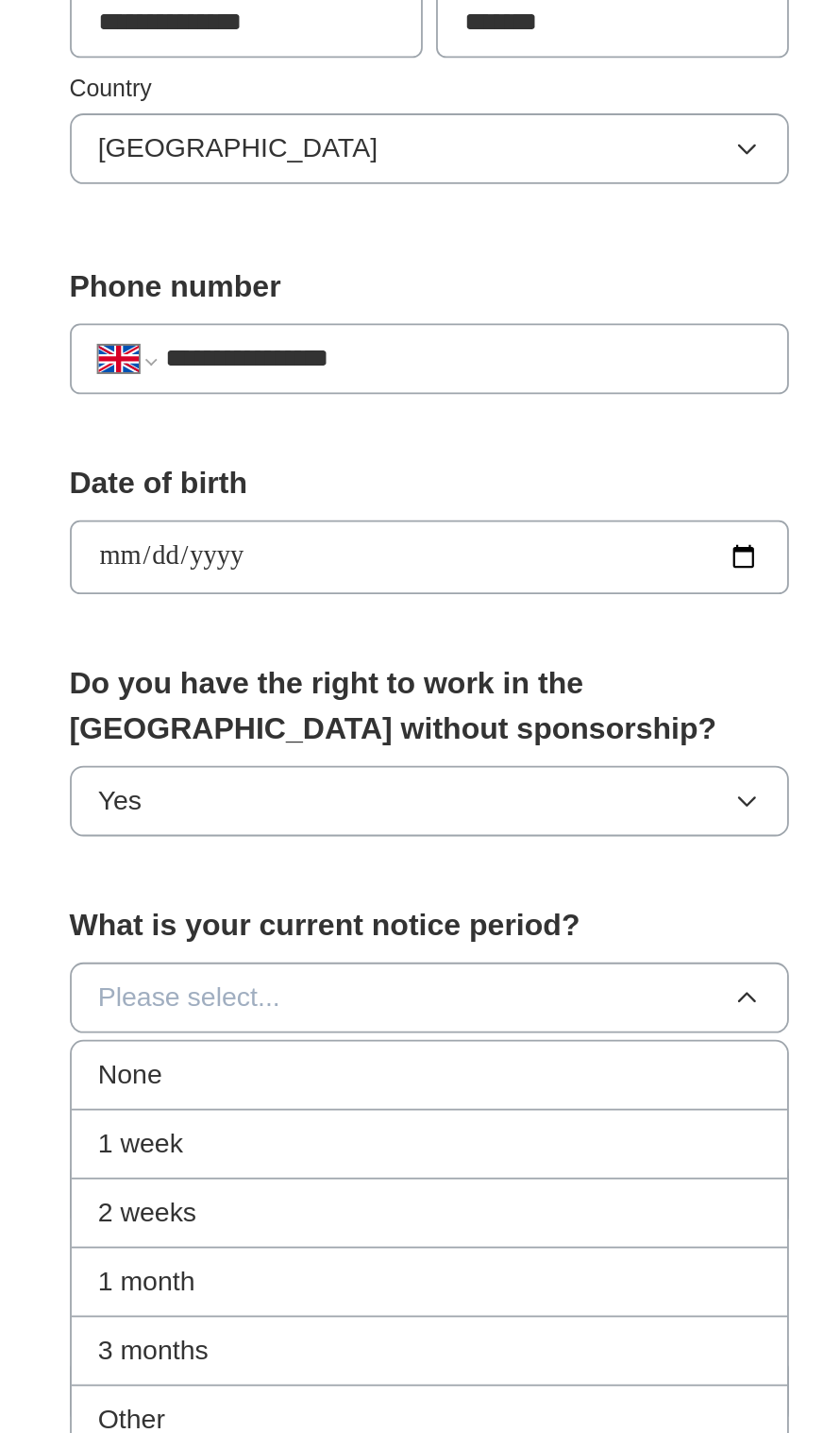
click at [454, 1335] on li "Other" at bounding box center [420, 1323] width 403 height 39
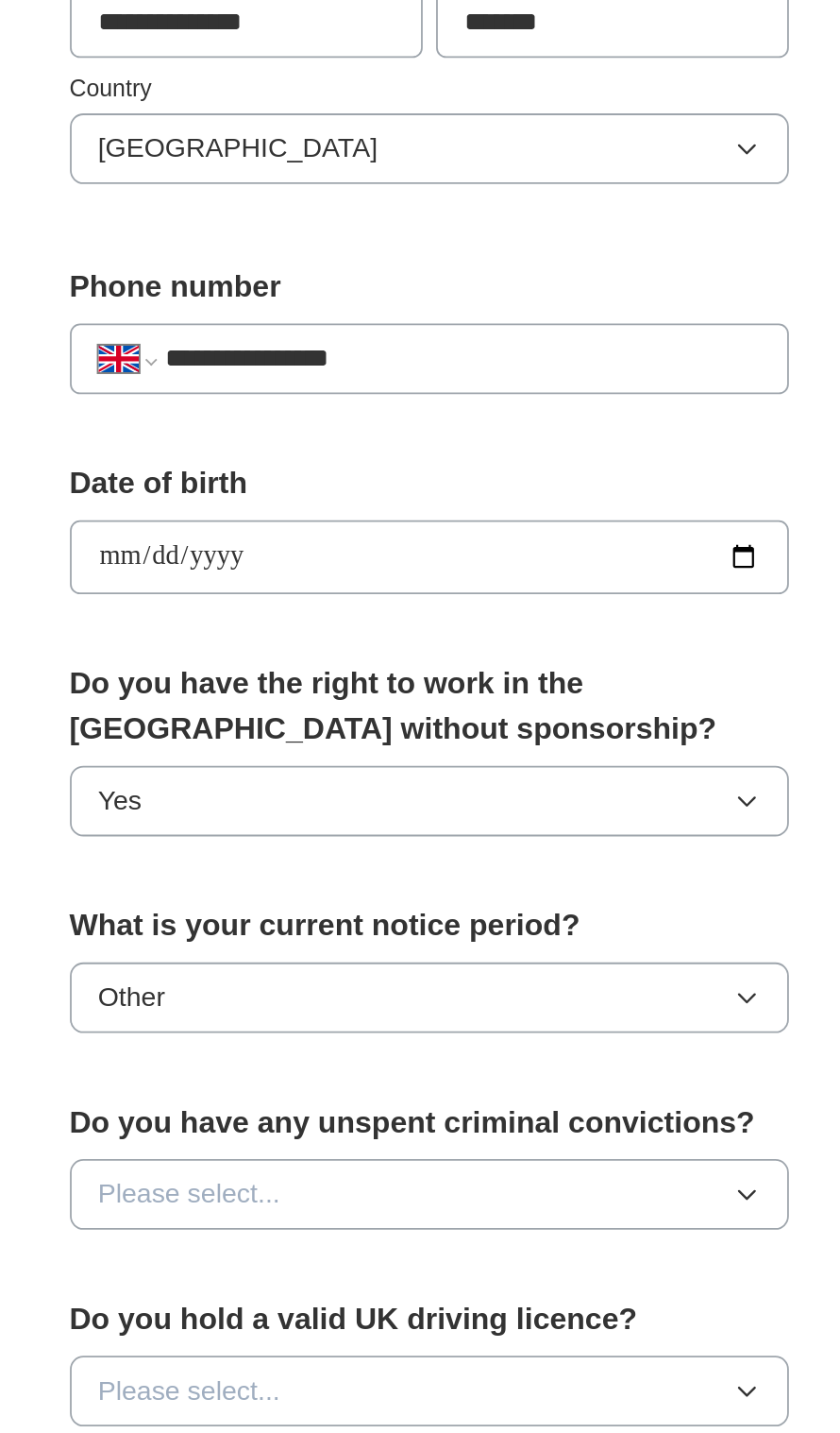
click at [514, 1197] on button "Please select..." at bounding box center [420, 1195] width 405 height 40
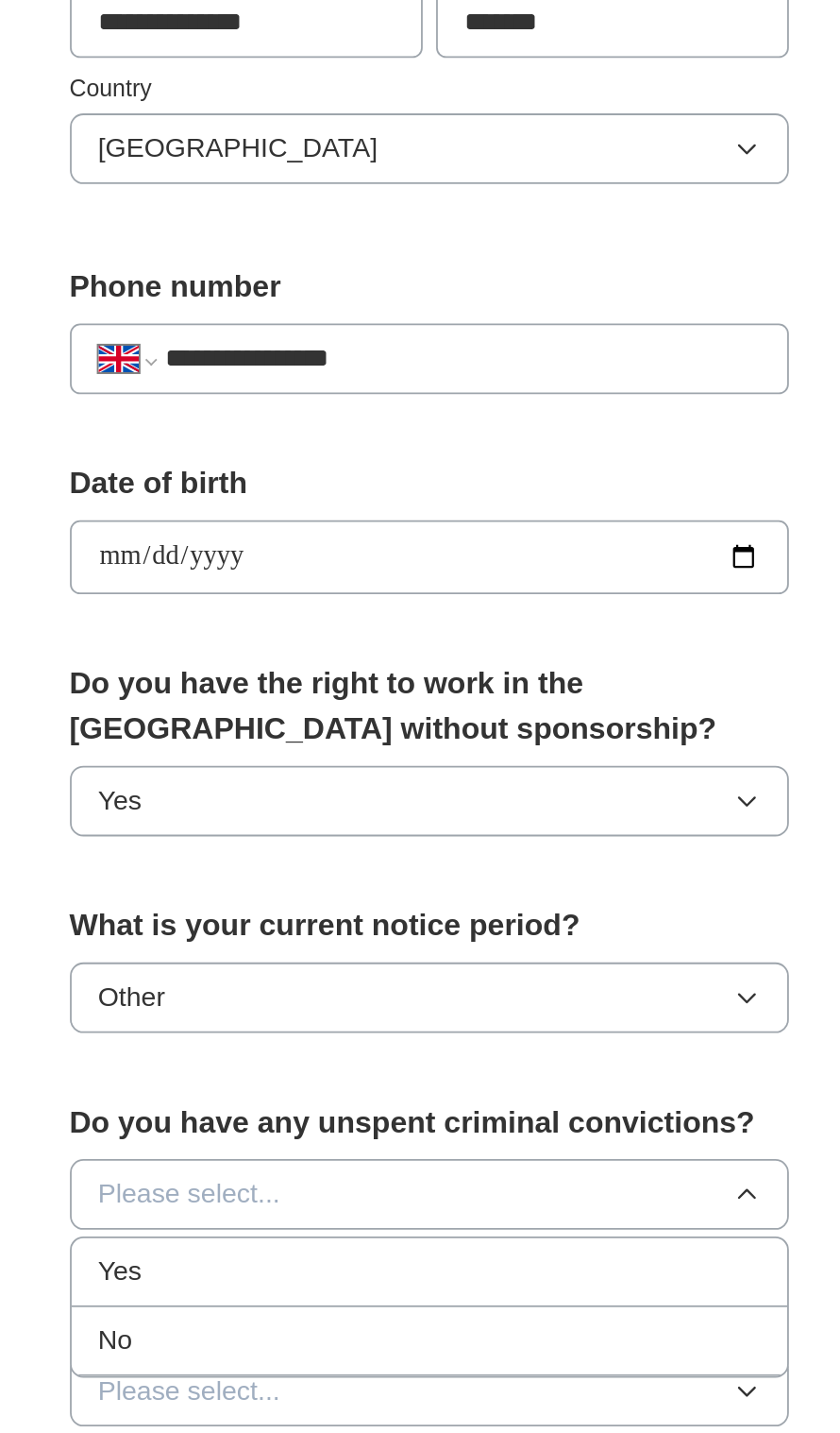
click at [511, 1277] on div "No" at bounding box center [420, 1277] width 373 height 22
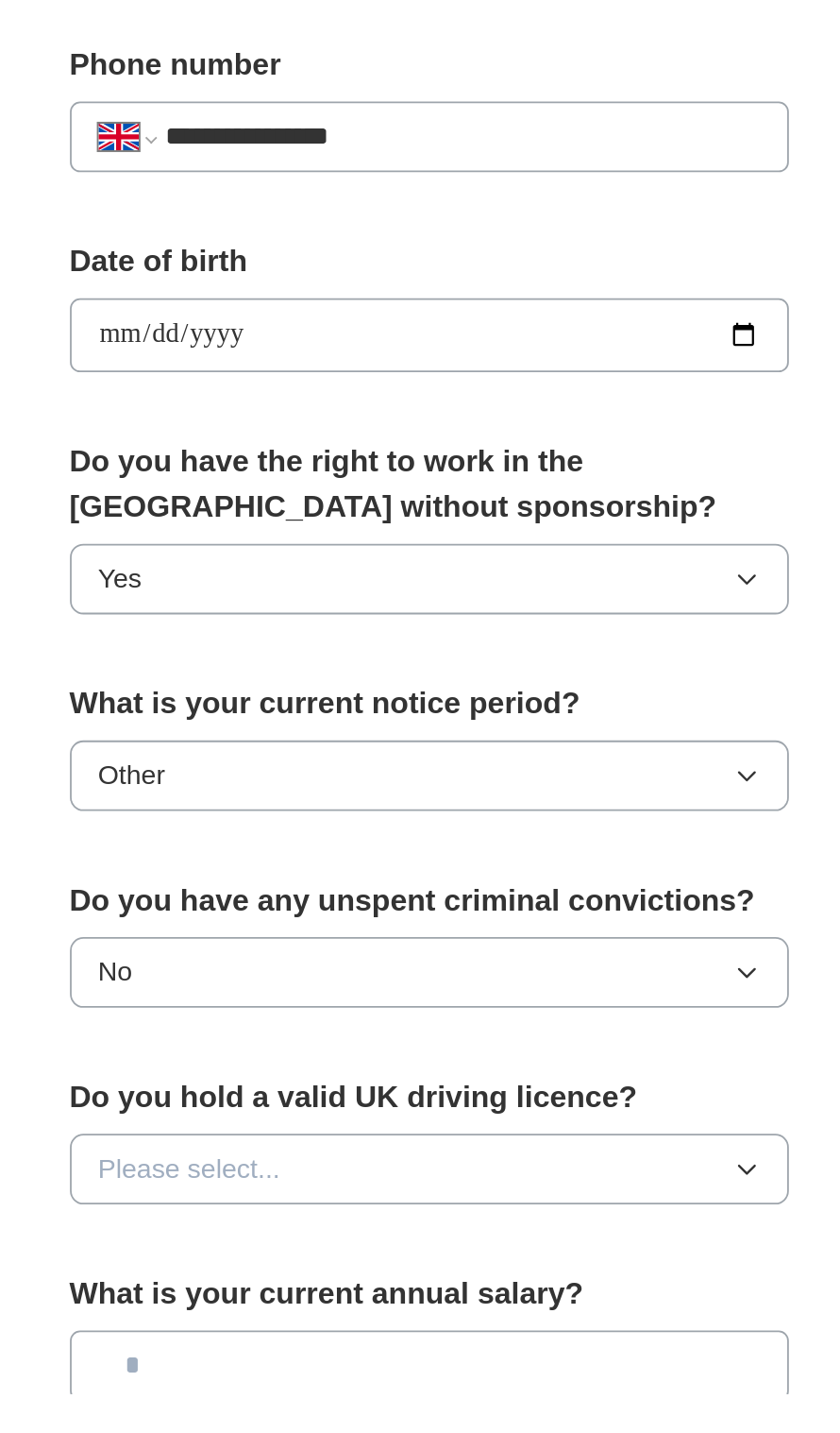
click at [536, 1300] on button "Please select..." at bounding box center [420, 1305] width 405 height 40
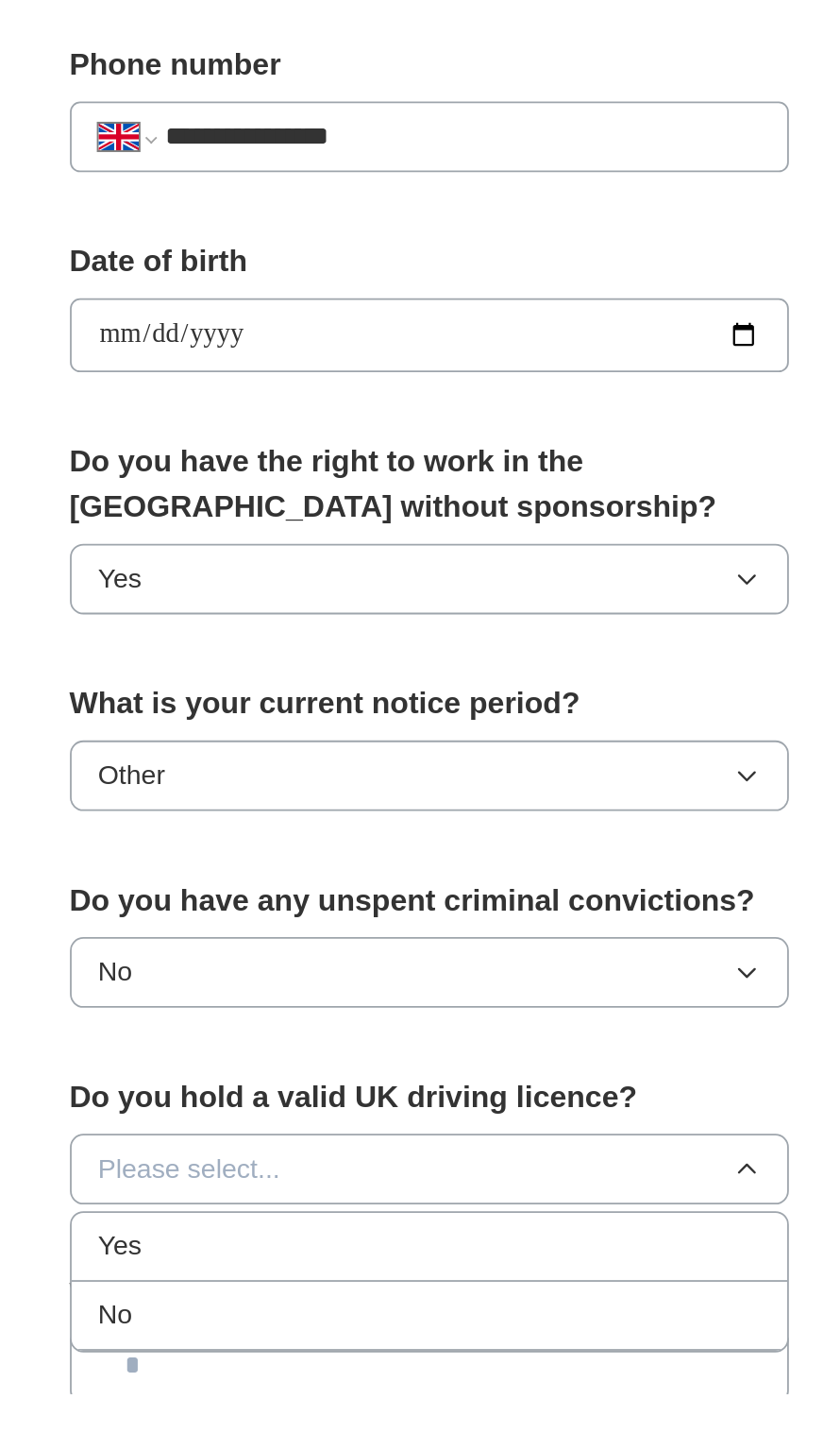
click at [523, 1377] on div "No" at bounding box center [420, 1387] width 373 height 22
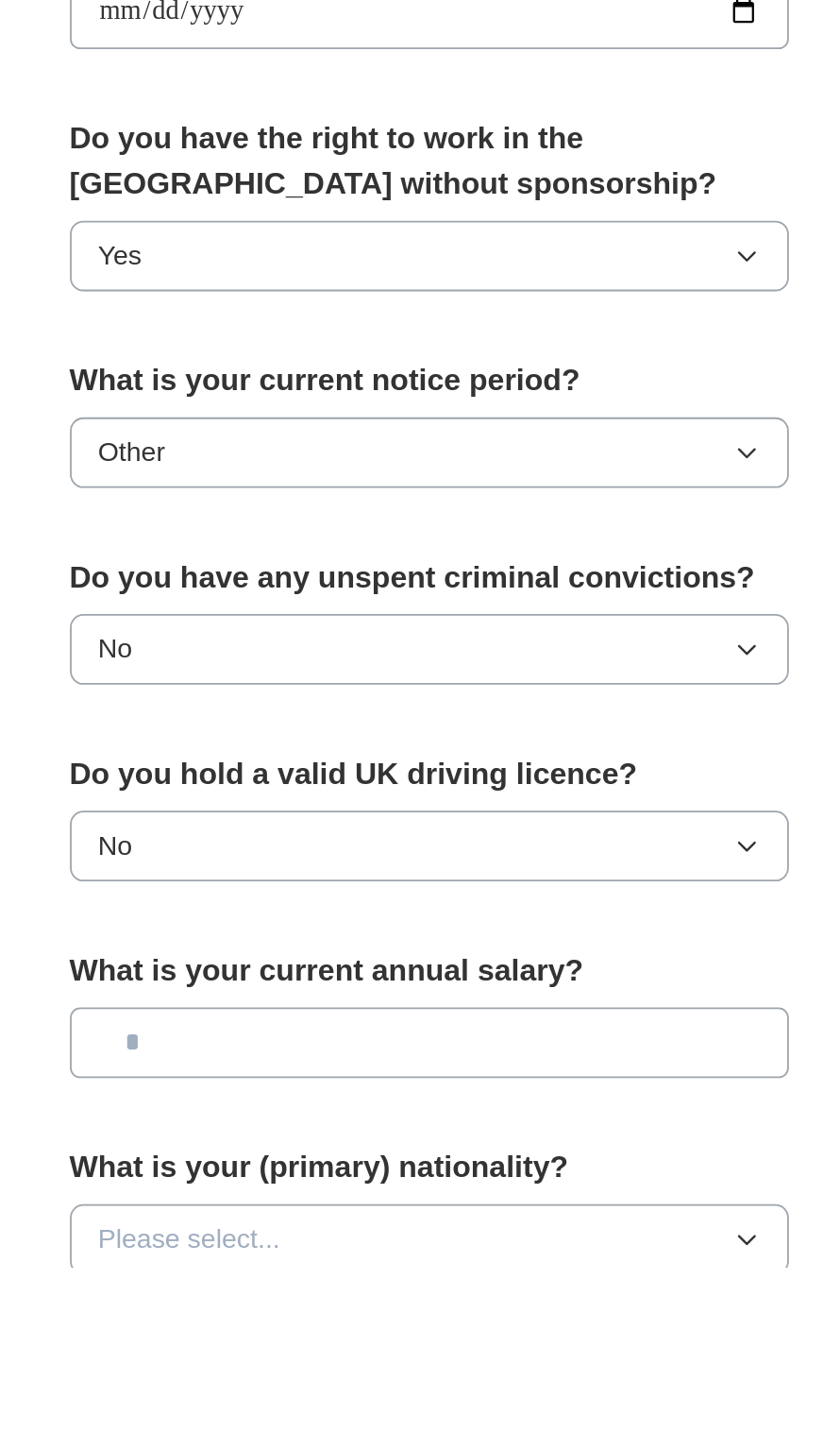
scroll to position [225, 0]
click at [514, 1420] on button "Please select..." at bounding box center [420, 1416] width 405 height 40
click at [462, 1413] on button "Please select..." at bounding box center [420, 1416] width 405 height 40
click at [465, 1408] on button "Please select..." at bounding box center [420, 1416] width 405 height 40
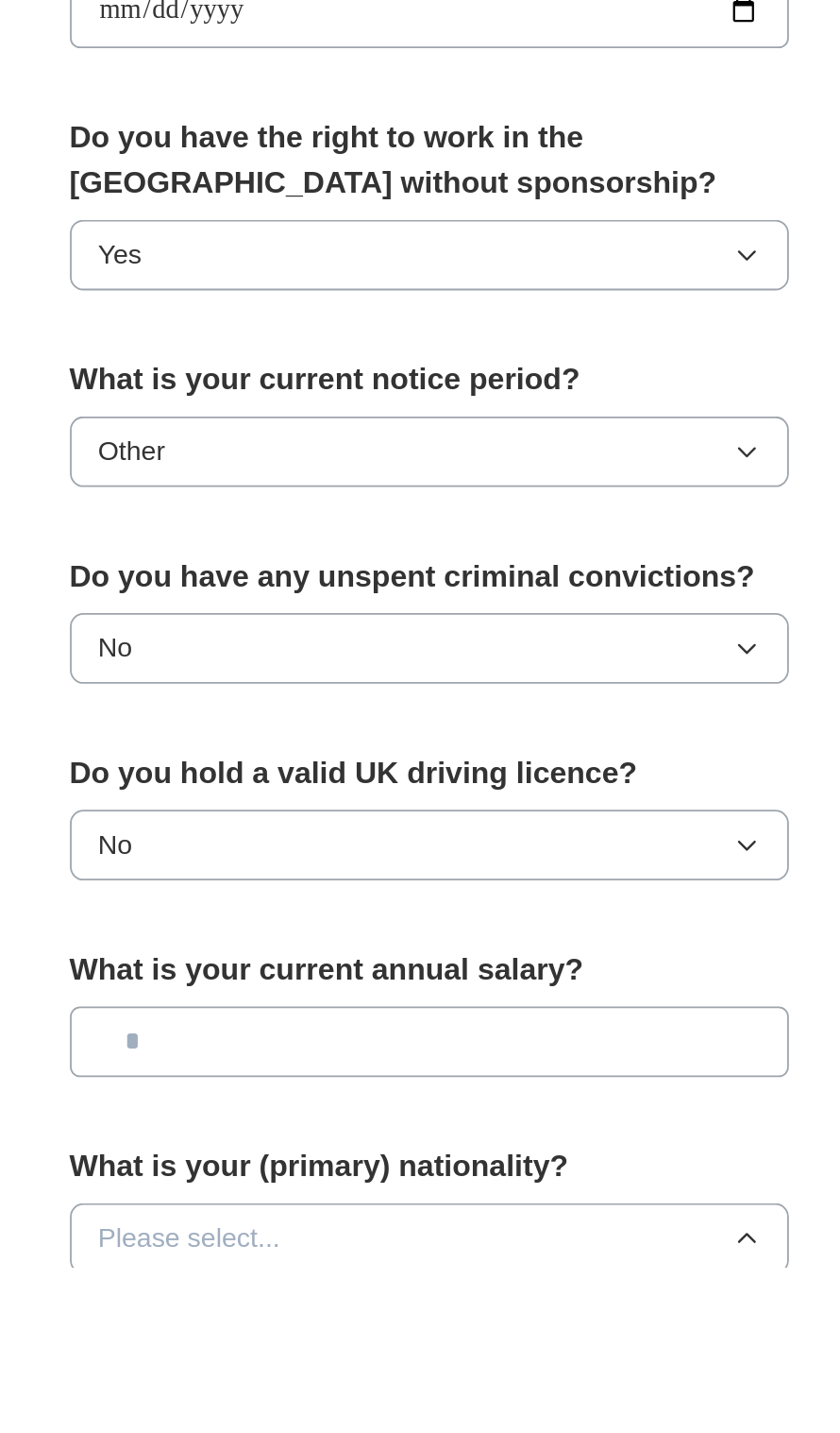
scroll to position [4916, 0]
click at [494, 1402] on button "Nigerien" at bounding box center [420, 1416] width 405 height 40
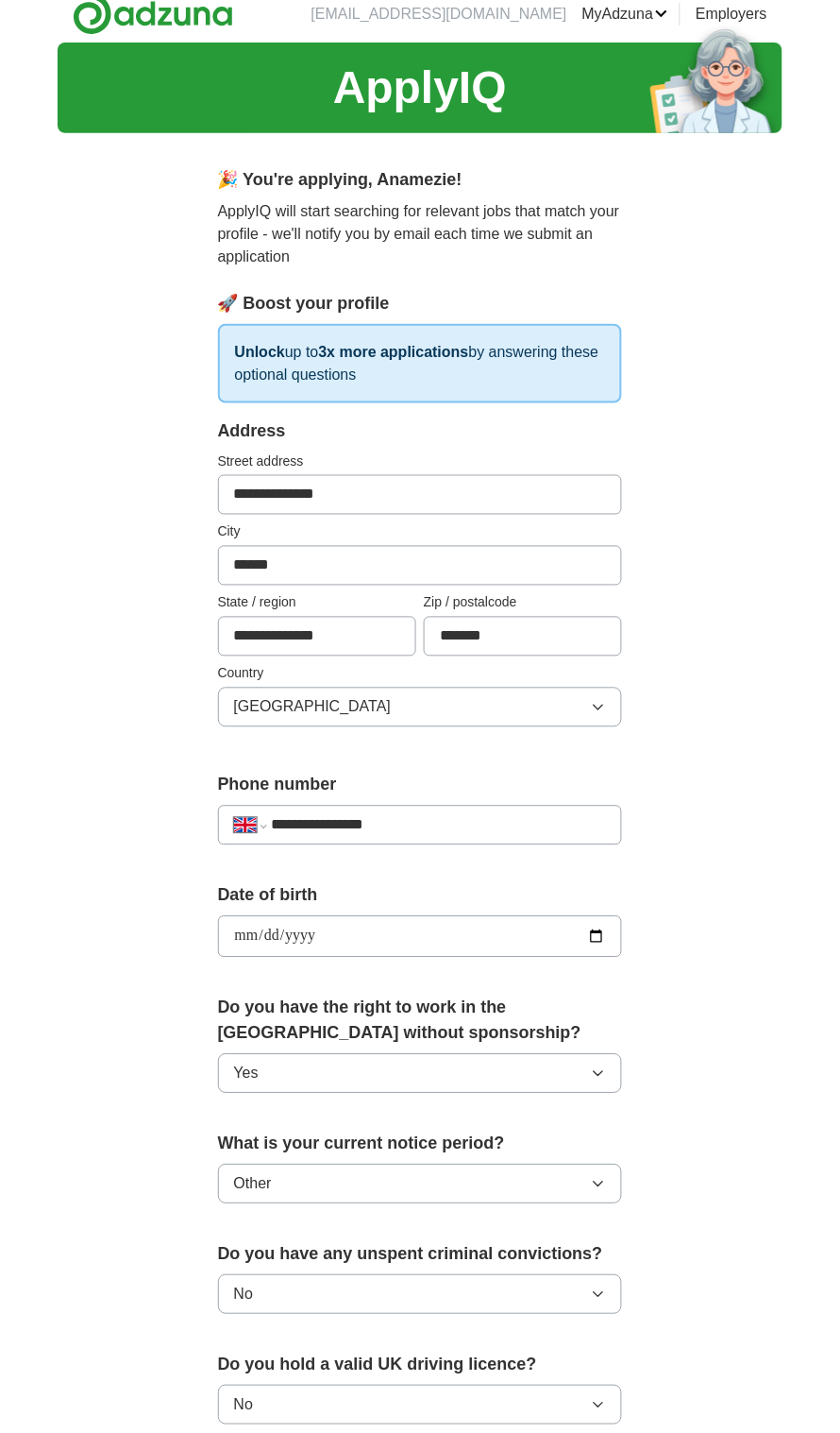
scroll to position [0, 0]
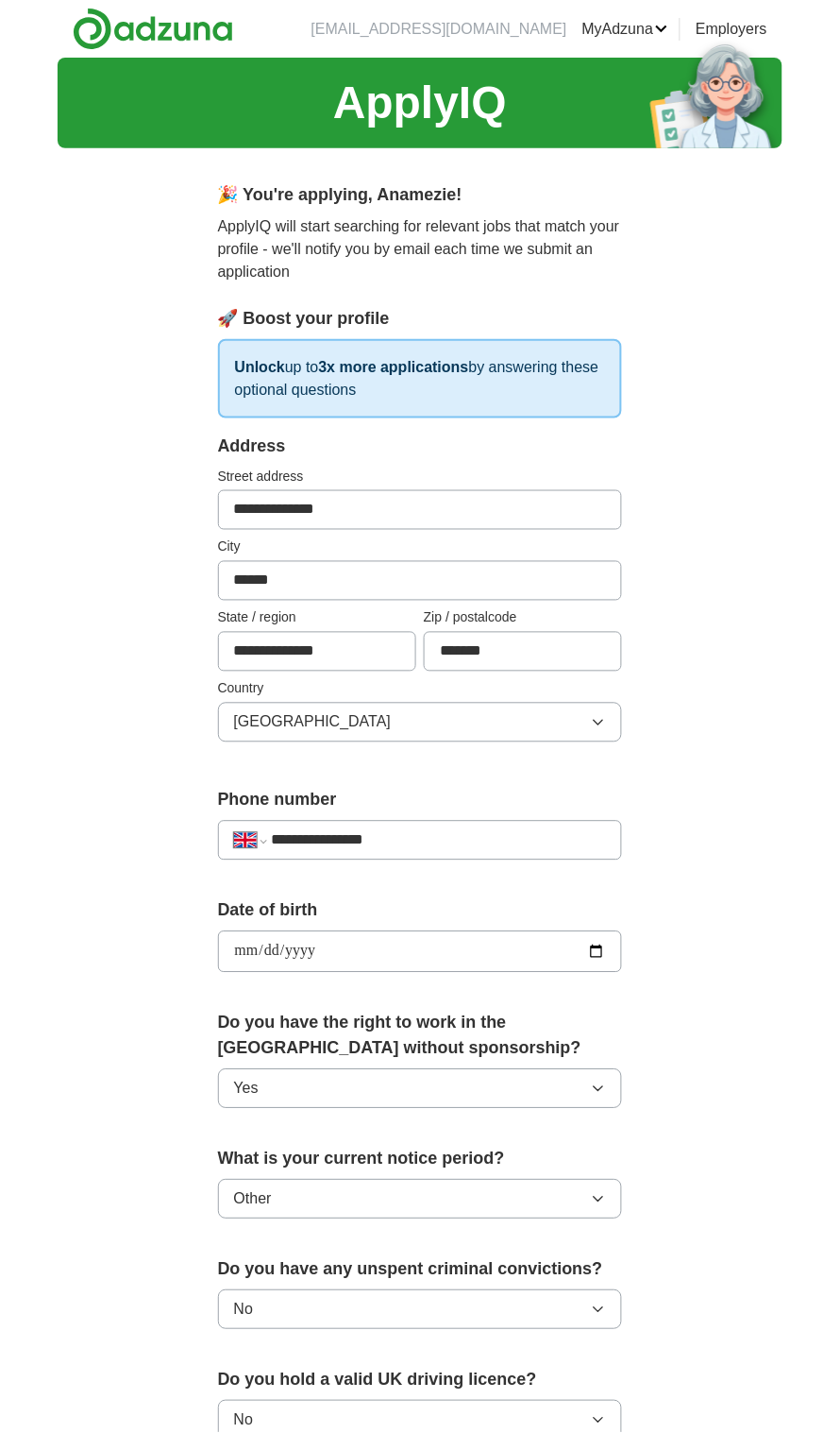
click at [599, 721] on icon "button" at bounding box center [599, 722] width 16 height 16
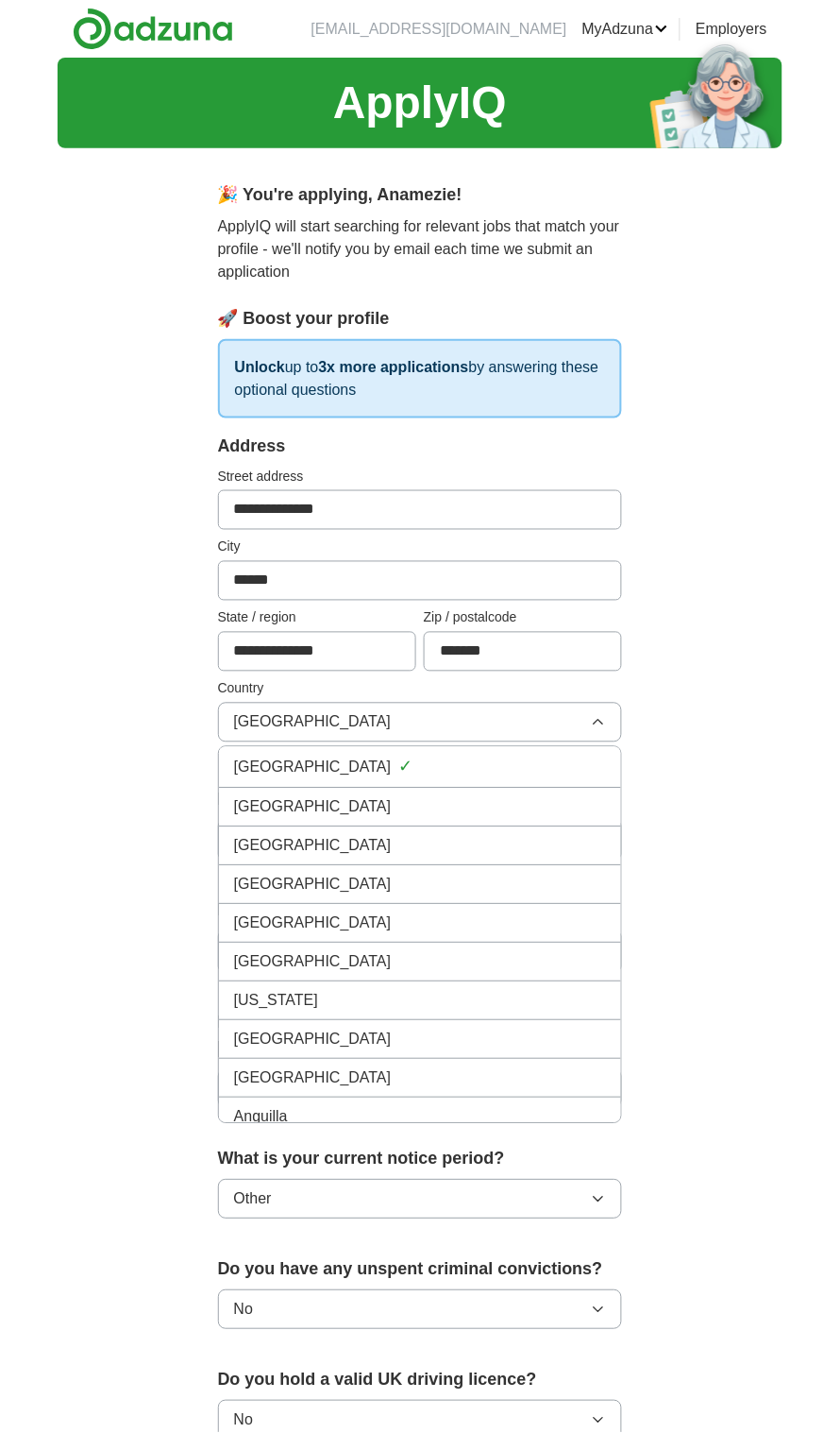
click at [529, 719] on button "[GEOGRAPHIC_DATA]" at bounding box center [420, 722] width 405 height 40
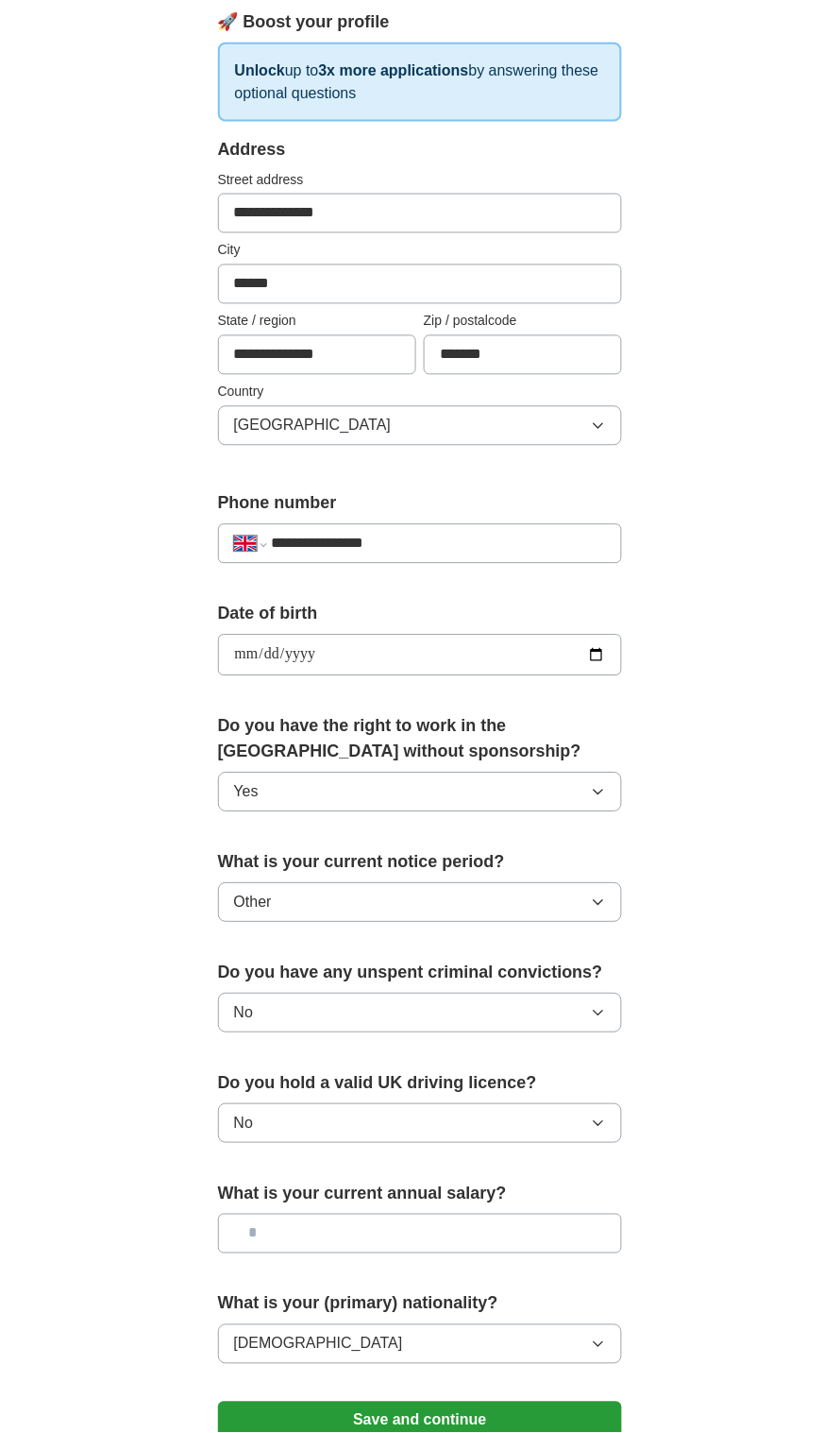
scroll to position [335, 0]
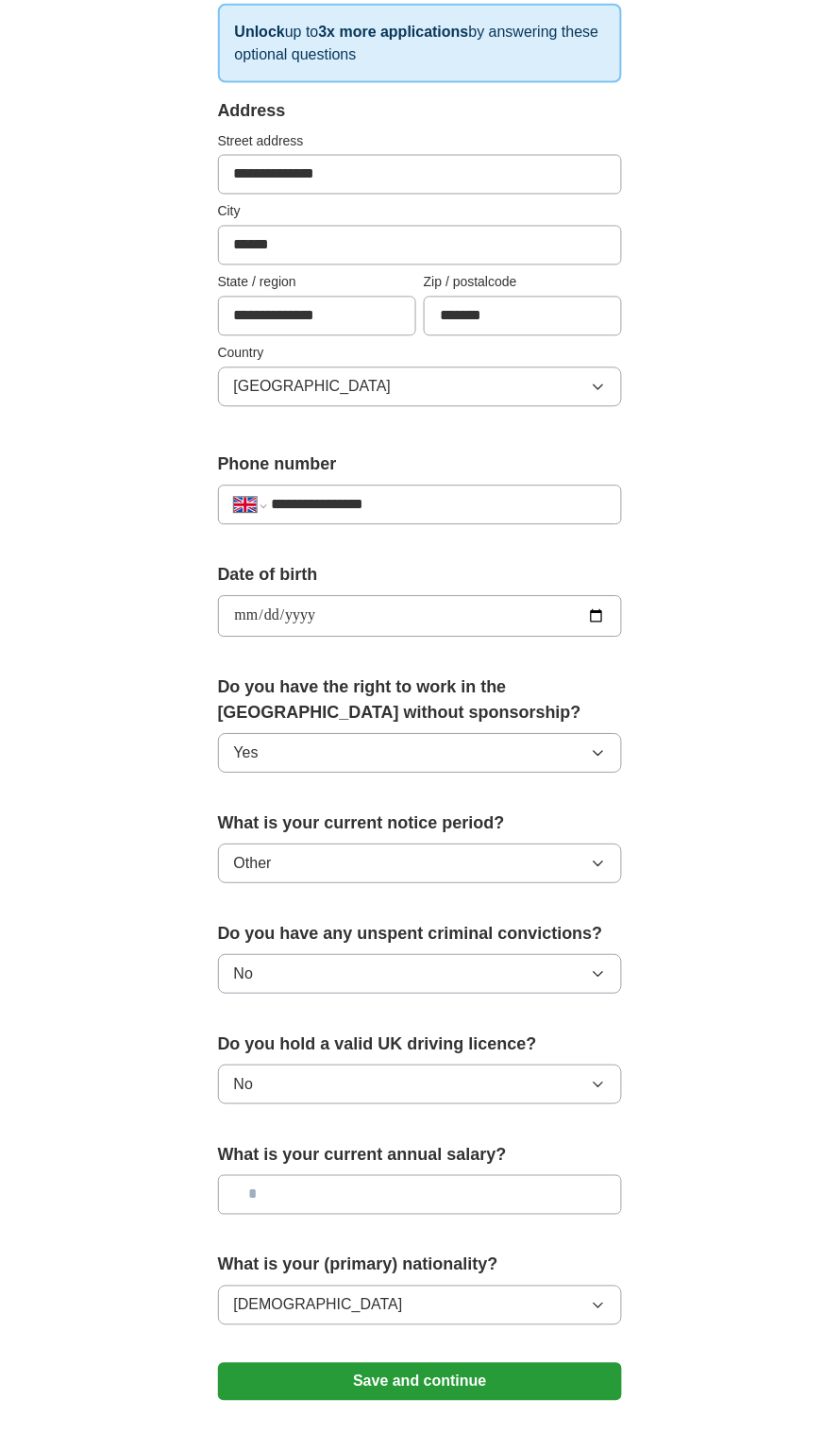
click at [522, 1371] on button "Save and continue" at bounding box center [420, 1382] width 405 height 38
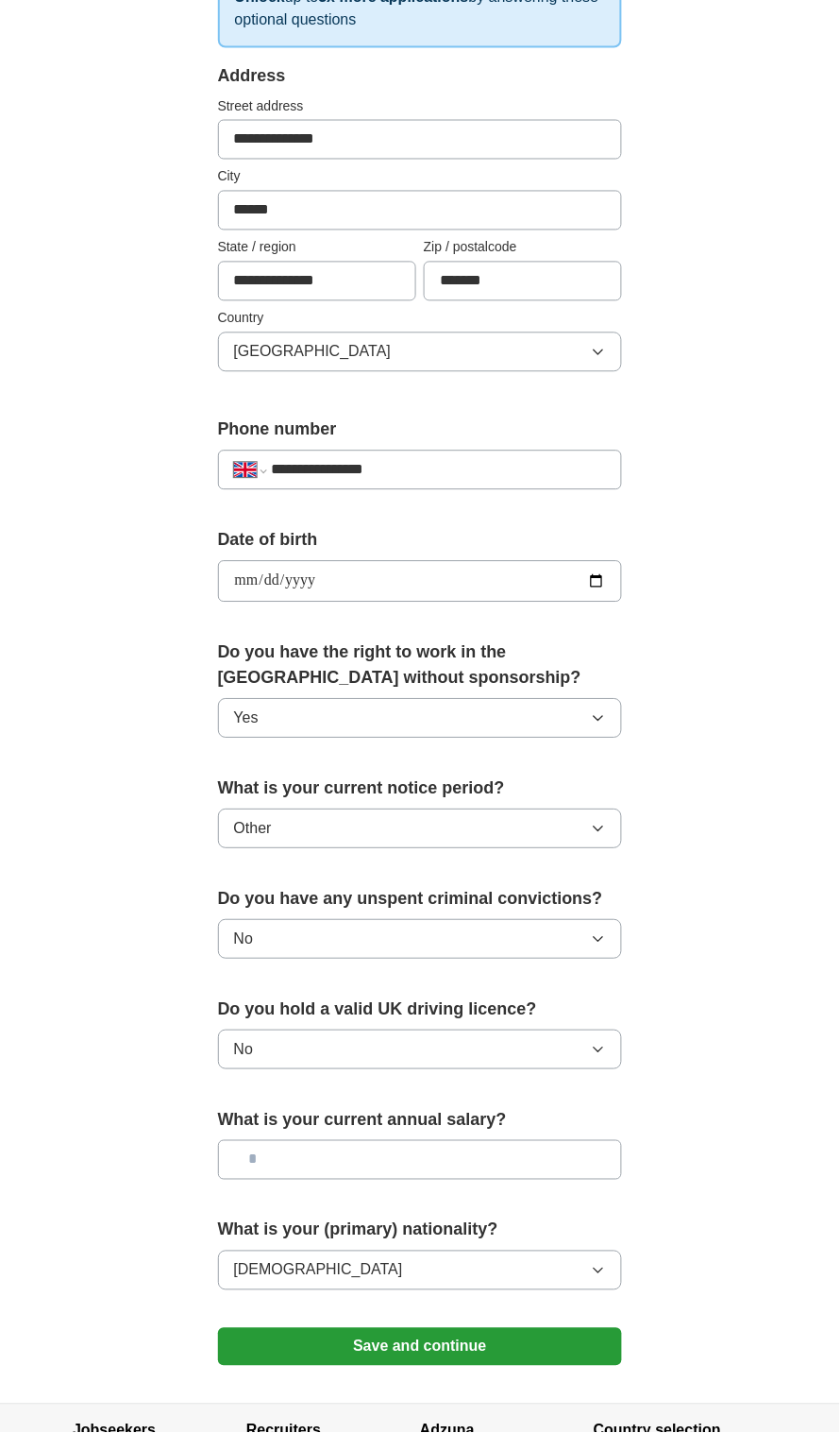
scroll to position [370, 0]
